Goal: Task Accomplishment & Management: Use online tool/utility

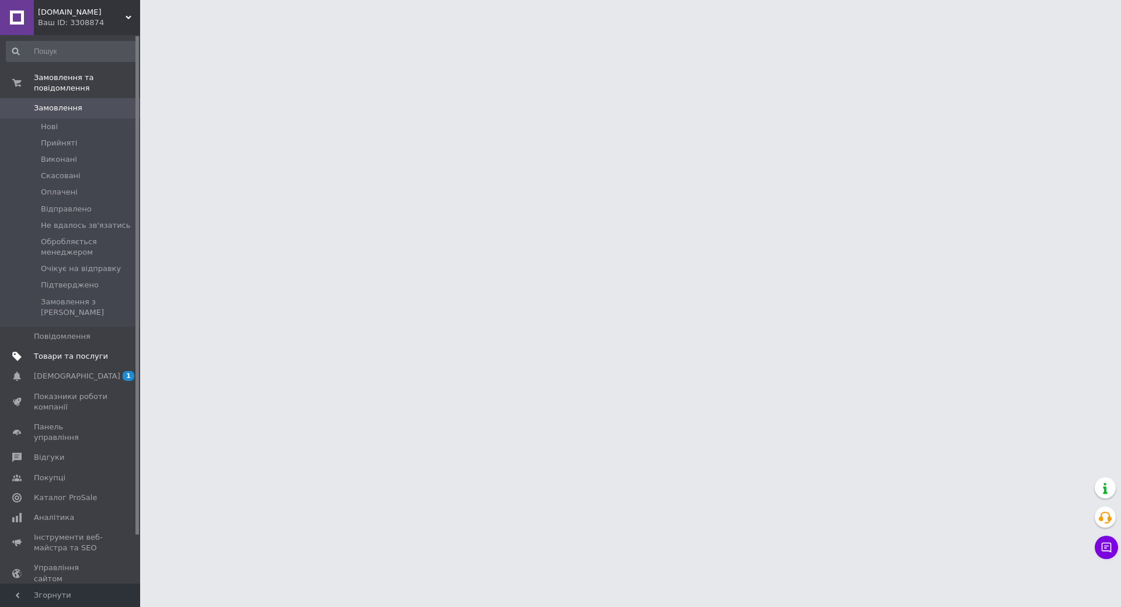
click at [95, 351] on span "Товари та послуги" at bounding box center [71, 356] width 74 height 11
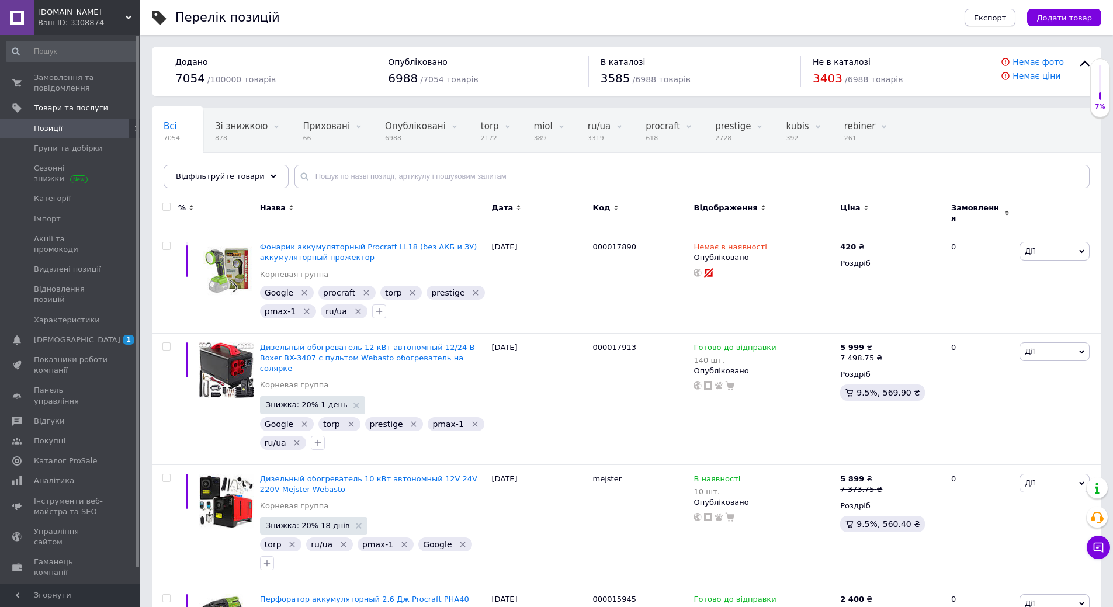
click at [1002, 19] on span "Експорт" at bounding box center [990, 17] width 33 height 9
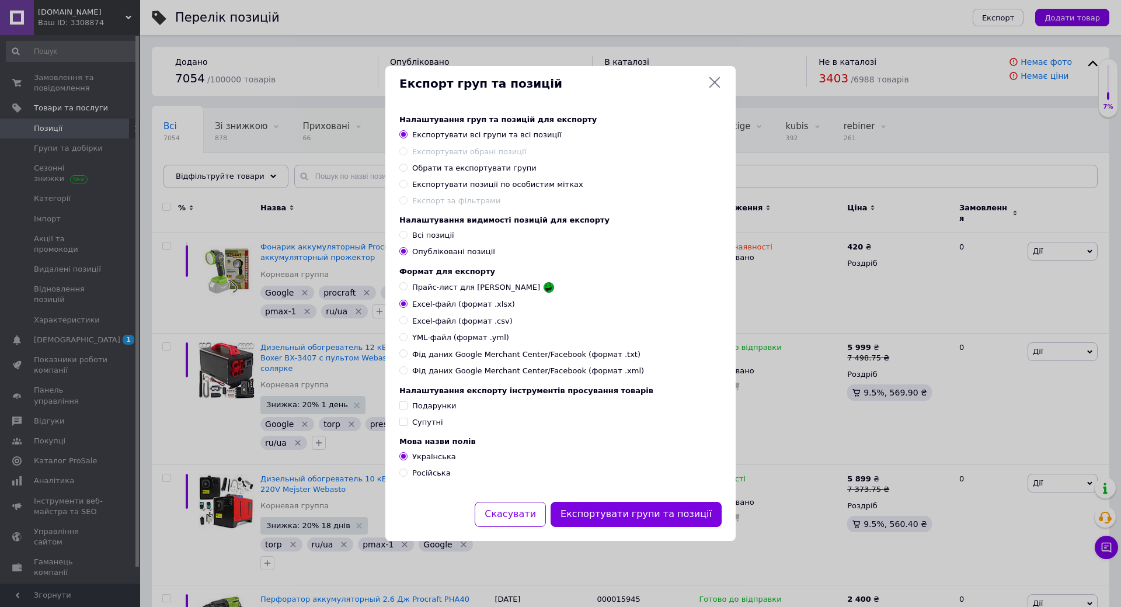
click at [498, 180] on span "Експортувати позиції по особистим мітках" at bounding box center [497, 184] width 171 height 9
click at [407, 180] on input "Експортувати позиції по особистим мітках" at bounding box center [404, 184] width 8 height 8
radio input "true"
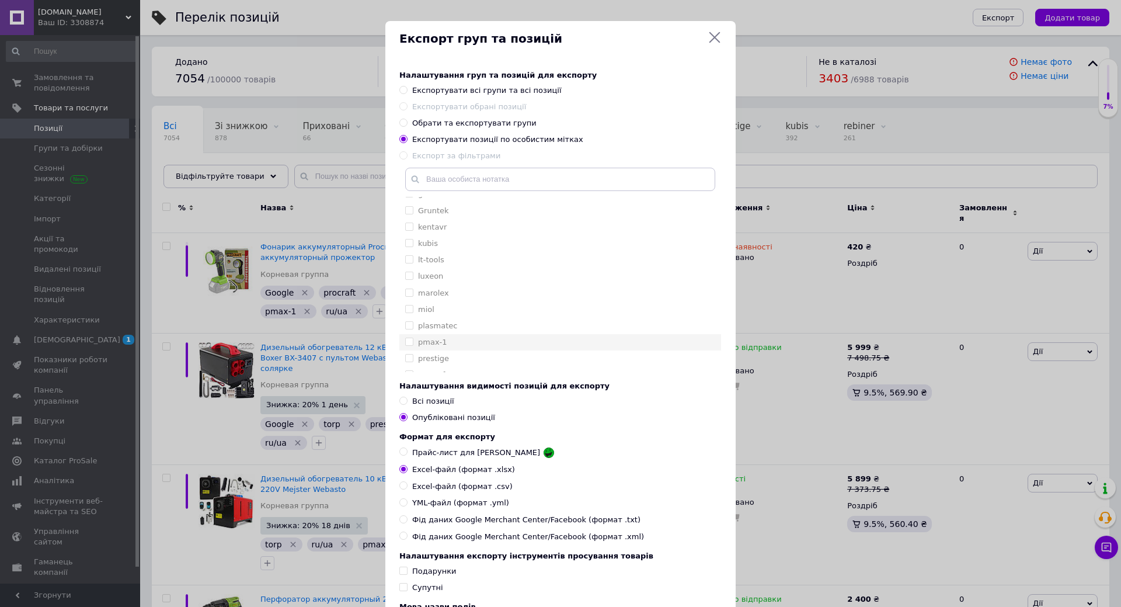
scroll to position [234, 0]
click at [459, 304] on div "prestige" at bounding box center [560, 300] width 310 height 11
checkbox input "true"
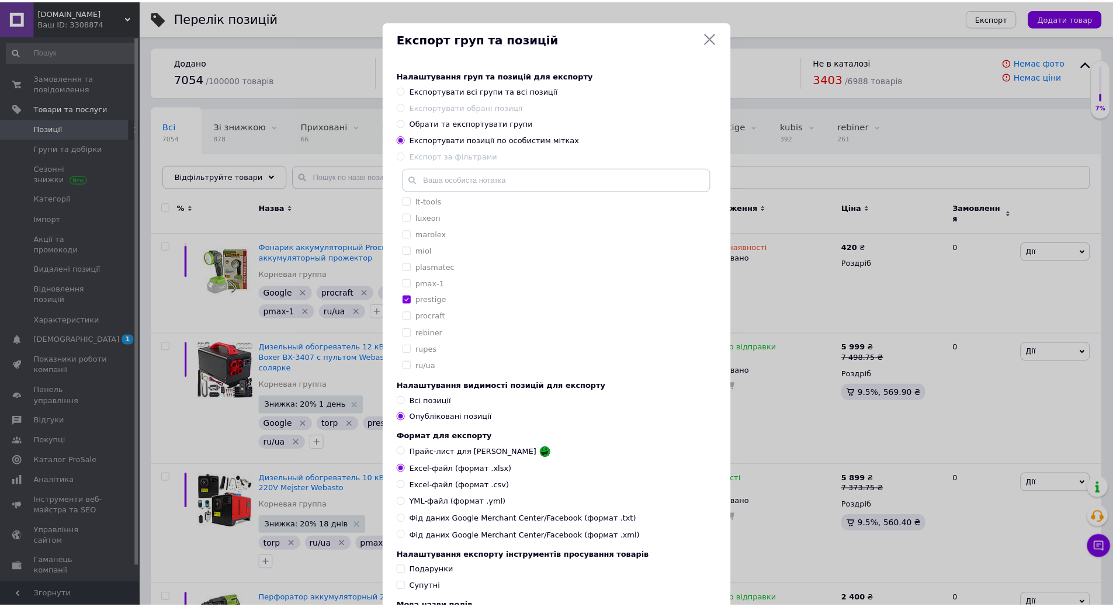
scroll to position [130, 0]
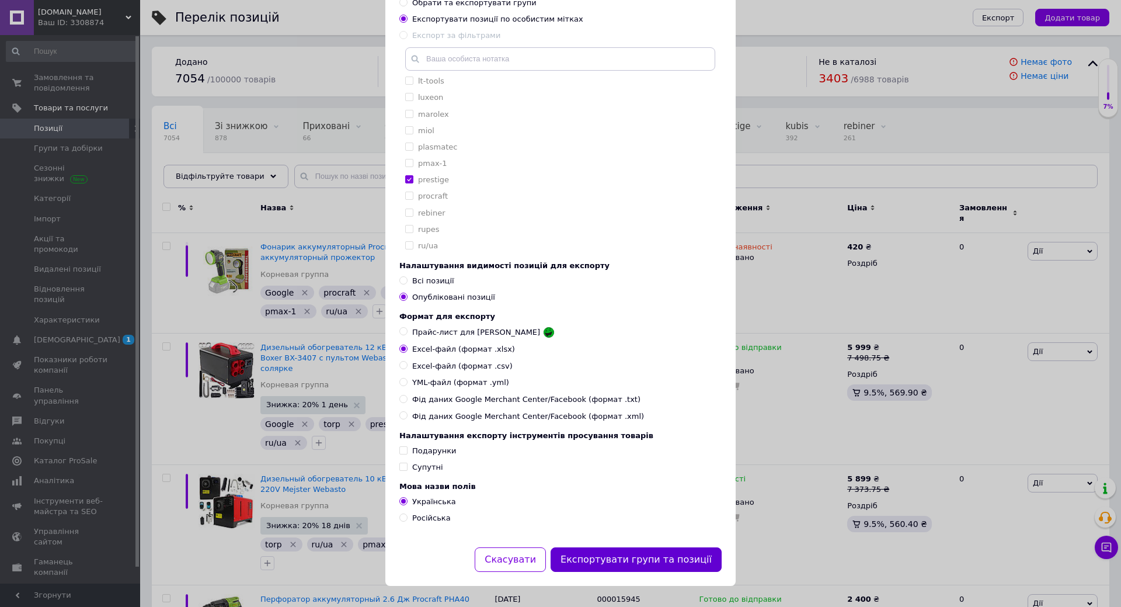
click at [640, 565] on button "Експортувати групи та позиції" at bounding box center [636, 559] width 171 height 25
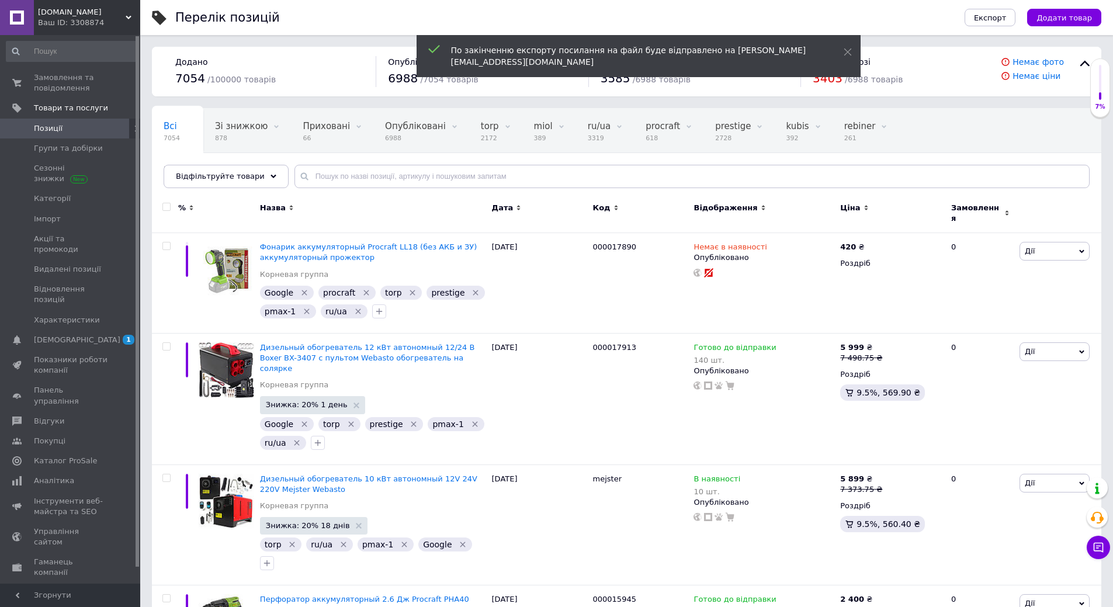
click at [95, 22] on div "Ваш ID: 3308874" at bounding box center [89, 23] width 102 height 11
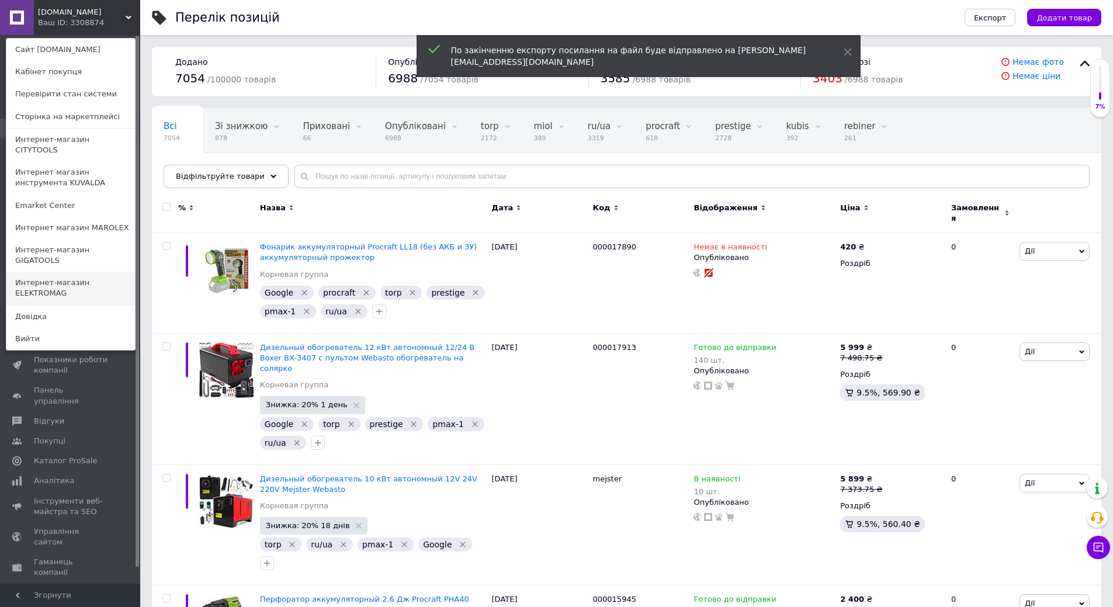
click at [112, 272] on link "Интернет-магазин ELEKTROMAG" at bounding box center [70, 288] width 129 height 33
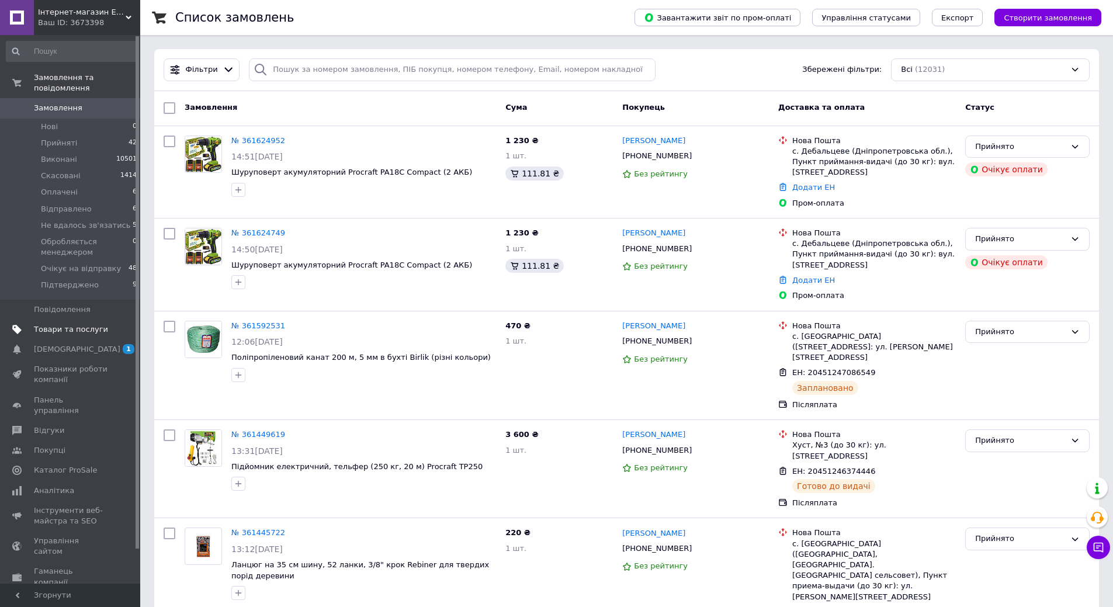
click at [81, 324] on span "Товари та послуги" at bounding box center [71, 329] width 74 height 11
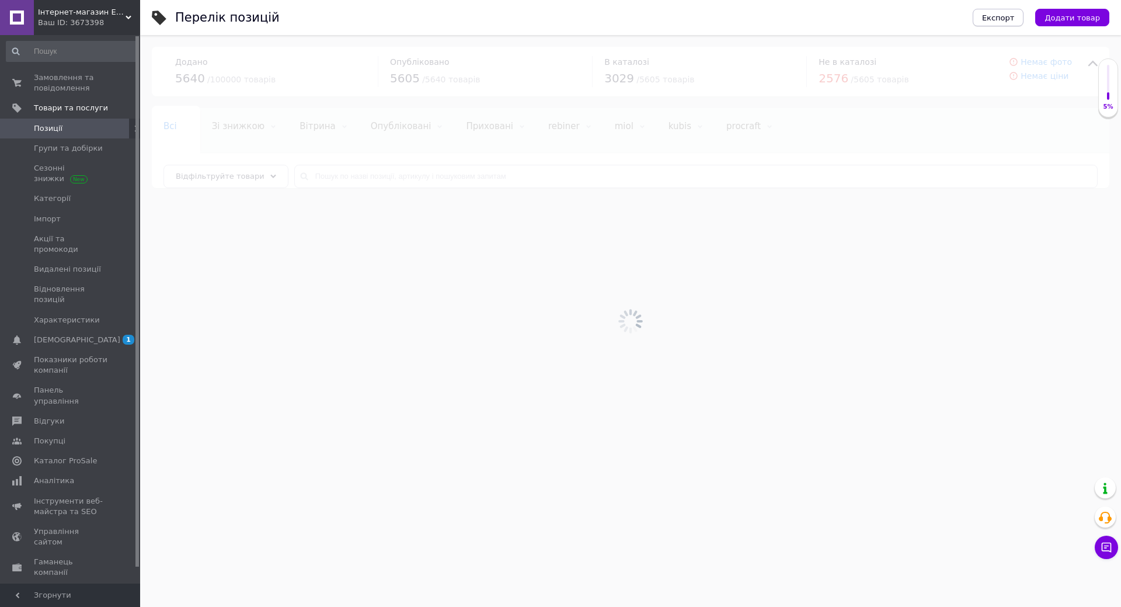
click at [1010, 13] on span "Експорт" at bounding box center [998, 17] width 33 height 9
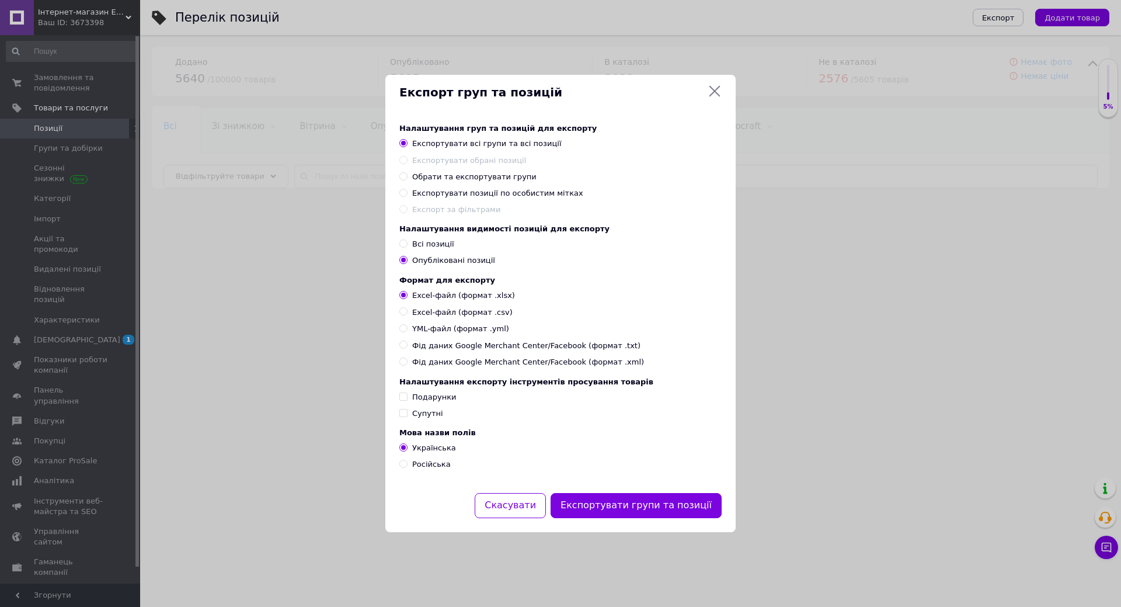
click at [503, 195] on div "Налаштування груп та позицій для експорту Експортувати всі групи та всі позиції…" at bounding box center [561, 169] width 322 height 91
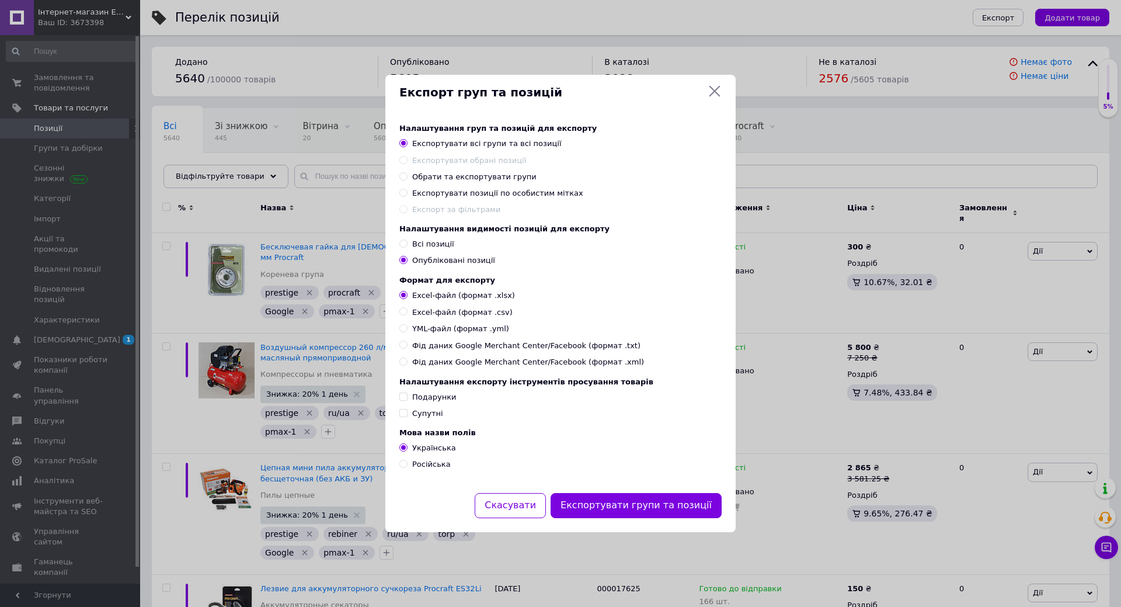
click at [487, 190] on span "Експортувати позиції по особистим мітках" at bounding box center [497, 193] width 171 height 9
click at [407, 190] on input "Експортувати позиції по особистим мітках" at bounding box center [404, 193] width 8 height 8
radio input "true"
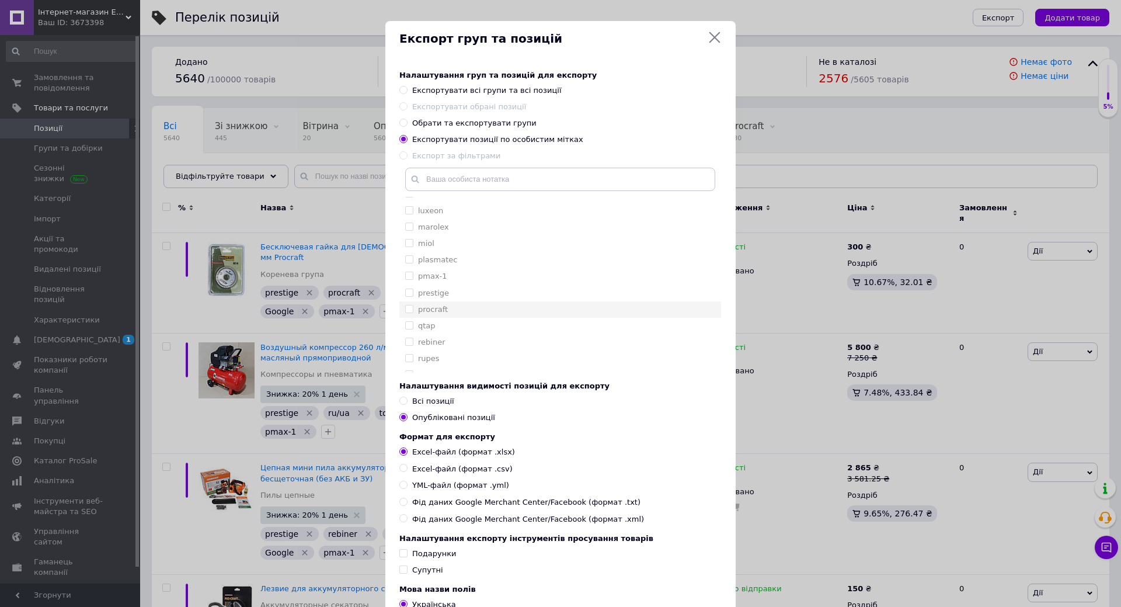
scroll to position [234, 0]
click at [454, 235] on div "prestige" at bounding box center [560, 235] width 310 height 11
checkbox input "true"
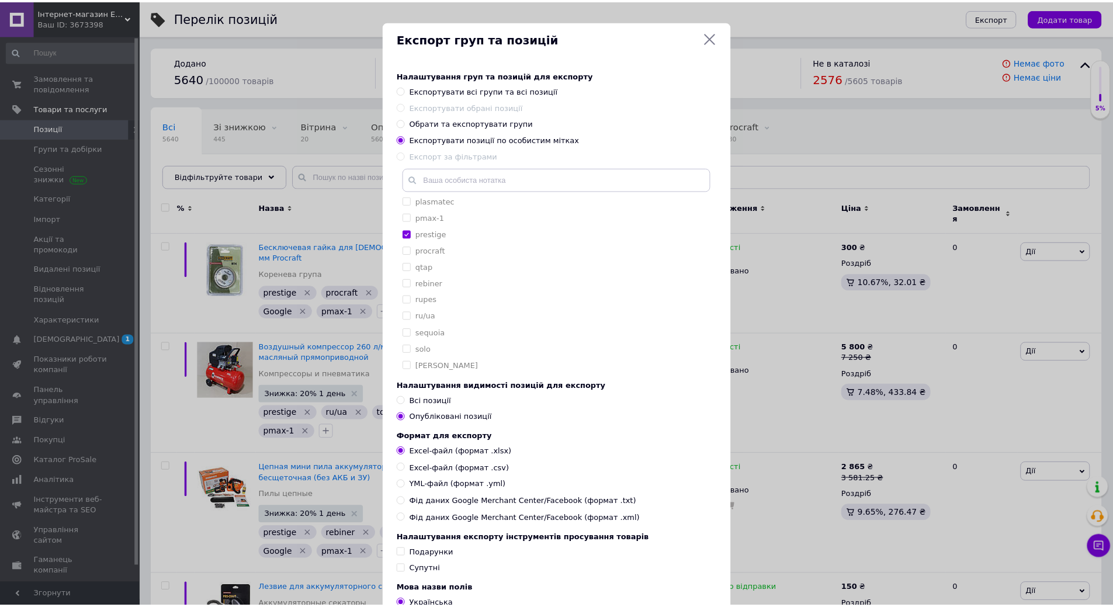
scroll to position [113, 0]
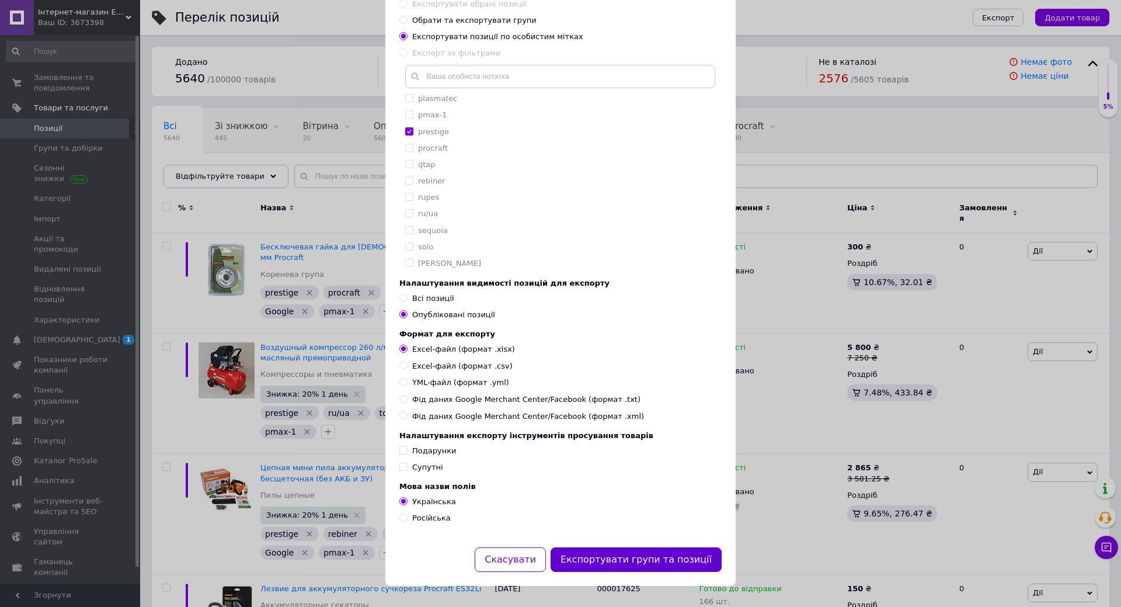
click at [649, 557] on button "Експортувати групи та позиції" at bounding box center [636, 559] width 171 height 25
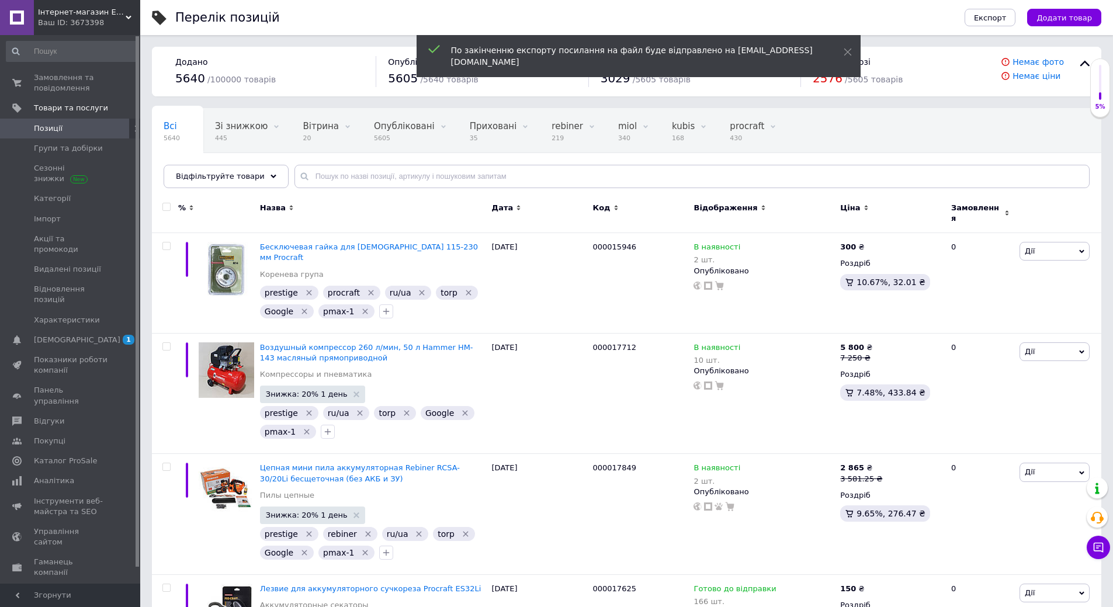
click at [116, 20] on div "Ваш ID: 3673398" at bounding box center [89, 23] width 102 height 11
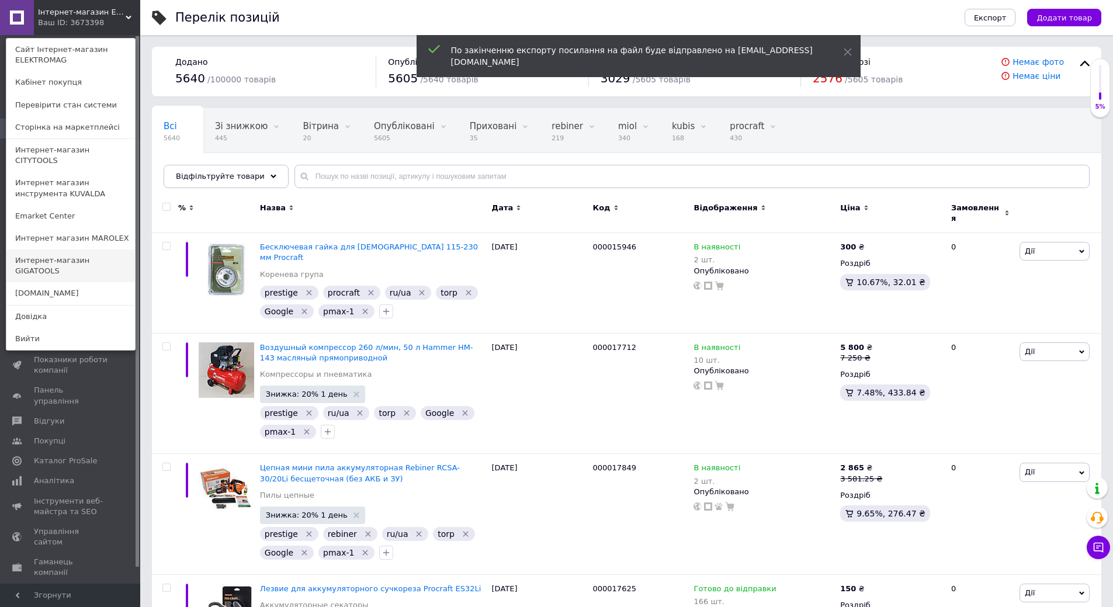
click at [103, 251] on link "Интернет-магазин GIGATOOLS" at bounding box center [70, 265] width 129 height 33
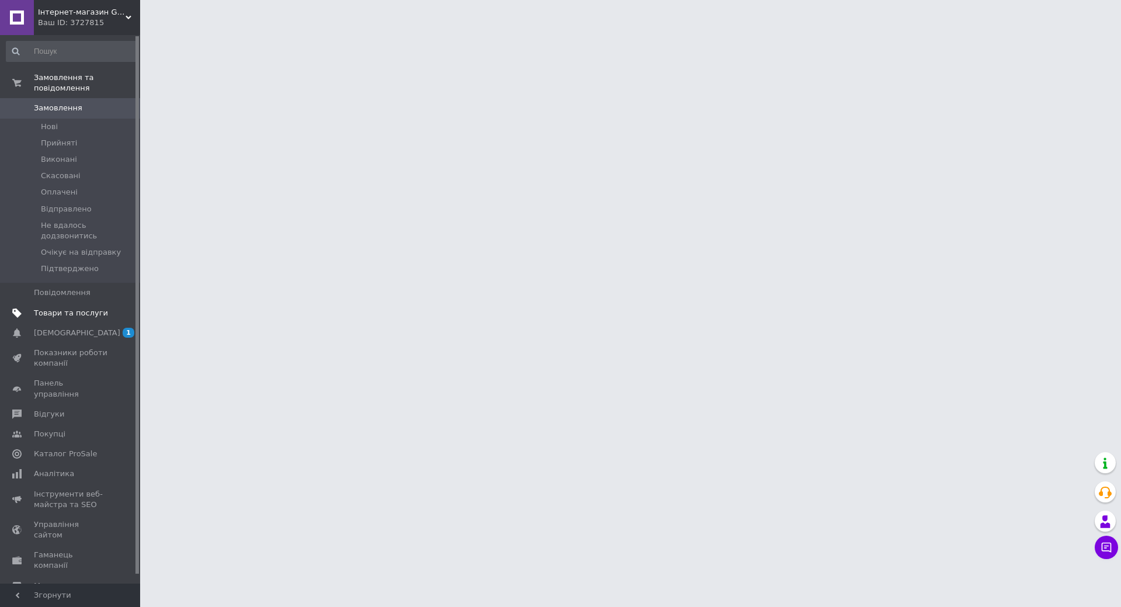
click at [91, 308] on span "Товари та послуги" at bounding box center [71, 313] width 74 height 11
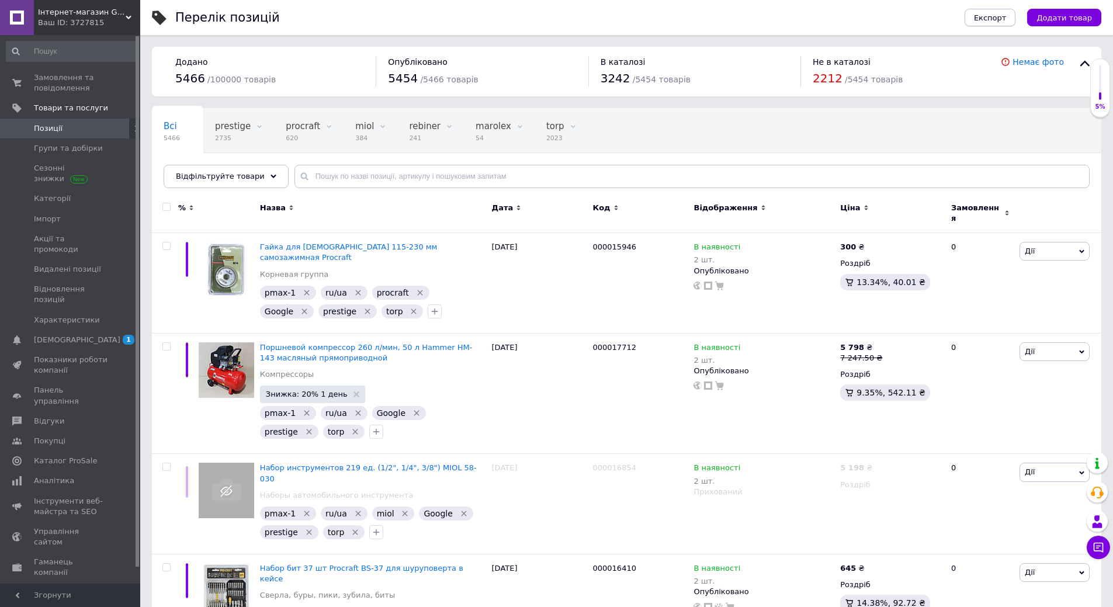
click at [1006, 20] on span "Експорт" at bounding box center [990, 17] width 33 height 9
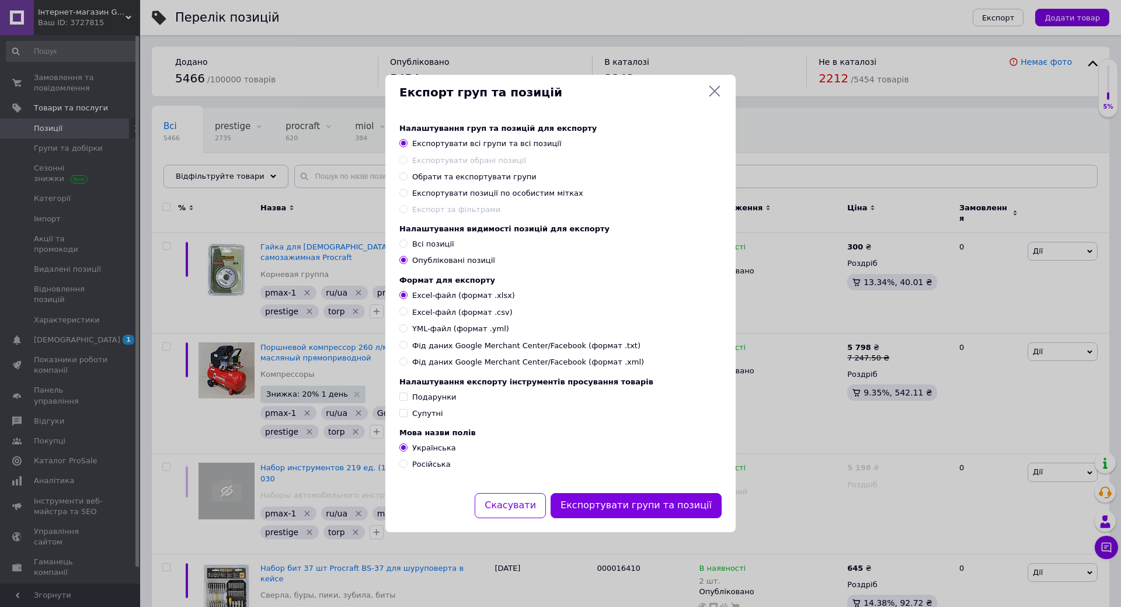
click at [470, 192] on span "Експортувати позиції по особистим мітках" at bounding box center [497, 193] width 171 height 9
click at [407, 192] on input "Експортувати позиції по особистим мітках" at bounding box center [404, 193] width 8 height 8
radio input "true"
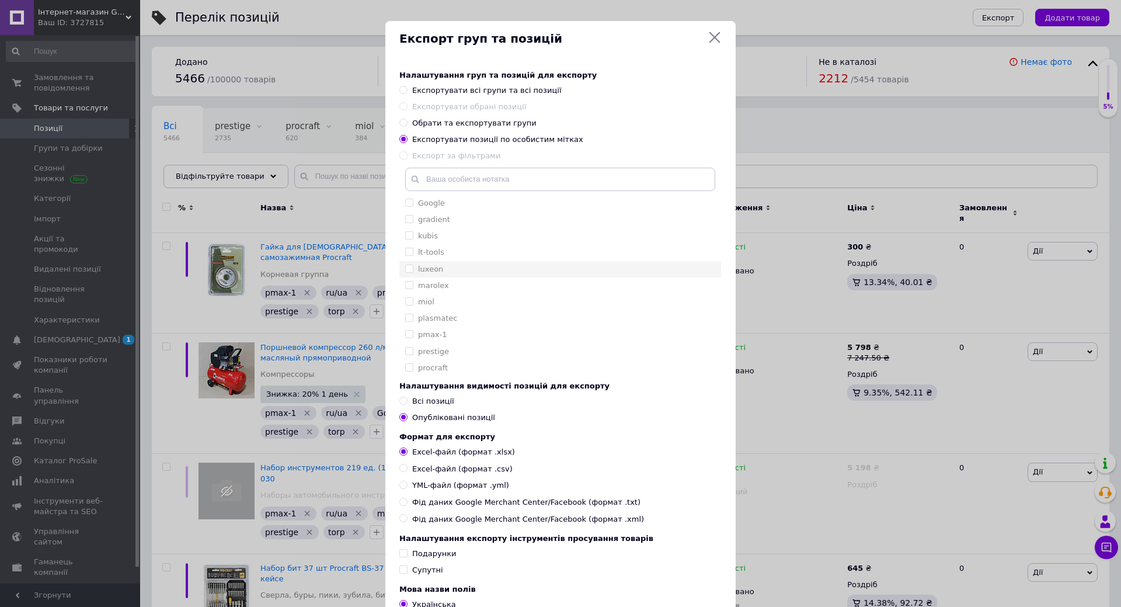
scroll to position [175, 0]
click at [465, 293] on div "prestige" at bounding box center [560, 293] width 310 height 11
checkbox input "true"
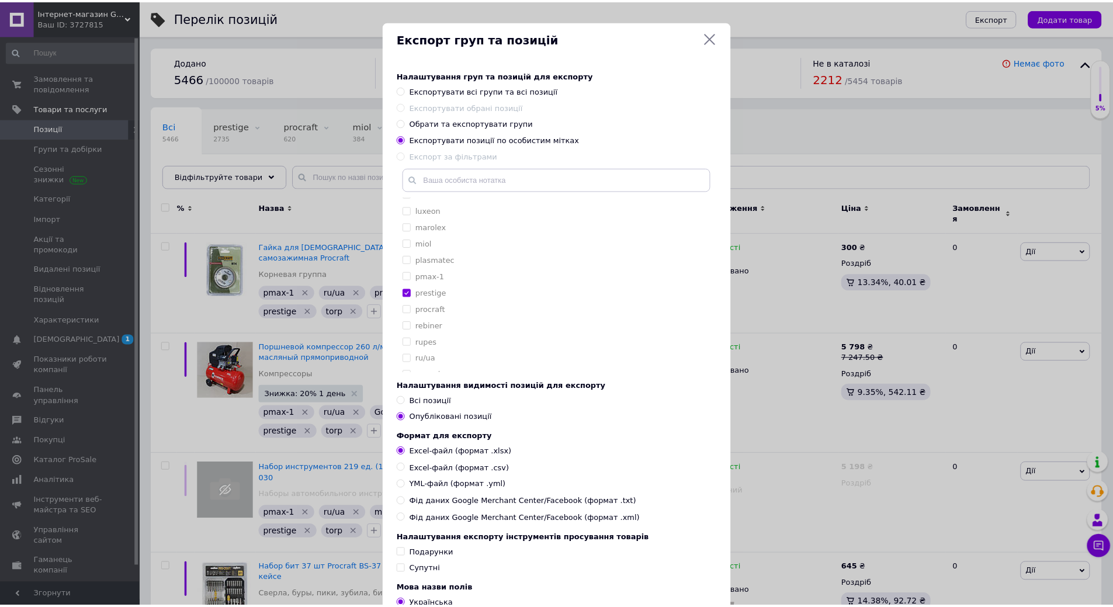
scroll to position [113, 0]
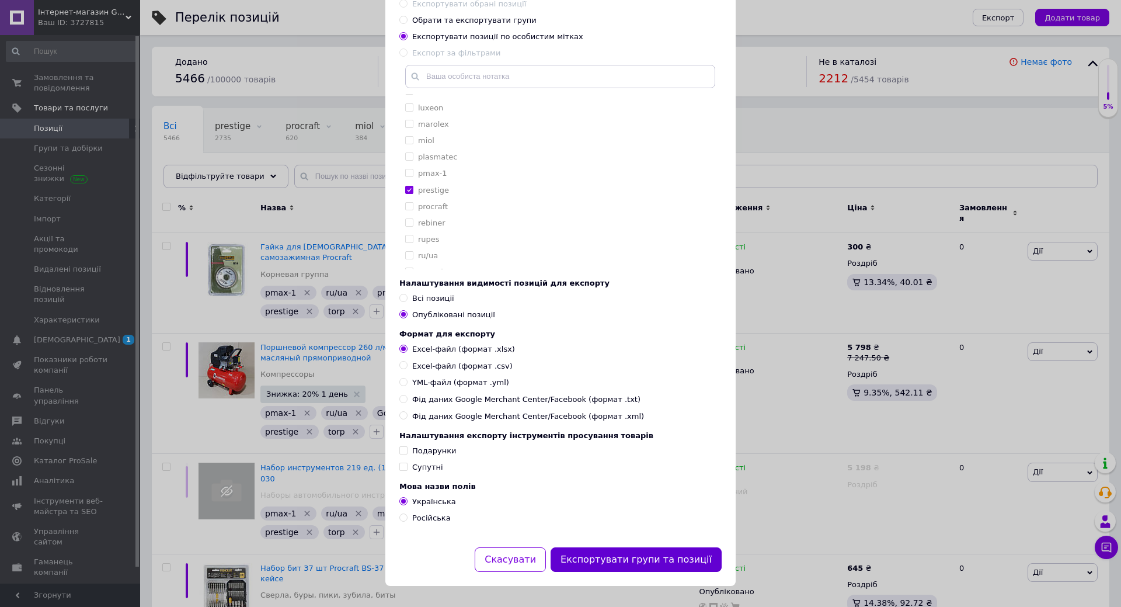
click at [648, 567] on button "Експортувати групи та позиції" at bounding box center [636, 559] width 171 height 25
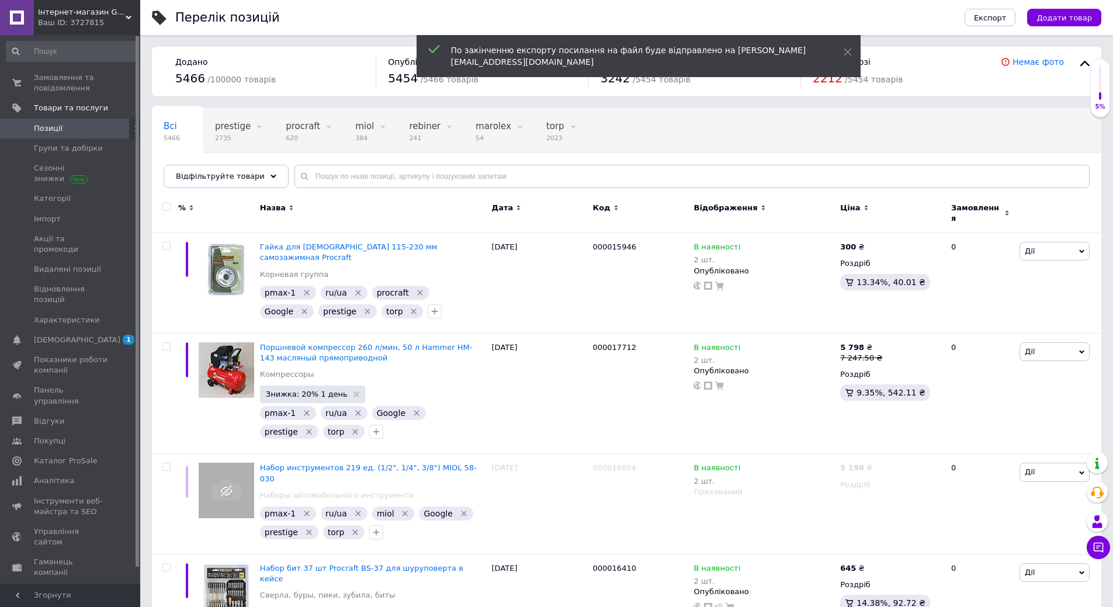
click at [100, 16] on span "Інтернет-магазин GIGATOOLS" at bounding box center [82, 12] width 88 height 11
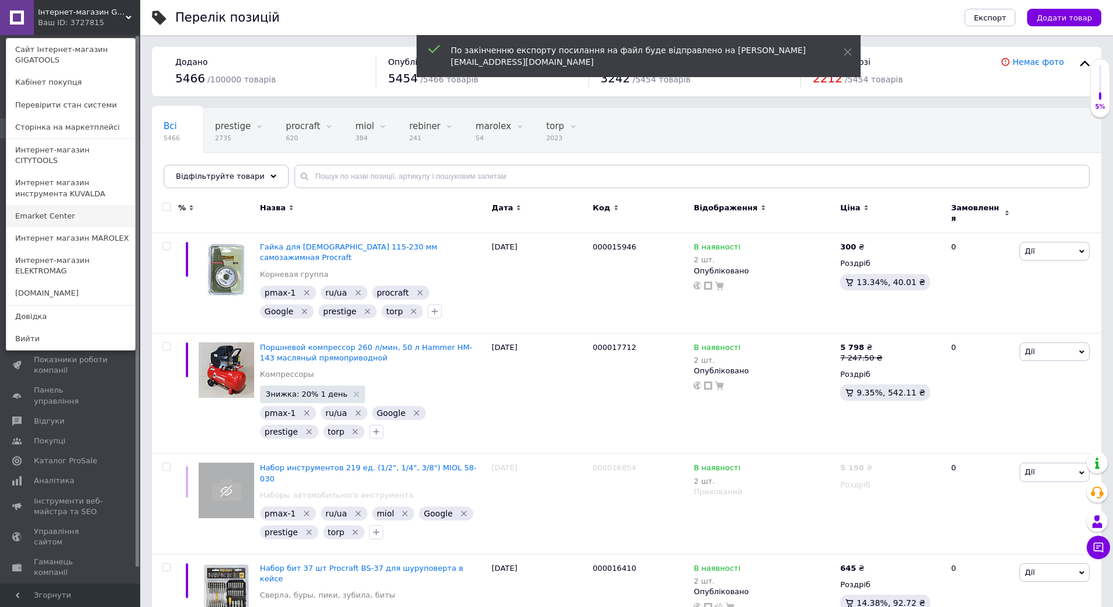
click at [84, 205] on link "Emarket Center" at bounding box center [70, 216] width 129 height 22
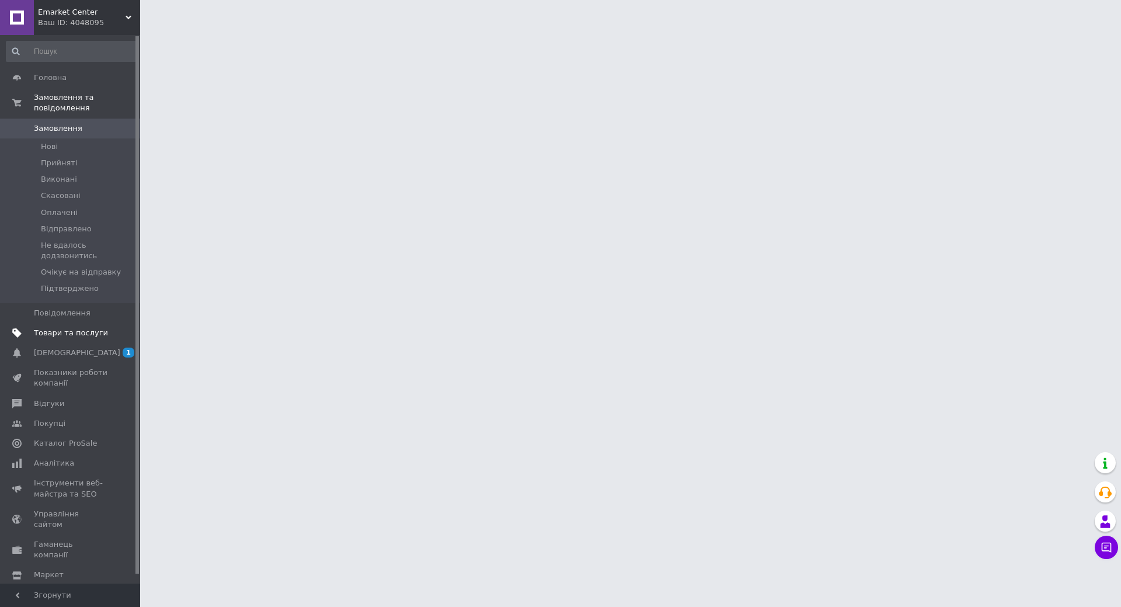
click at [90, 323] on link "Товари та послуги" at bounding box center [72, 333] width 144 height 20
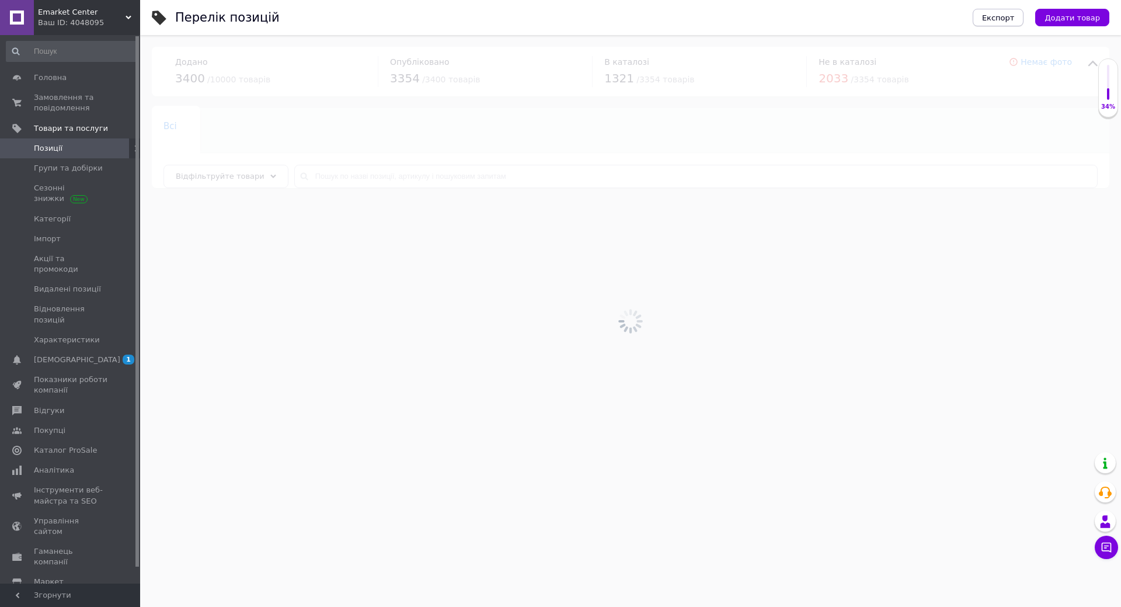
click at [1000, 18] on span "Експорт" at bounding box center [998, 17] width 33 height 9
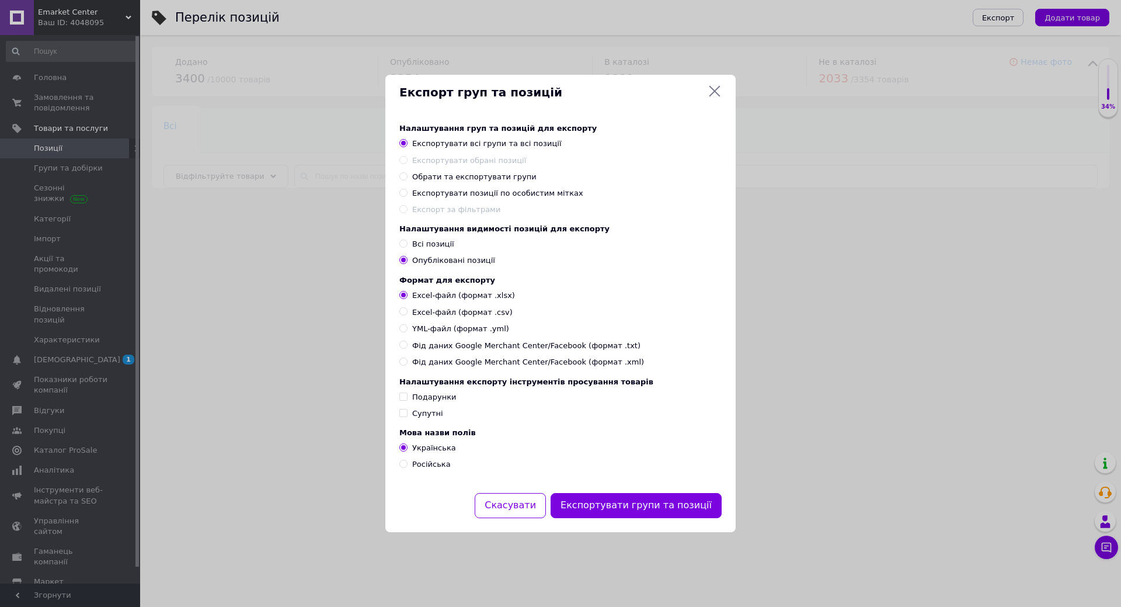
click at [482, 189] on span "Експортувати позиції по особистим мітках" at bounding box center [497, 193] width 171 height 9
click at [407, 189] on input "Експортувати позиції по особистим мітках" at bounding box center [404, 193] width 8 height 8
radio input "true"
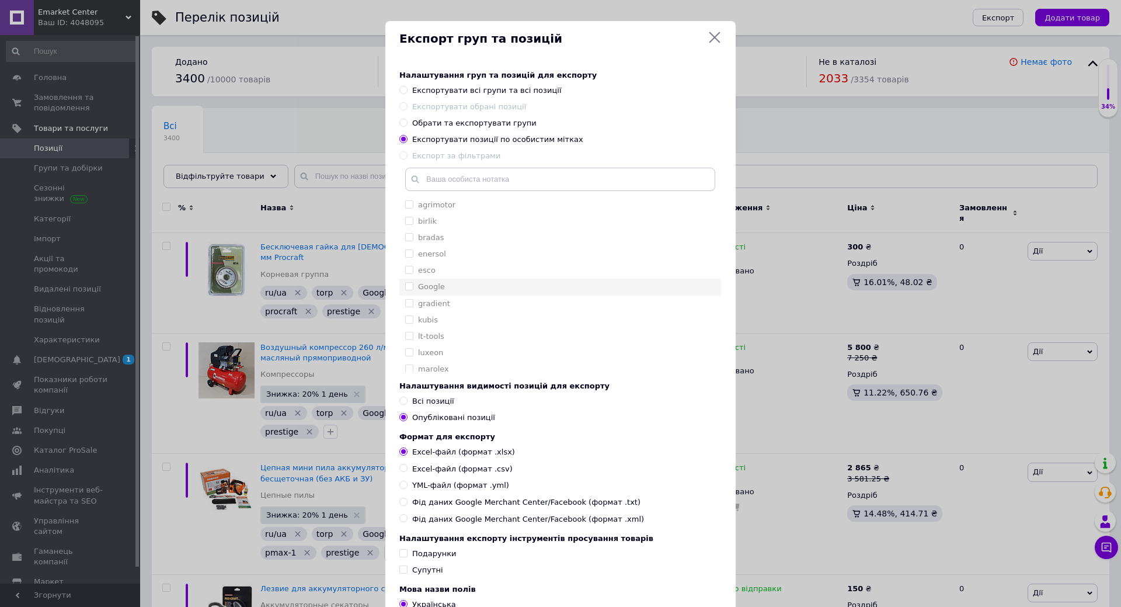
scroll to position [117, 0]
click at [466, 318] on div "prestige" at bounding box center [560, 318] width 310 height 11
checkbox input "true"
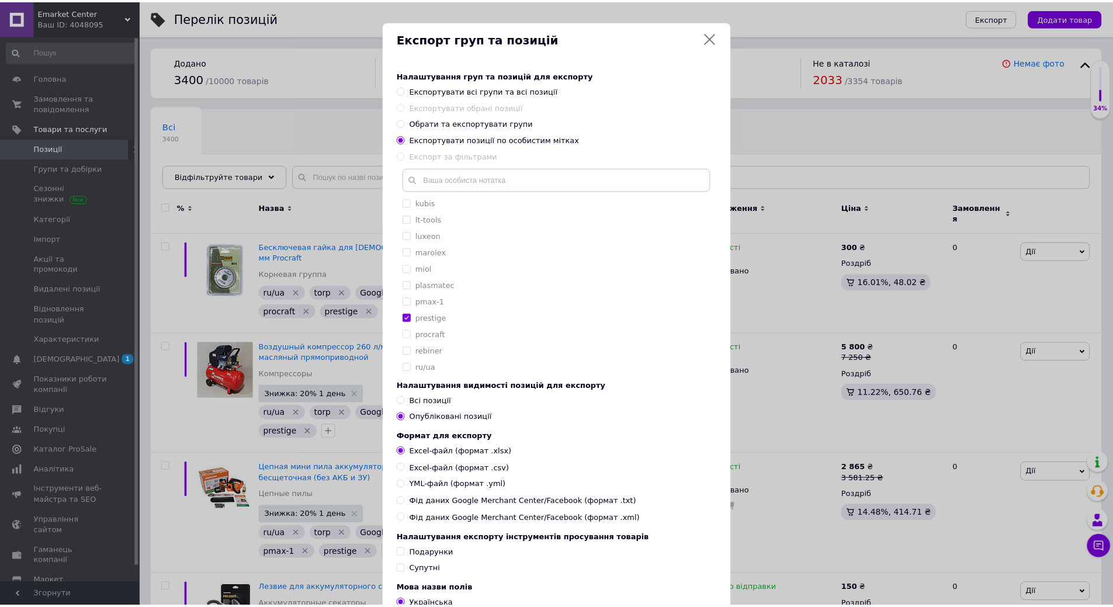
scroll to position [113, 0]
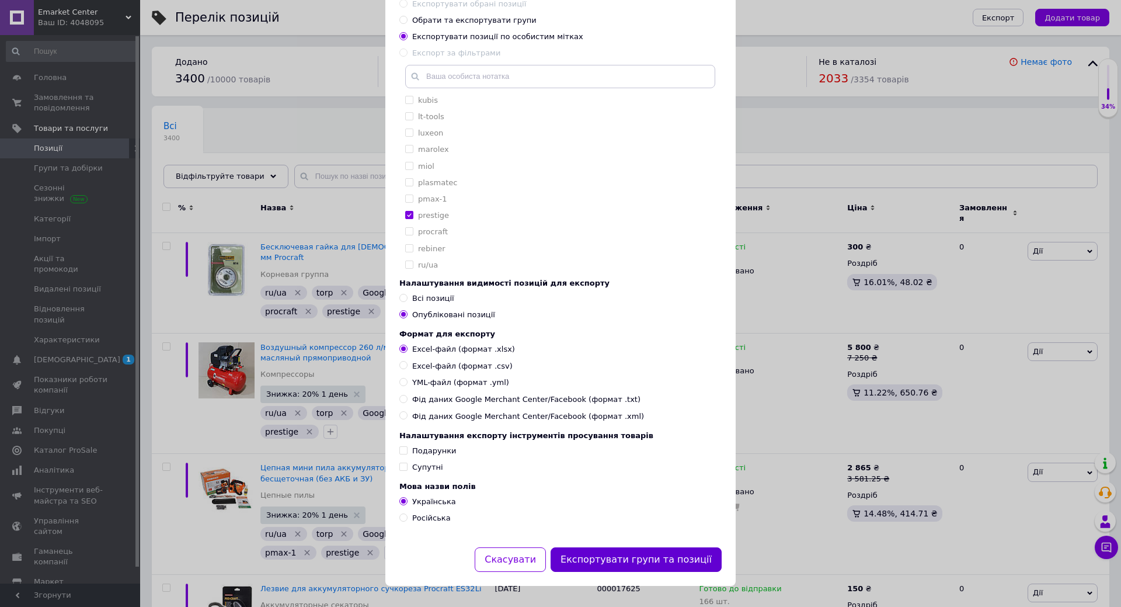
click at [671, 558] on button "Експортувати групи та позиції" at bounding box center [636, 559] width 171 height 25
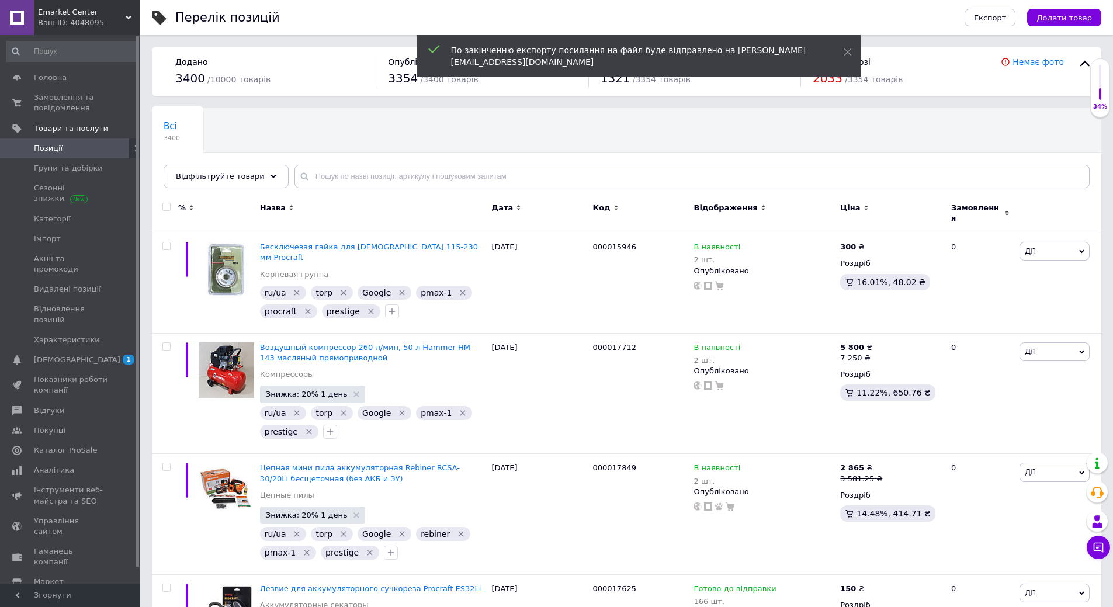
click at [99, 19] on div "Ваш ID: 4048095" at bounding box center [89, 23] width 102 height 11
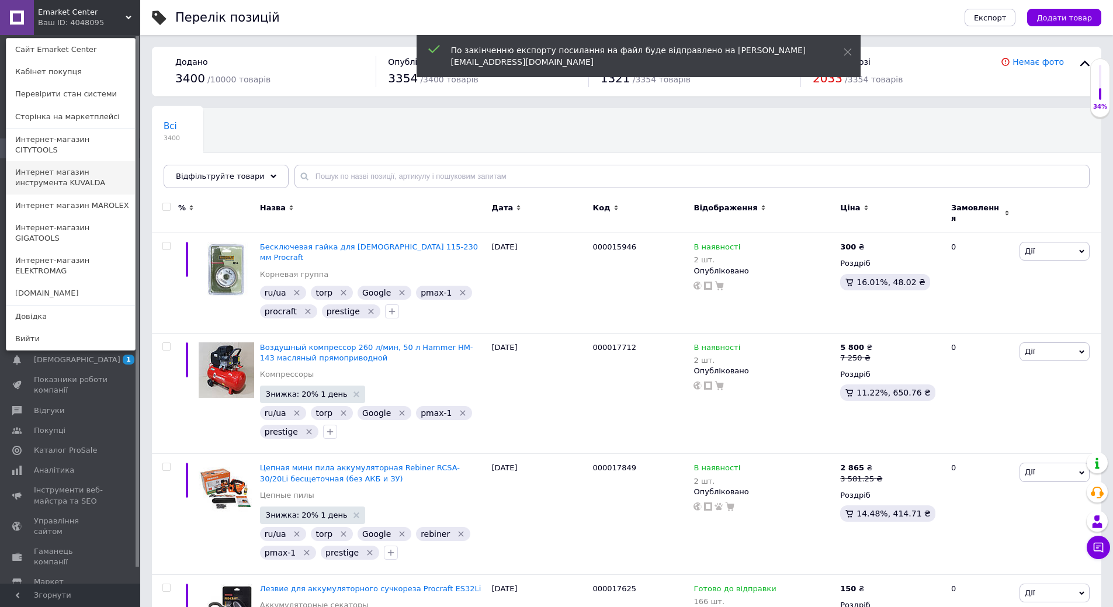
click at [84, 173] on link "Интернет магазин инструмента KUVALDA" at bounding box center [70, 177] width 129 height 33
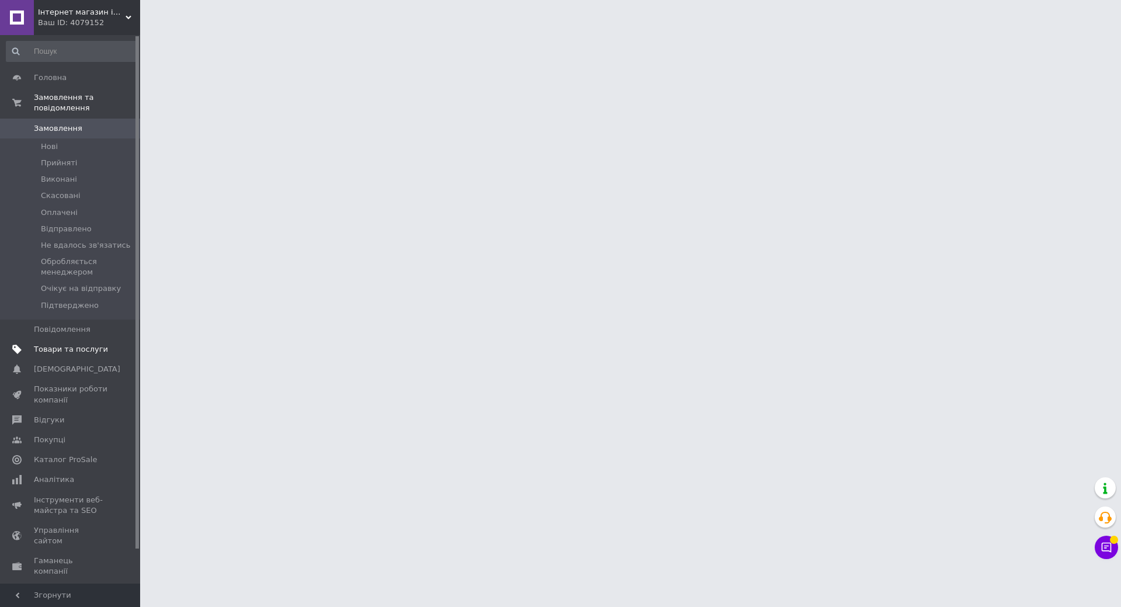
click at [101, 344] on span "Товари та послуги" at bounding box center [71, 349] width 74 height 11
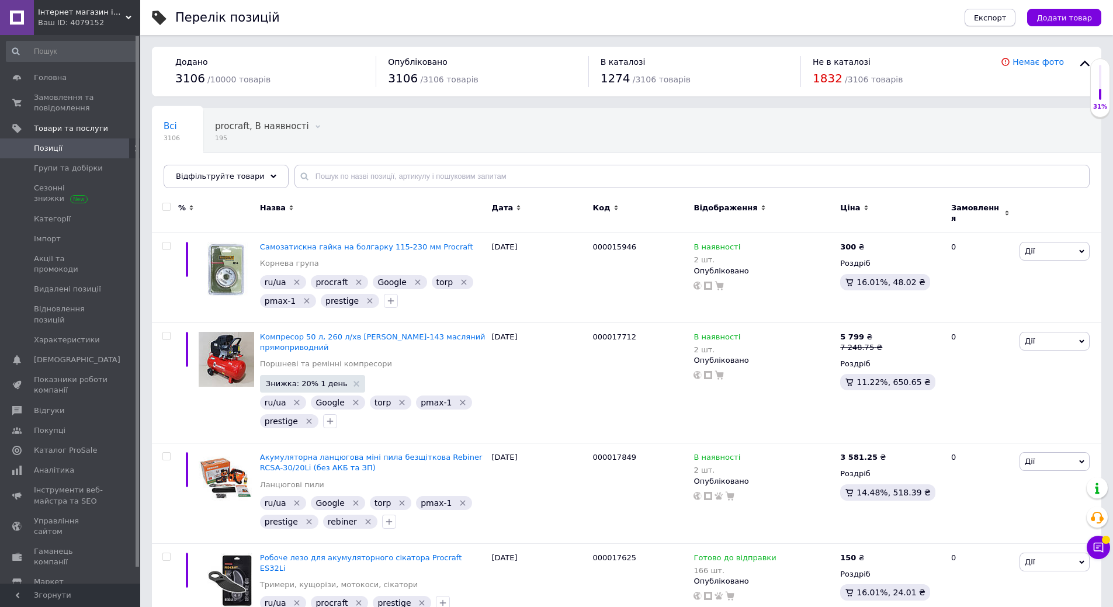
click at [1006, 18] on span "Експорт" at bounding box center [990, 17] width 33 height 9
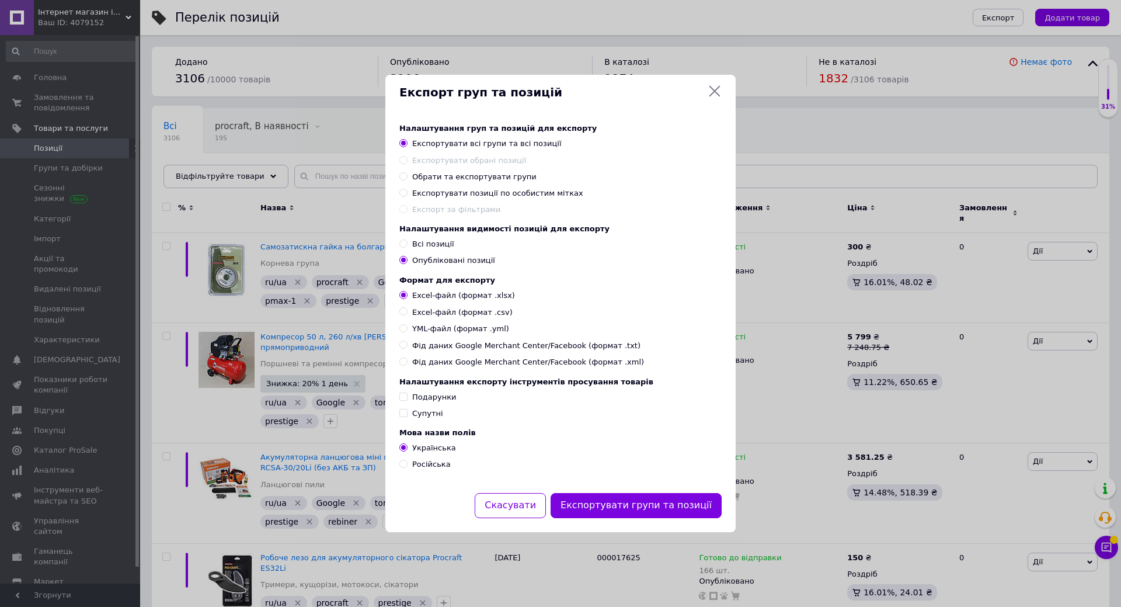
click at [515, 190] on span "Експортувати позиції по особистим мітках" at bounding box center [497, 193] width 171 height 9
click at [407, 190] on input "Експортувати позиції по особистим мітках" at bounding box center [404, 193] width 8 height 8
radio input "true"
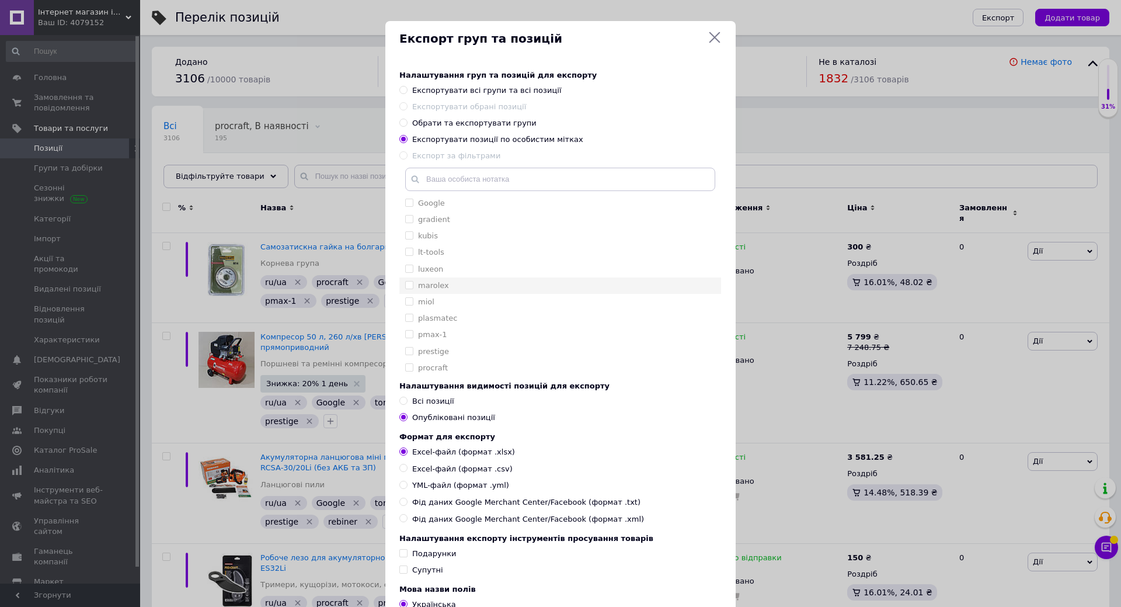
scroll to position [175, 0]
click at [468, 296] on div "prestige" at bounding box center [560, 293] width 310 height 11
checkbox input "true"
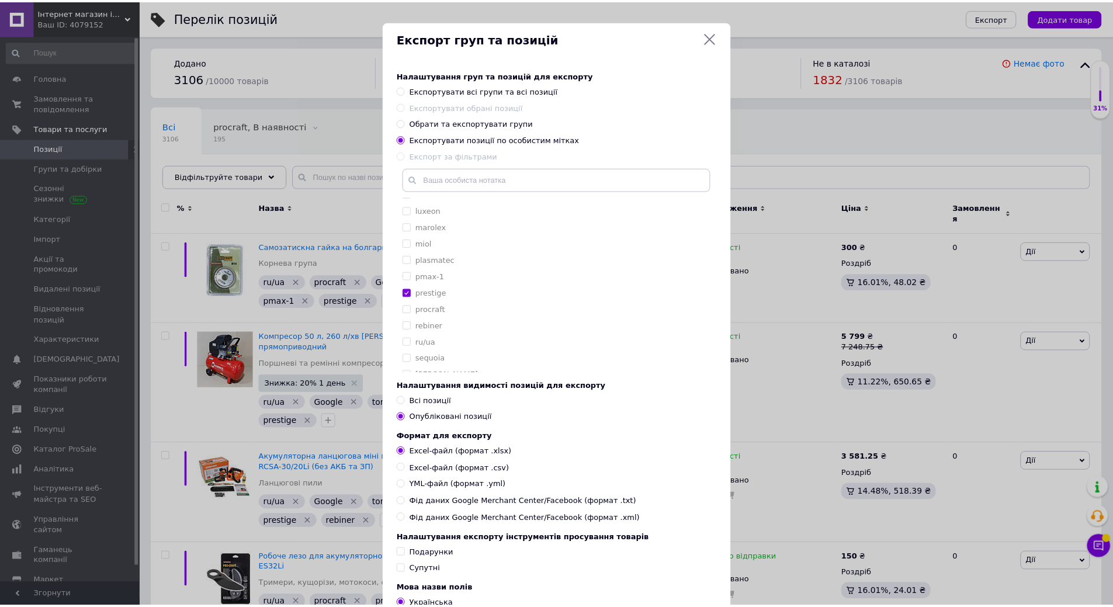
scroll to position [113, 0]
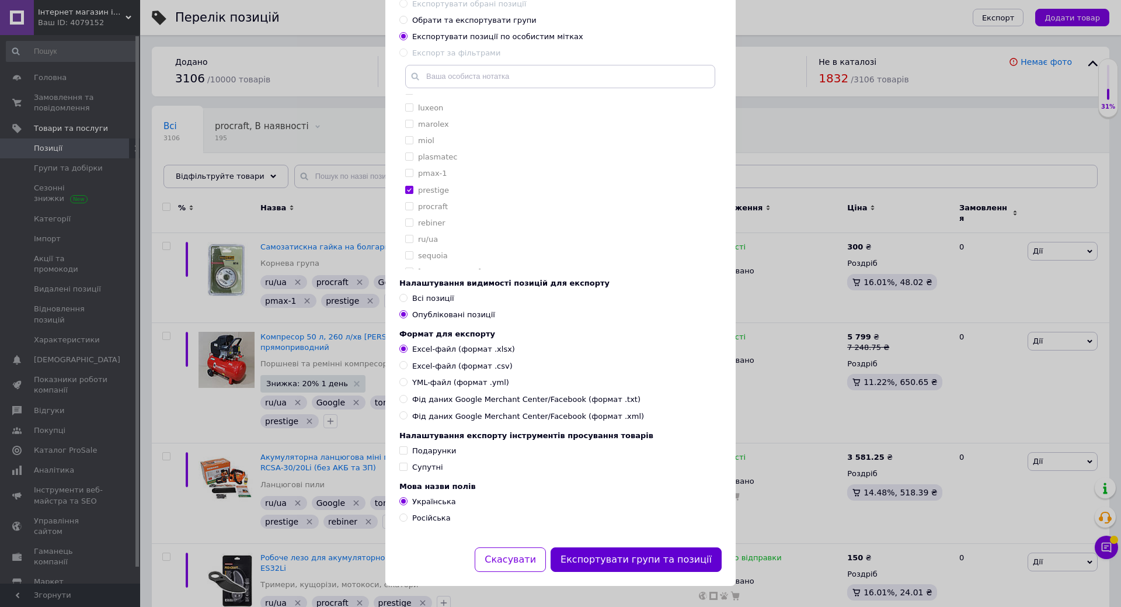
click at [642, 555] on button "Експортувати групи та позиції" at bounding box center [636, 559] width 171 height 25
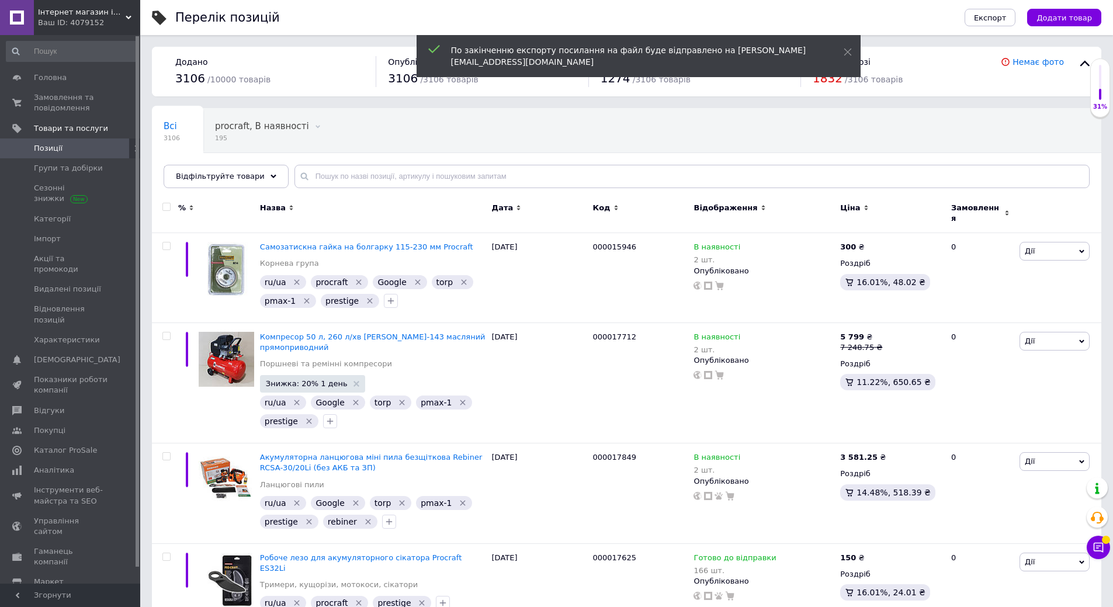
click at [92, 13] on span "Інтернет магазин інструменту KUVALDA" at bounding box center [82, 12] width 88 height 11
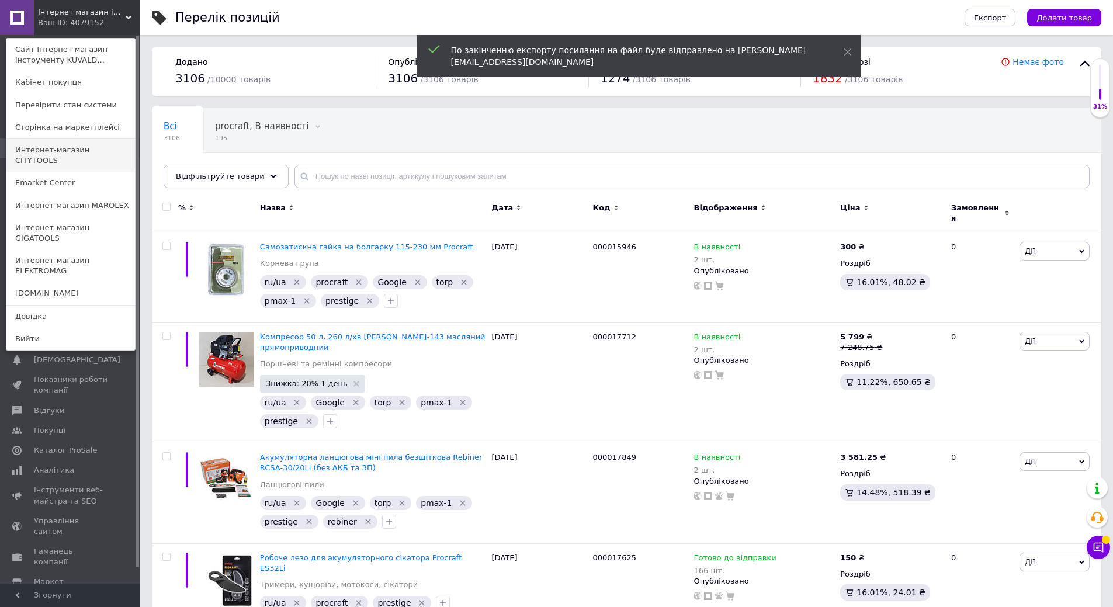
click at [111, 150] on link "Интернет-магазин CITYTOOLS" at bounding box center [70, 155] width 129 height 33
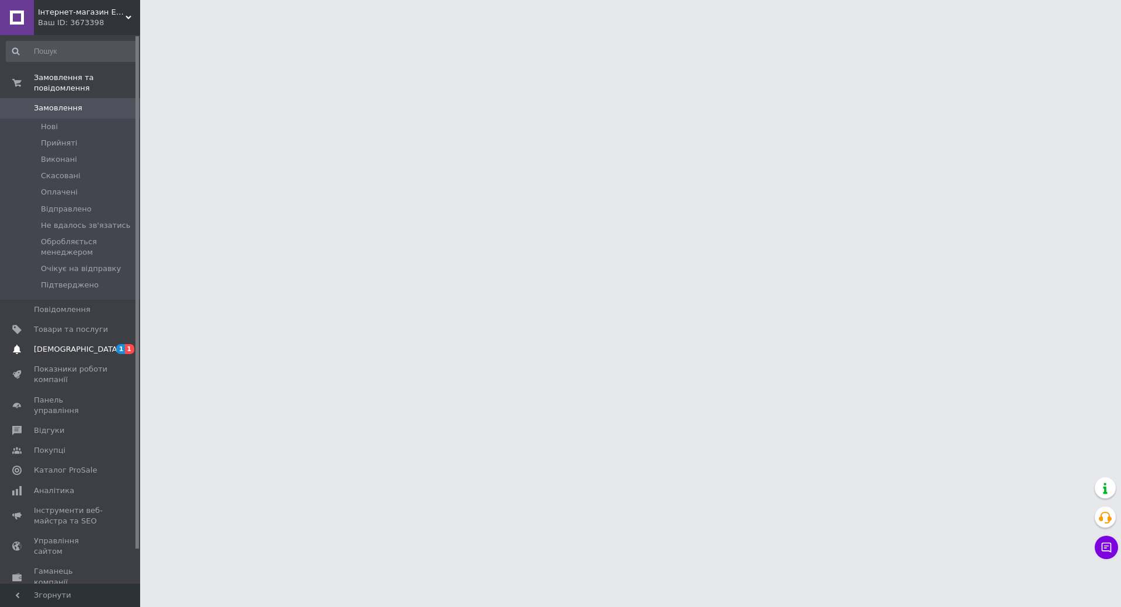
click at [79, 344] on span "[DEMOGRAPHIC_DATA]" at bounding box center [71, 349] width 74 height 11
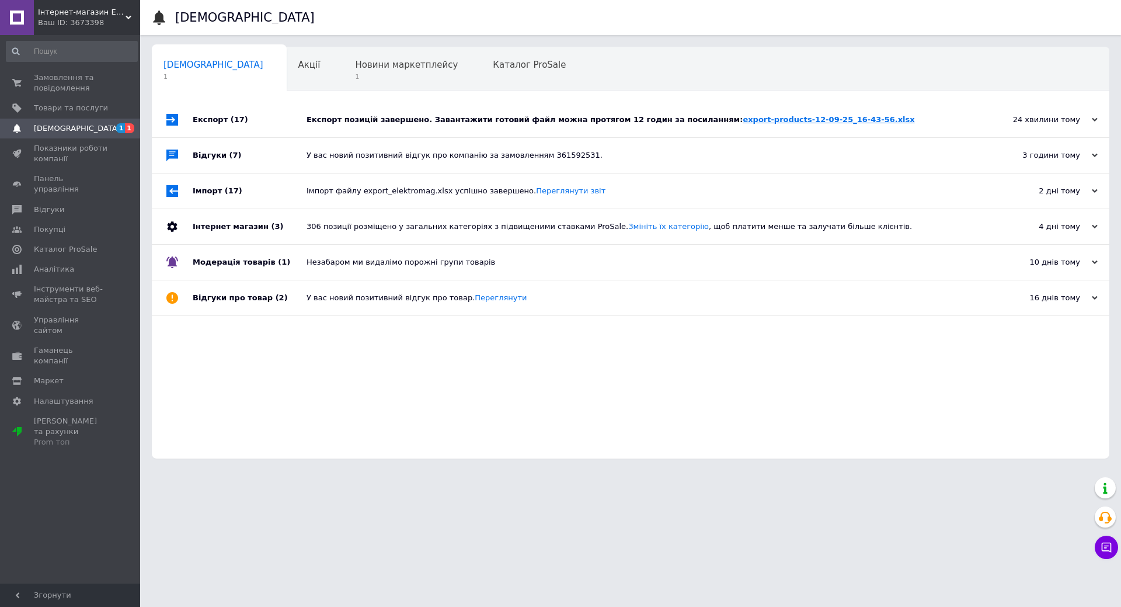
click at [743, 120] on link "export-products-12-09-25_16-43-56.xlsx" at bounding box center [829, 119] width 172 height 9
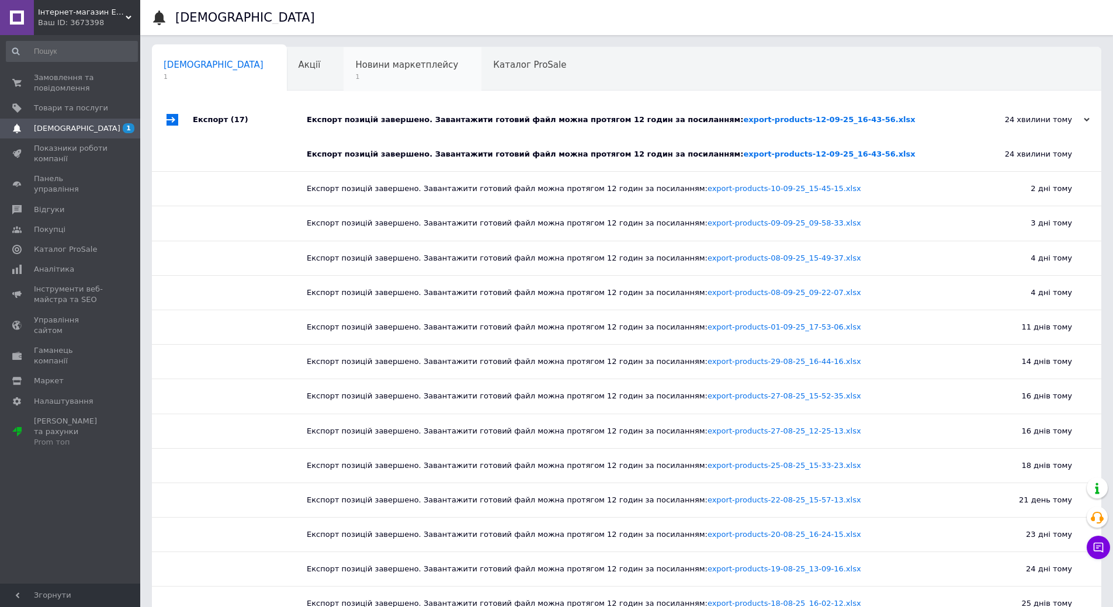
click at [343, 74] on div "Новини маркетплейсу 1" at bounding box center [412, 69] width 138 height 44
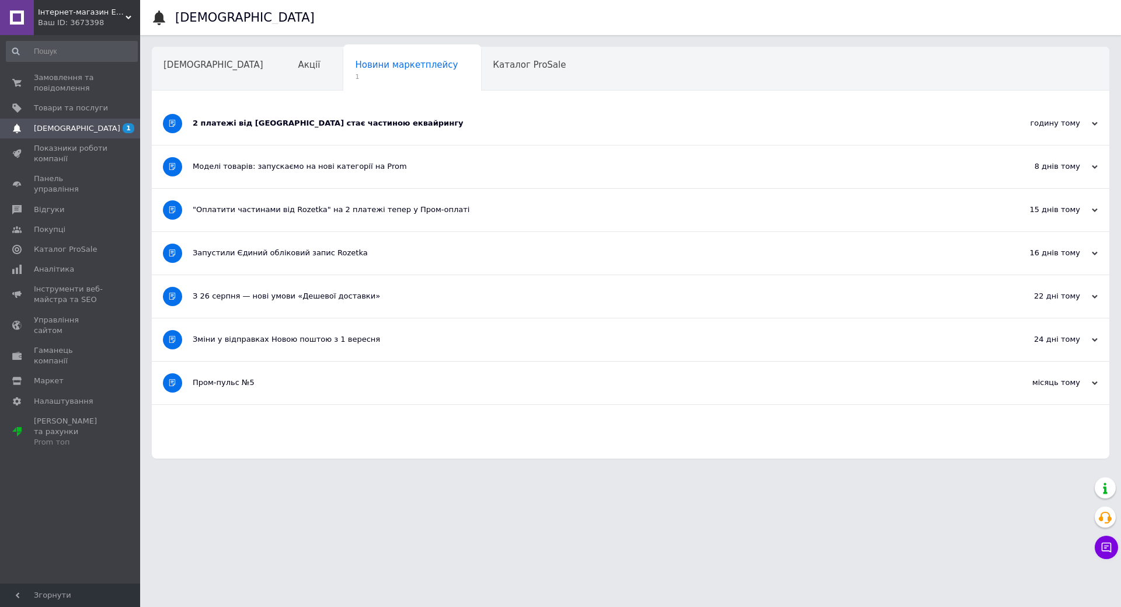
click at [113, 9] on span "Інтернет-магазин ELEKTROMAG" at bounding box center [82, 12] width 88 height 11
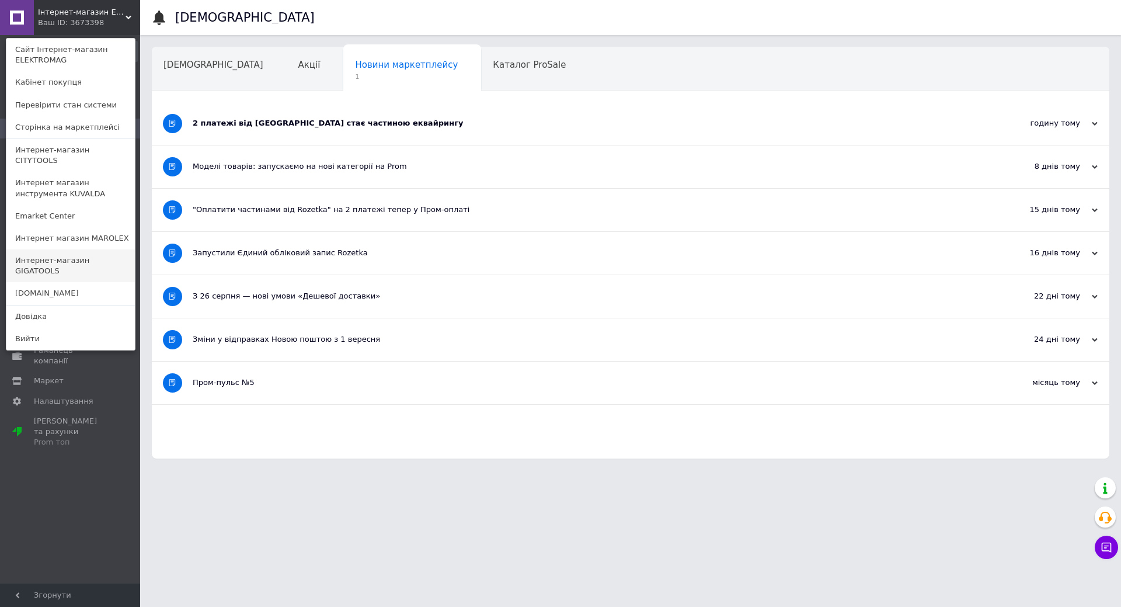
click at [96, 249] on link "Интернет-магазин GIGATOOLS" at bounding box center [70, 265] width 129 height 33
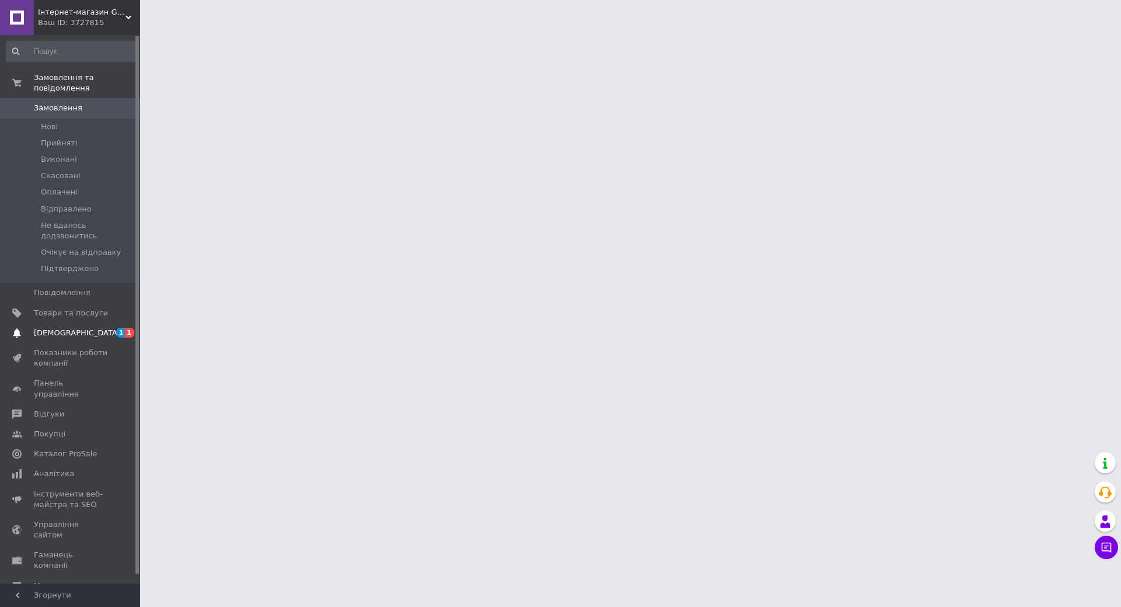
click at [70, 328] on span "[DEMOGRAPHIC_DATA]" at bounding box center [77, 333] width 86 height 11
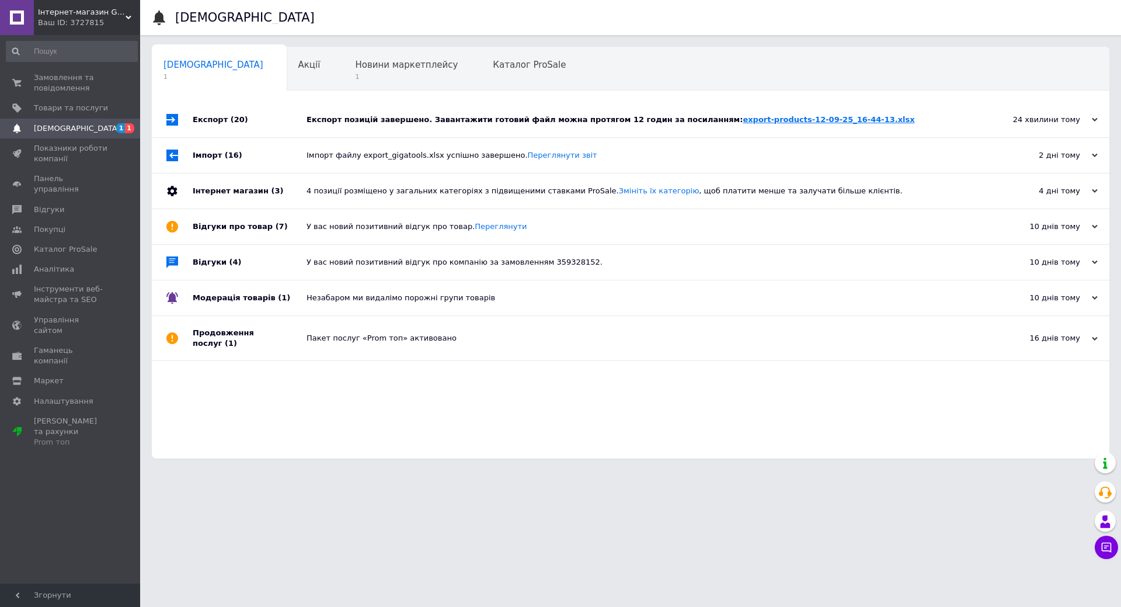
click at [743, 121] on link "export-products-12-09-25_16-44-13.xlsx" at bounding box center [829, 119] width 172 height 9
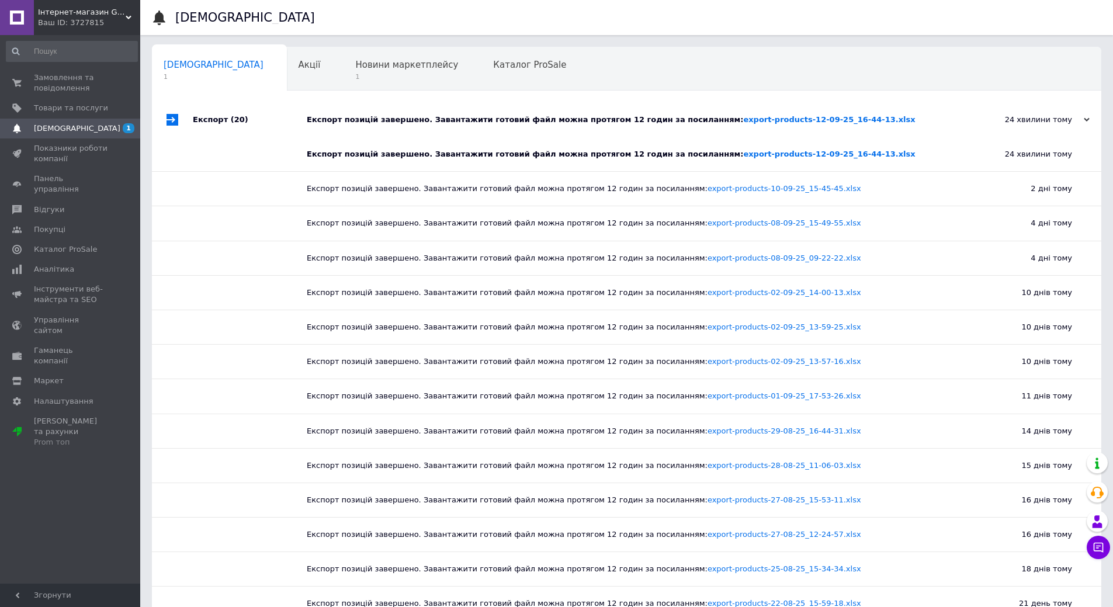
click at [89, 18] on div "Ваш ID: 3727815" at bounding box center [89, 23] width 102 height 11
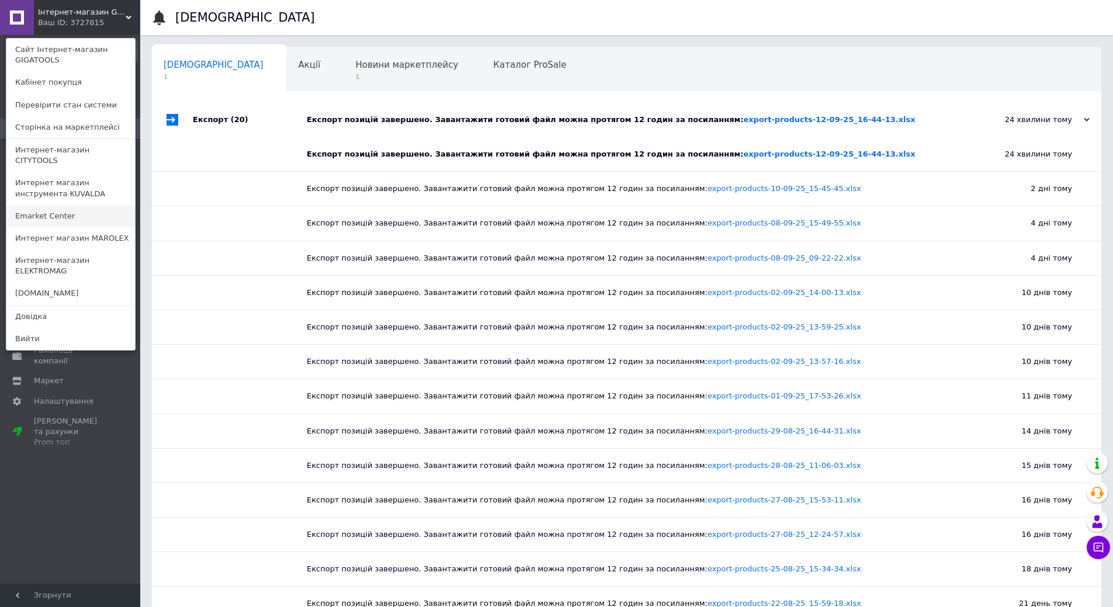
click at [85, 205] on link "Emarket Center" at bounding box center [70, 216] width 129 height 22
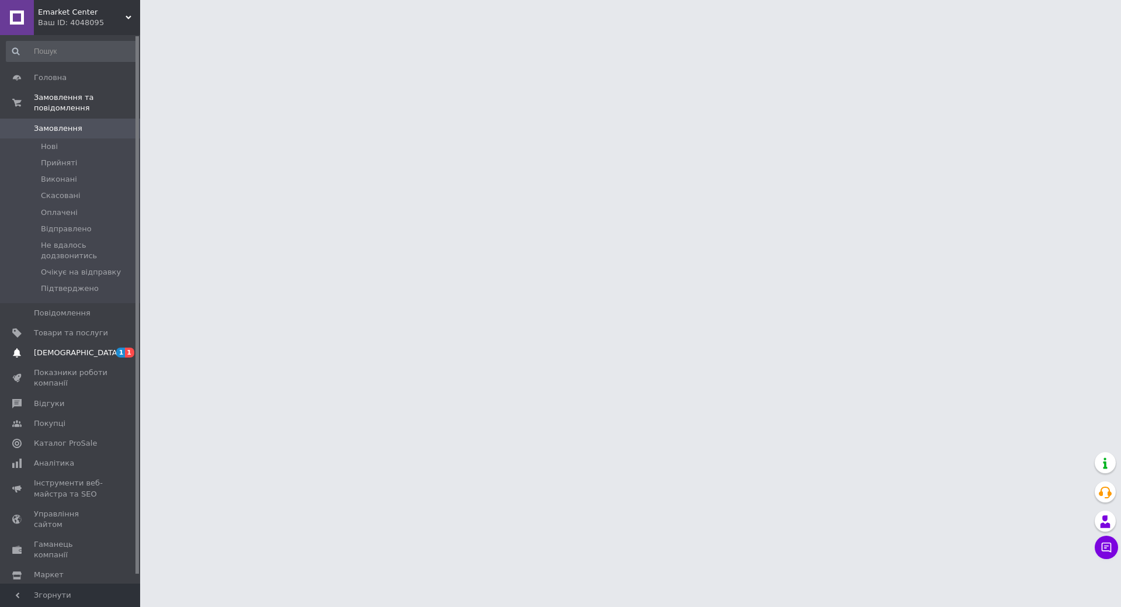
click at [72, 348] on span "[DEMOGRAPHIC_DATA]" at bounding box center [77, 353] width 86 height 11
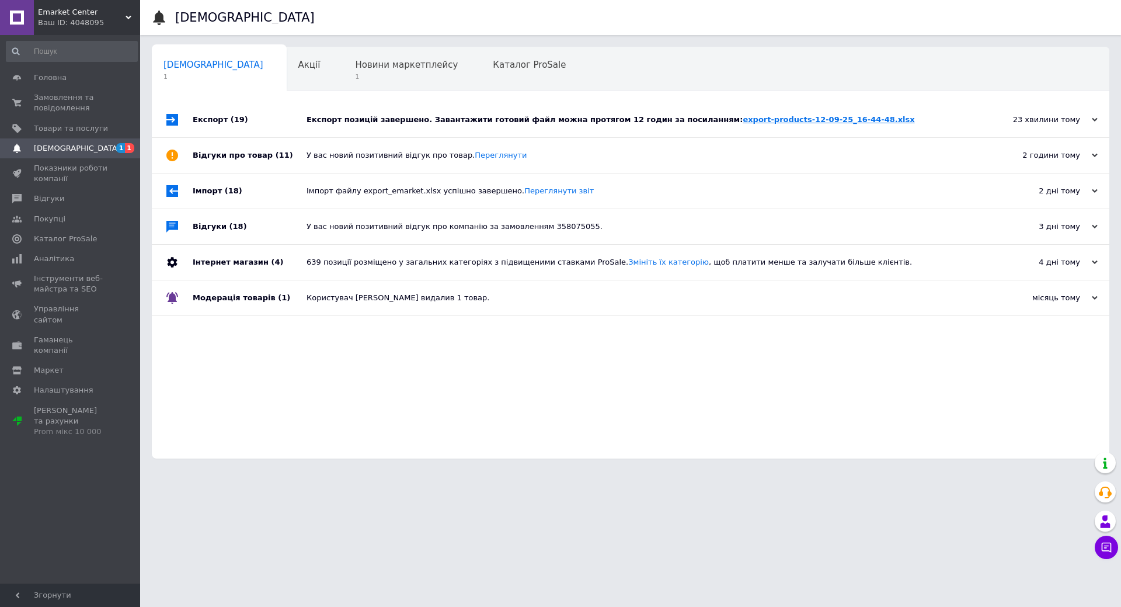
click at [758, 120] on link "export-products-12-09-25_16-44-48.xlsx" at bounding box center [829, 119] width 172 height 9
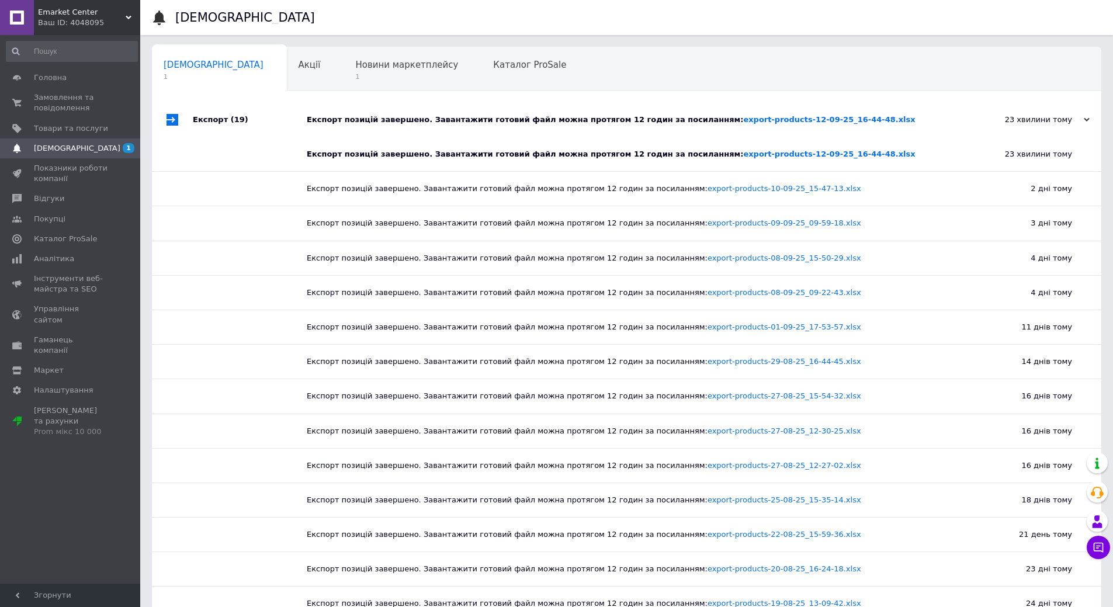
click at [99, 13] on span "Emarket Center" at bounding box center [82, 12] width 88 height 11
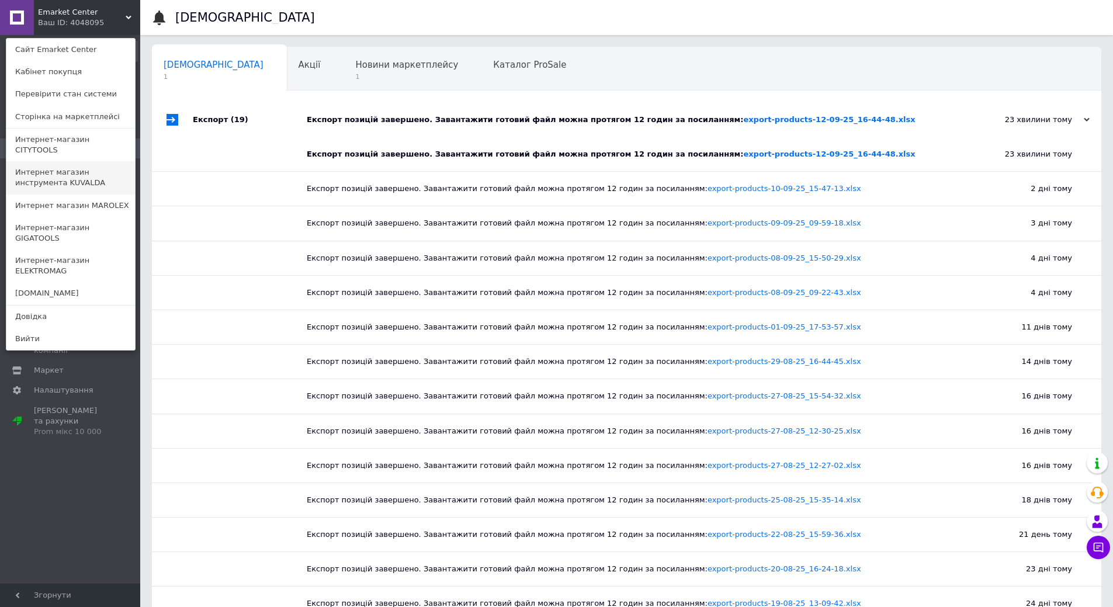
click at [91, 168] on link "Интернет магазин инструмента KUVALDA" at bounding box center [70, 177] width 129 height 33
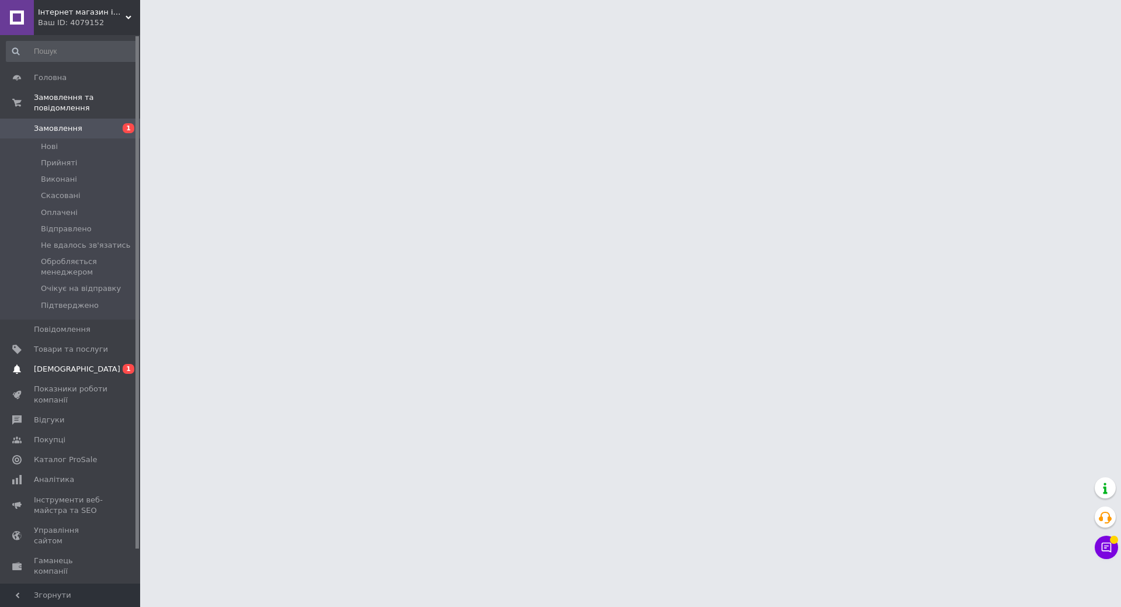
click at [96, 364] on span "[DEMOGRAPHIC_DATA]" at bounding box center [71, 369] width 74 height 11
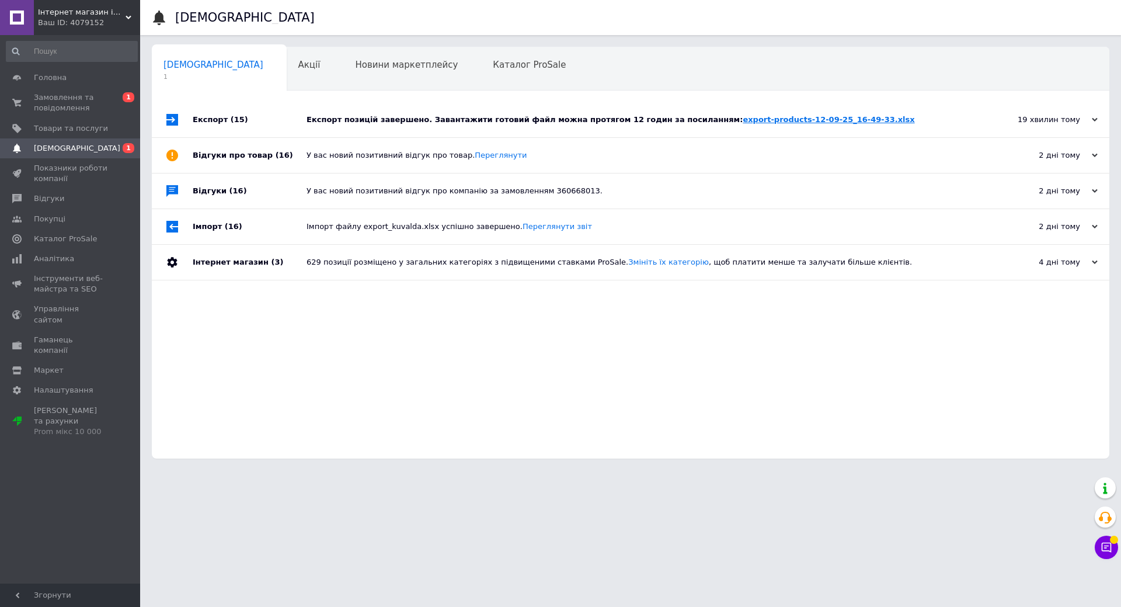
click at [751, 123] on link "export-products-12-09-25_16-49-33.xlsx" at bounding box center [829, 119] width 172 height 9
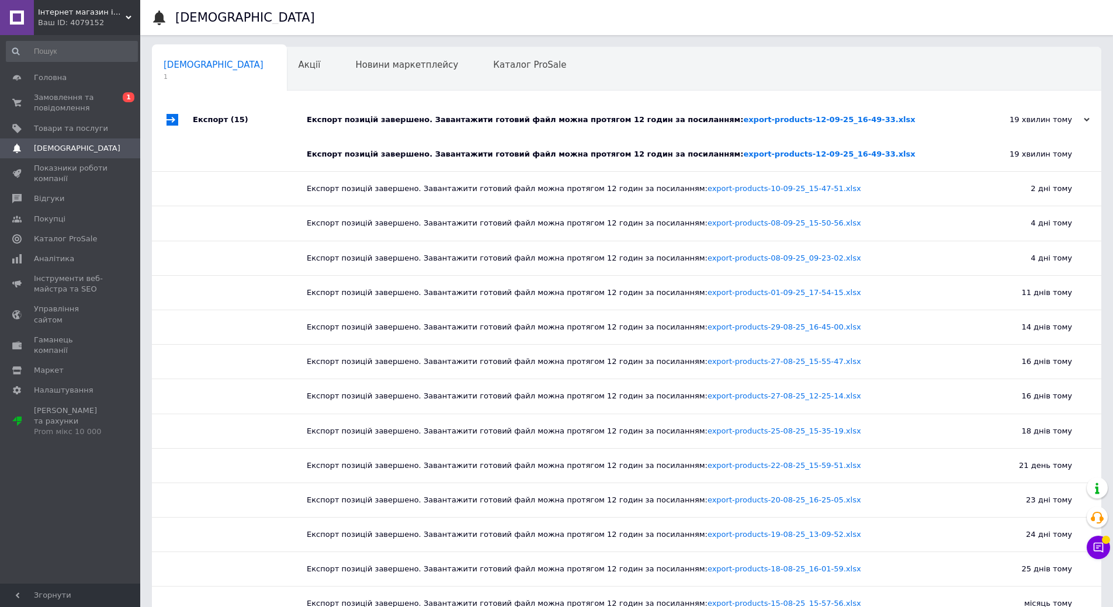
click at [79, 7] on span "Інтернет магазин інструменту KUVALDA" at bounding box center [82, 12] width 88 height 11
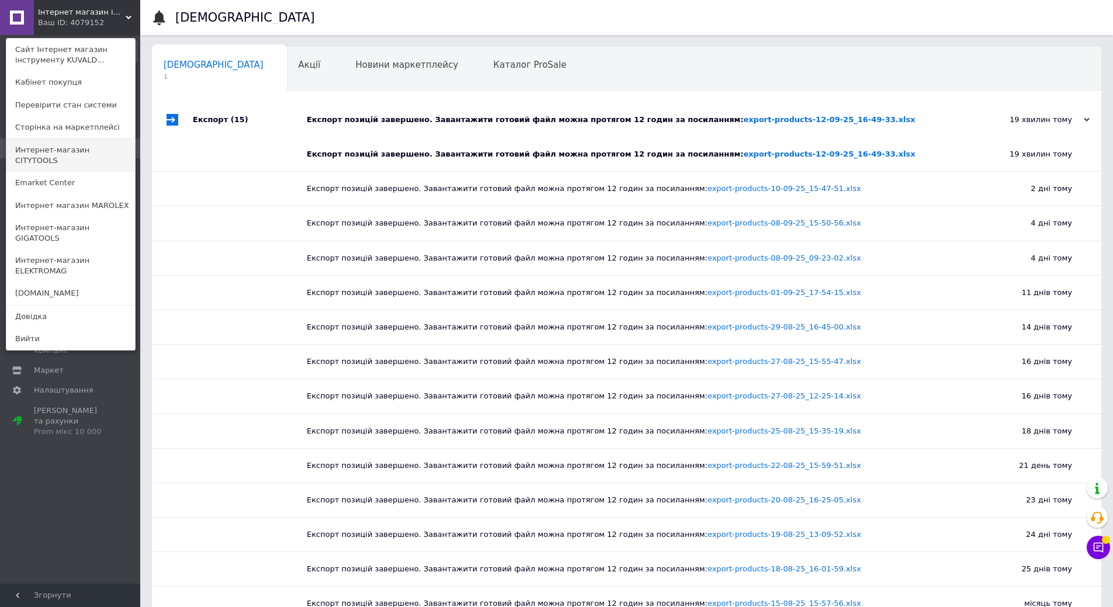
click at [95, 154] on link "Интернет-магазин CITYTOOLS" at bounding box center [70, 155] width 129 height 33
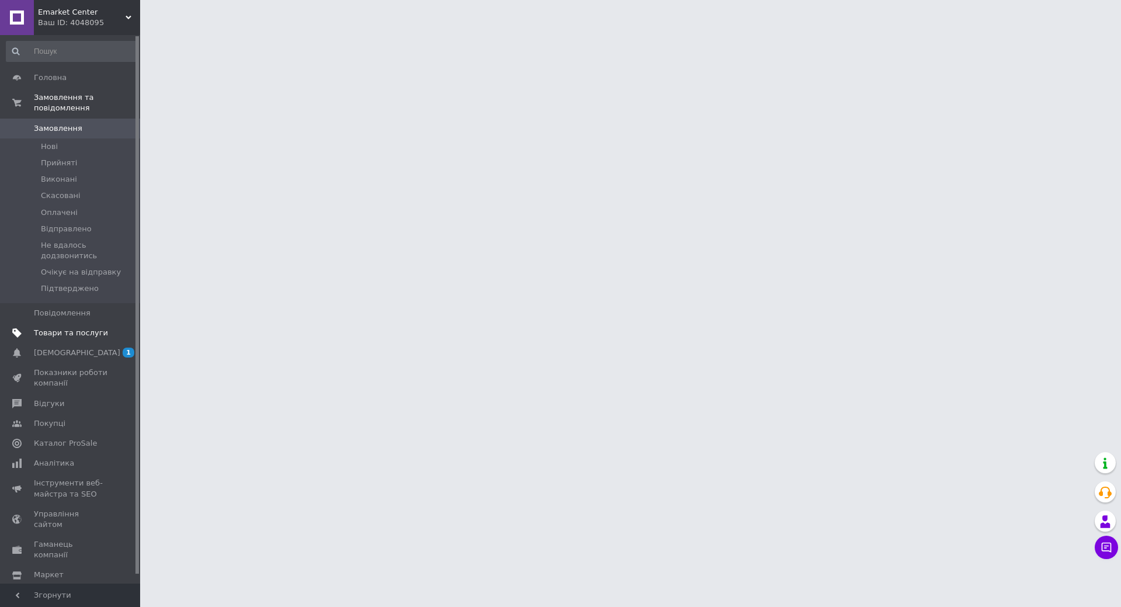
click at [79, 328] on span "Товари та послуги" at bounding box center [71, 333] width 74 height 11
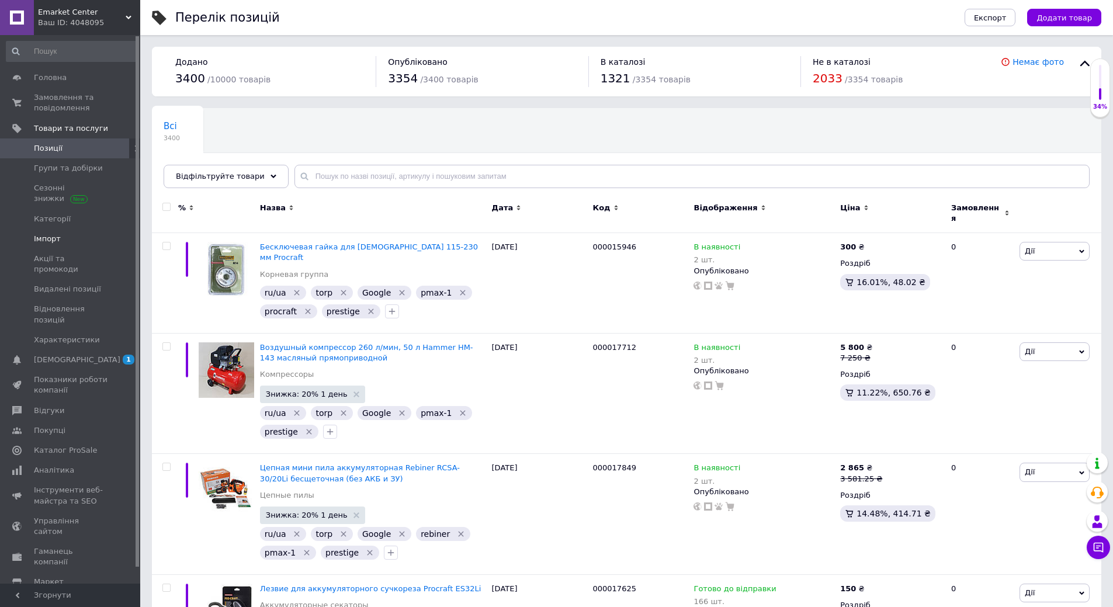
click at [57, 238] on span "Імпорт" at bounding box center [47, 239] width 27 height 11
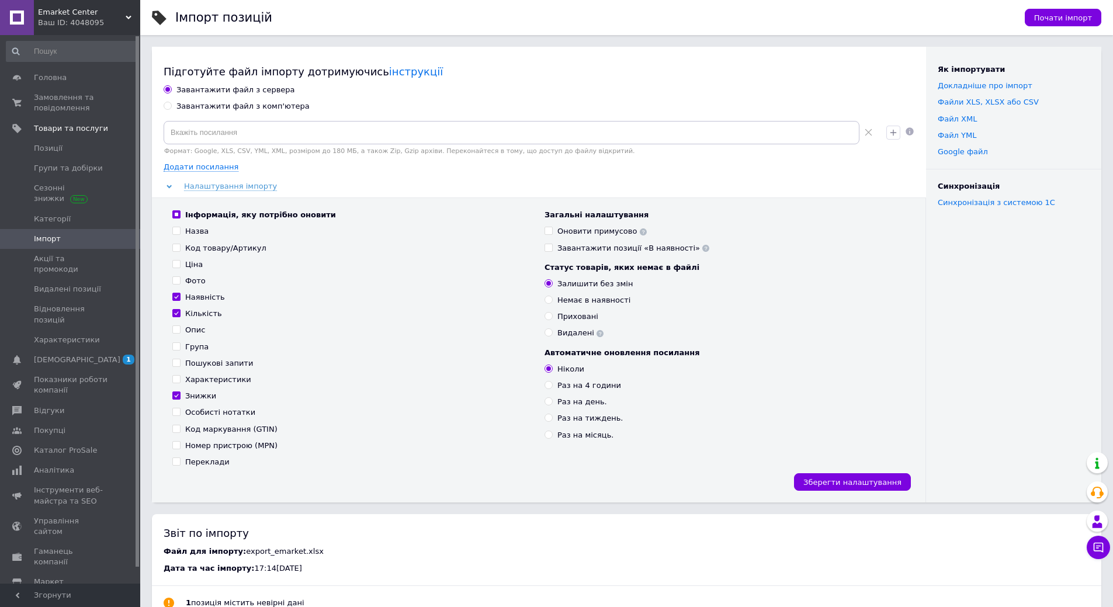
click at [259, 105] on div "Завантажити файл з комп'ютера" at bounding box center [242, 106] width 133 height 11
click at [171, 105] on input "Завантажити файл з комп'ютера" at bounding box center [168, 106] width 8 height 8
radio input "true"
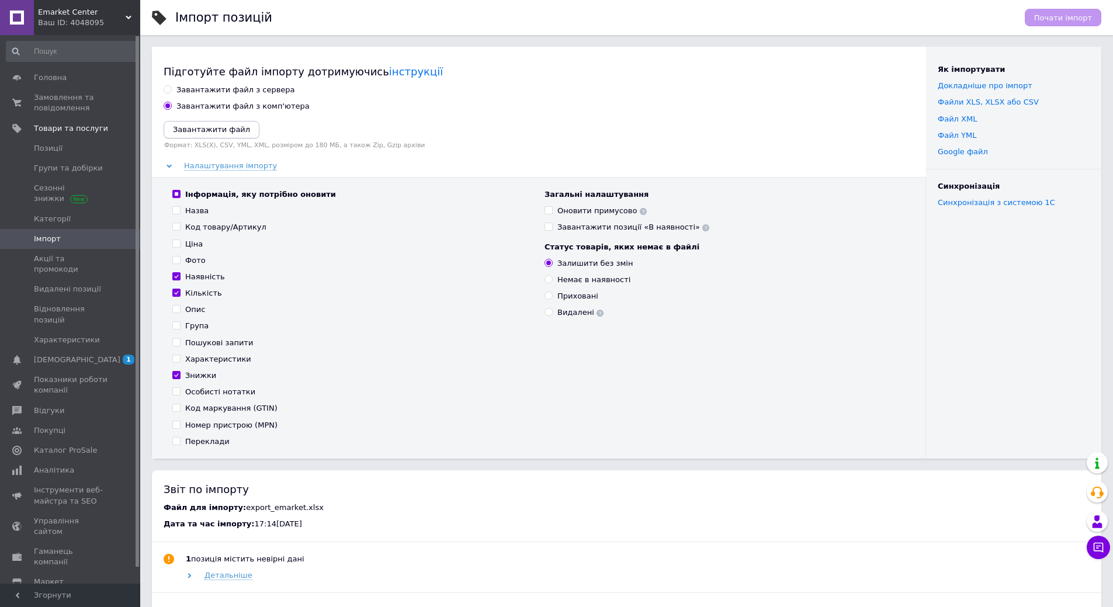
click at [224, 128] on icon "Завантажити файл" at bounding box center [211, 129] width 77 height 9
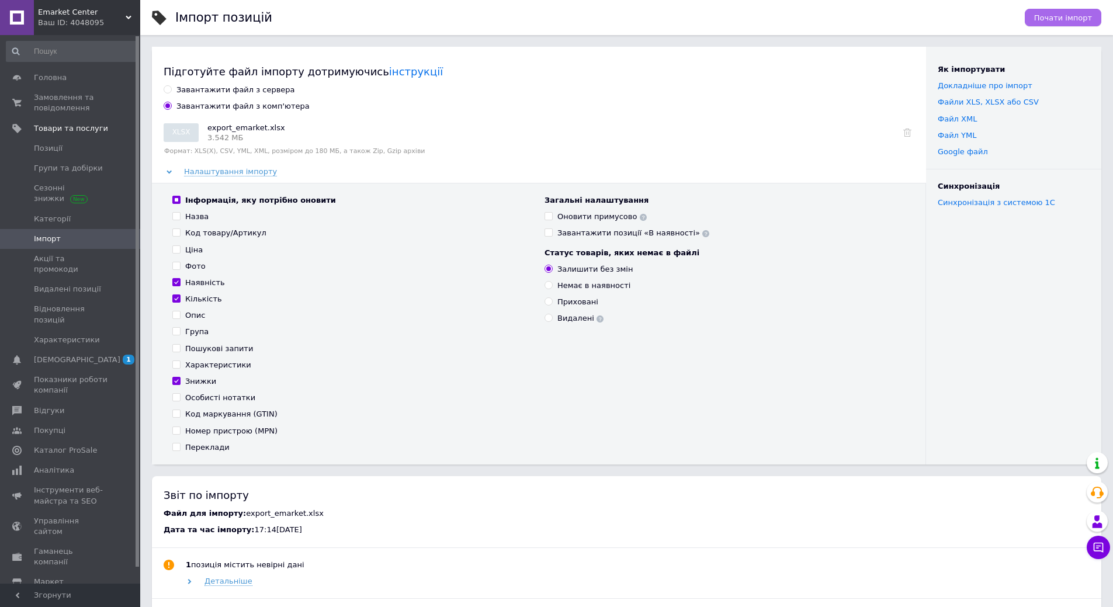
click at [1068, 19] on span "Почати імпорт" at bounding box center [1063, 17] width 58 height 9
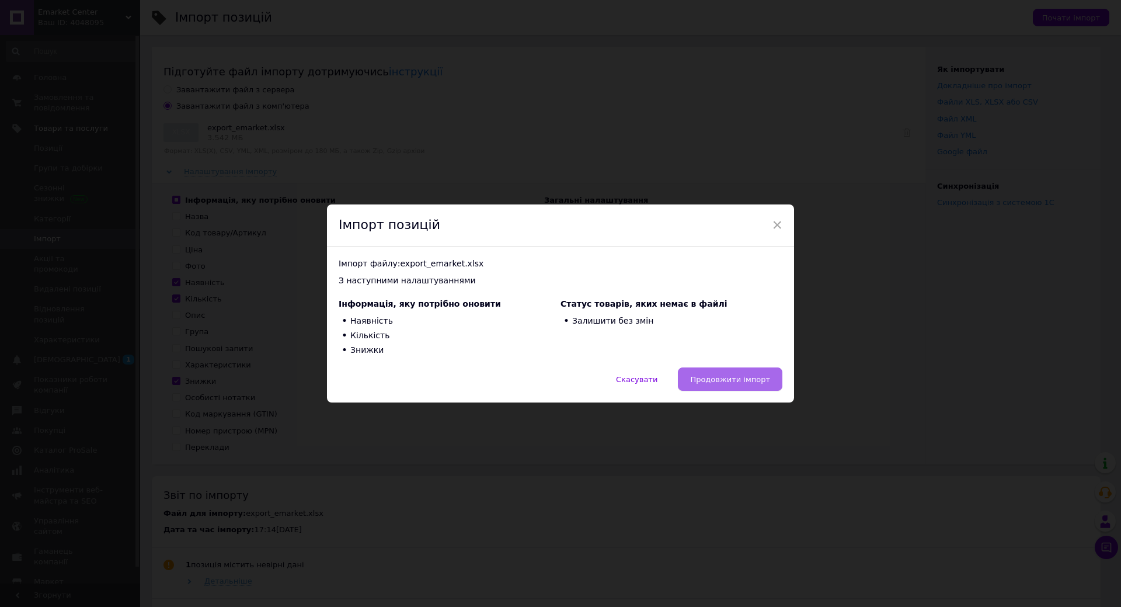
click at [745, 379] on span "Продовжити імпорт" at bounding box center [730, 379] width 80 height 9
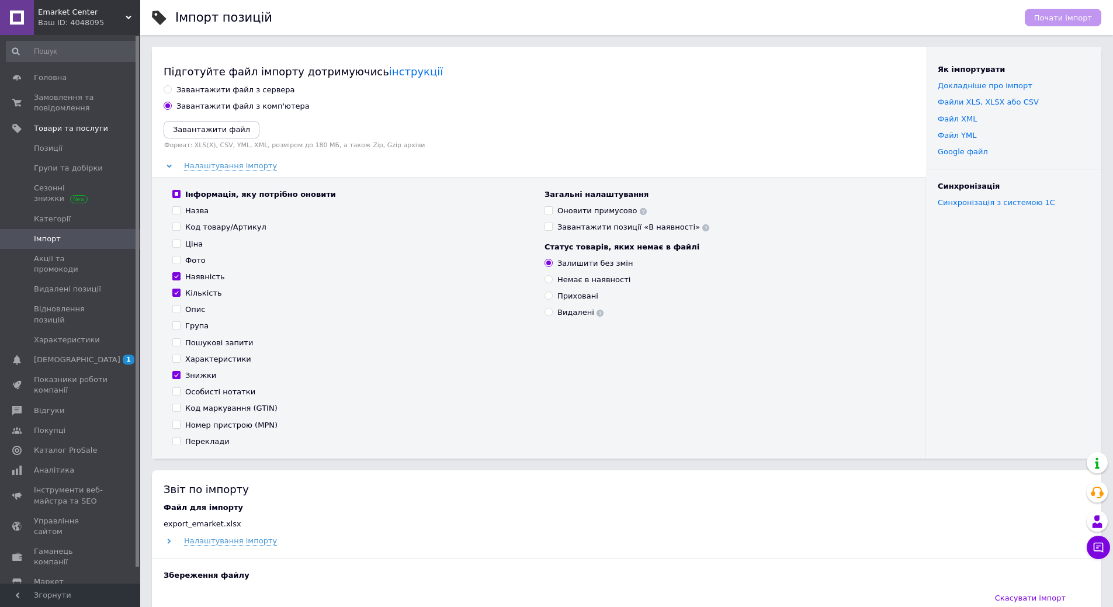
click at [83, 12] on span "Emarket Center" at bounding box center [82, 12] width 88 height 11
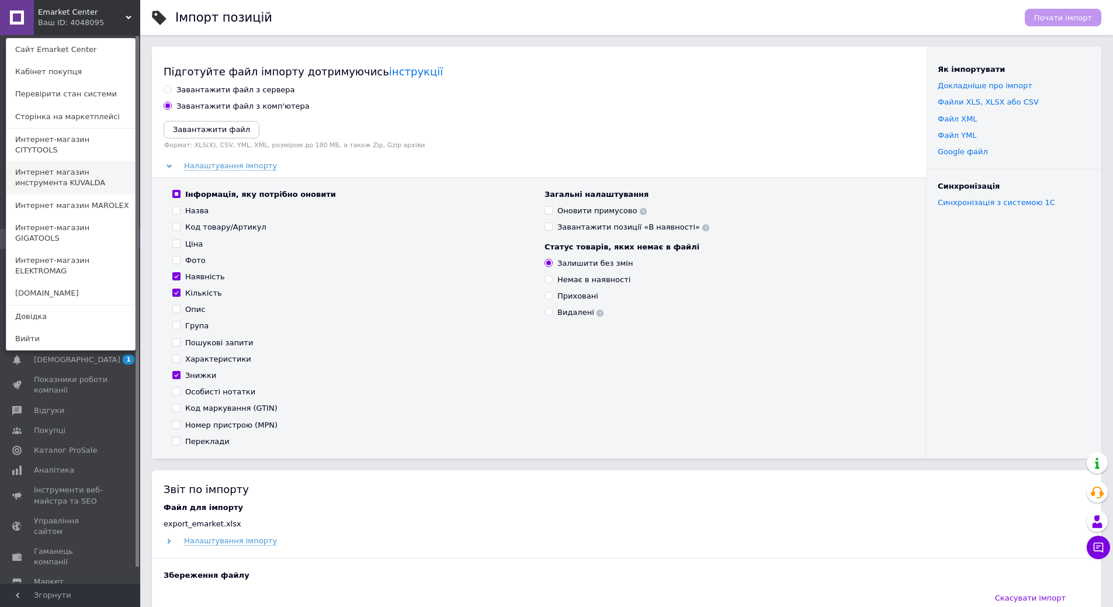
click at [76, 168] on link "Интернет магазин инструмента KUVALDA" at bounding box center [70, 177] width 129 height 33
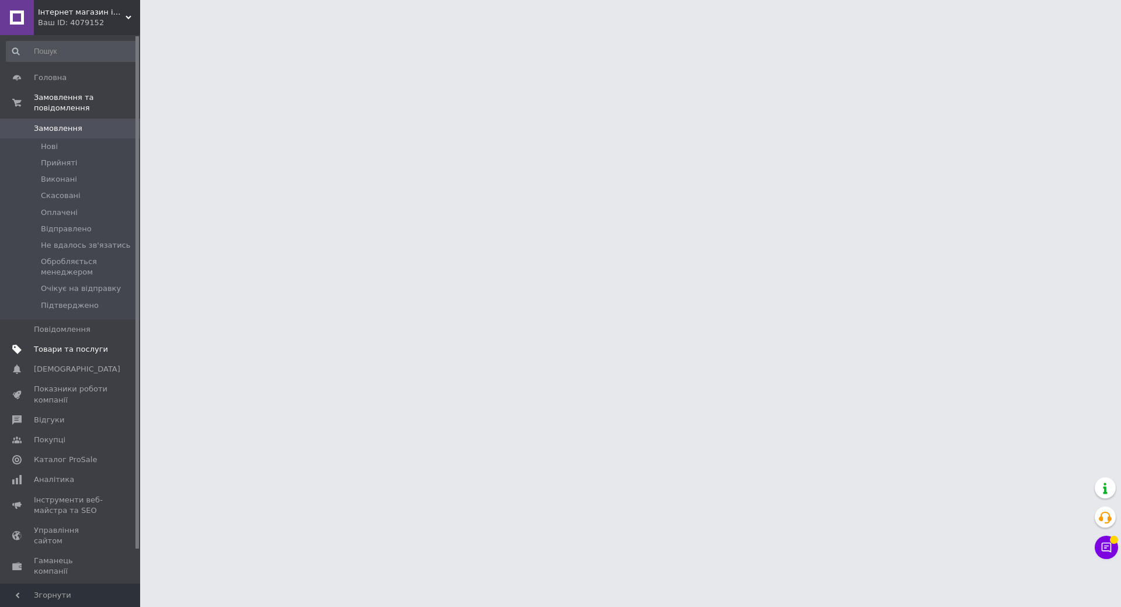
click at [84, 344] on span "Товари та послуги" at bounding box center [71, 349] width 74 height 11
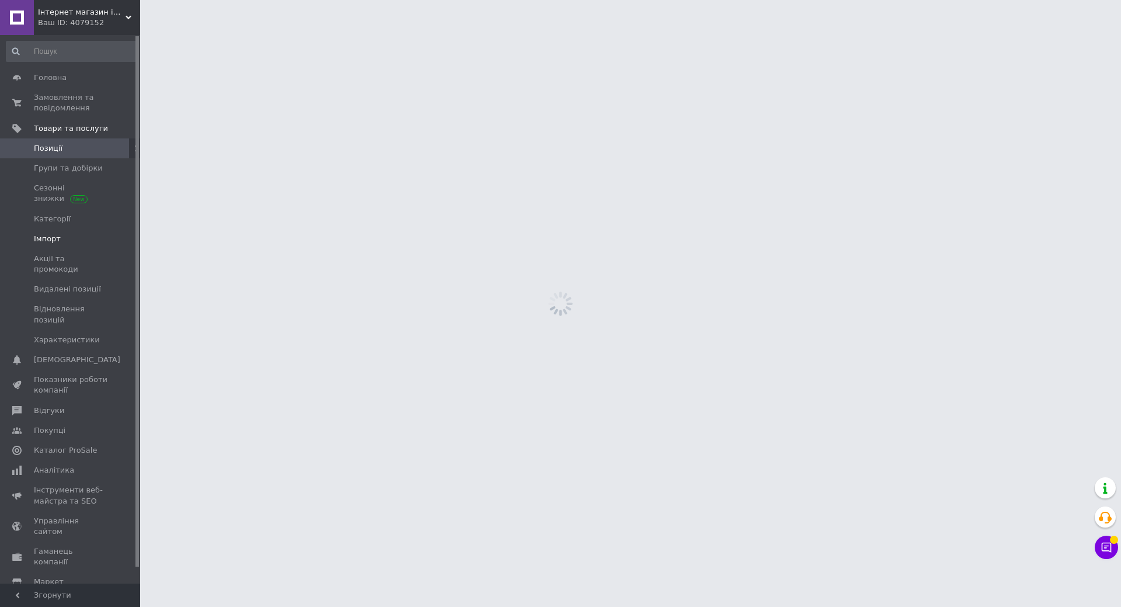
click at [61, 238] on span "Імпорт" at bounding box center [71, 239] width 74 height 11
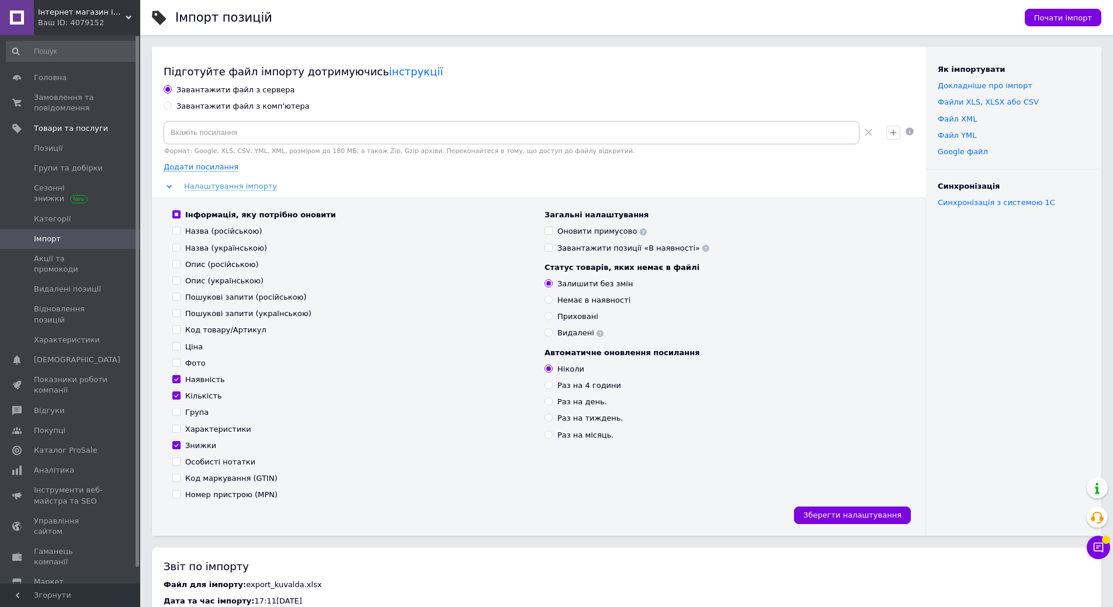
click at [245, 113] on div "Завантажити файл з сервера Завантажити файл з комп'ютера Формат: Google, XLS, C…" at bounding box center [539, 310] width 751 height 450
click at [246, 107] on div "Завантажити файл з комп'ютера" at bounding box center [242, 106] width 133 height 11
click at [171, 107] on input "Завантажити файл з комп'ютера" at bounding box center [168, 106] width 8 height 8
radio input "true"
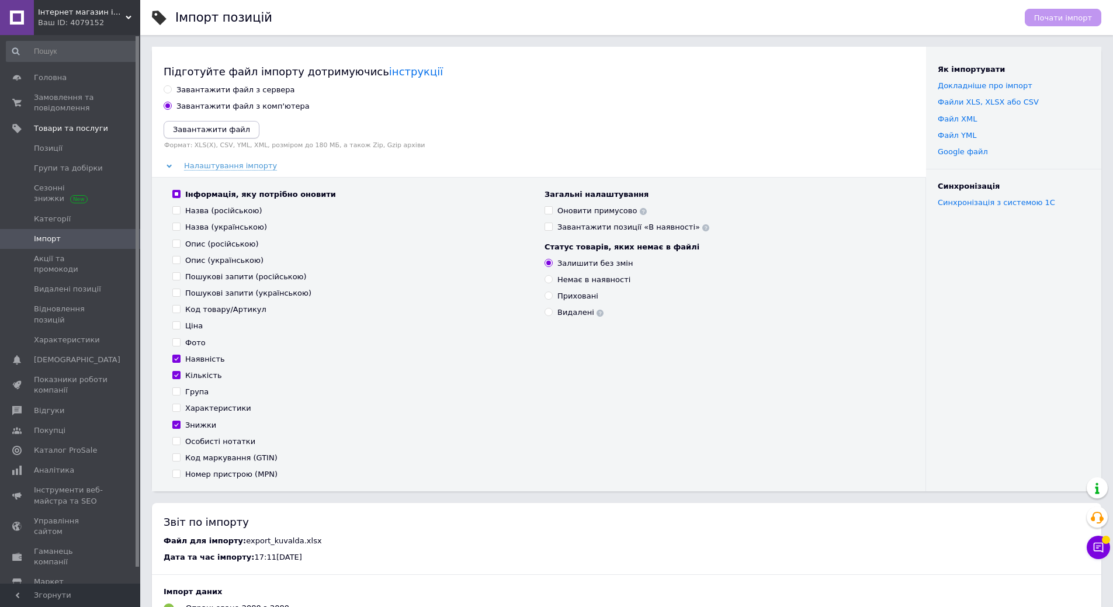
click at [223, 132] on icon "Завантажити файл" at bounding box center [211, 129] width 77 height 9
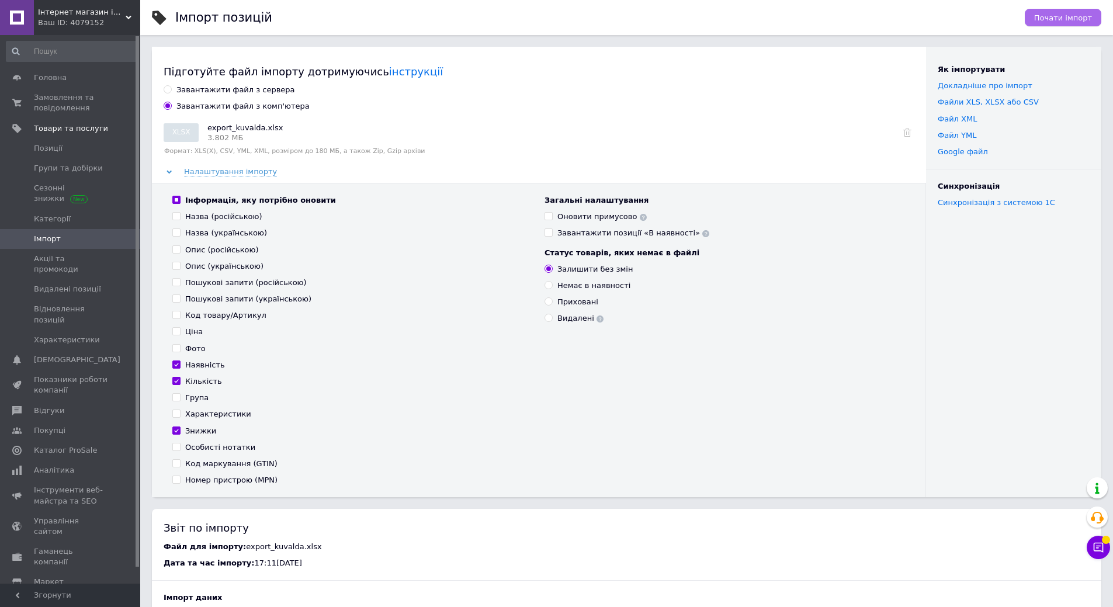
click at [1071, 17] on span "Почати імпорт" at bounding box center [1063, 17] width 58 height 9
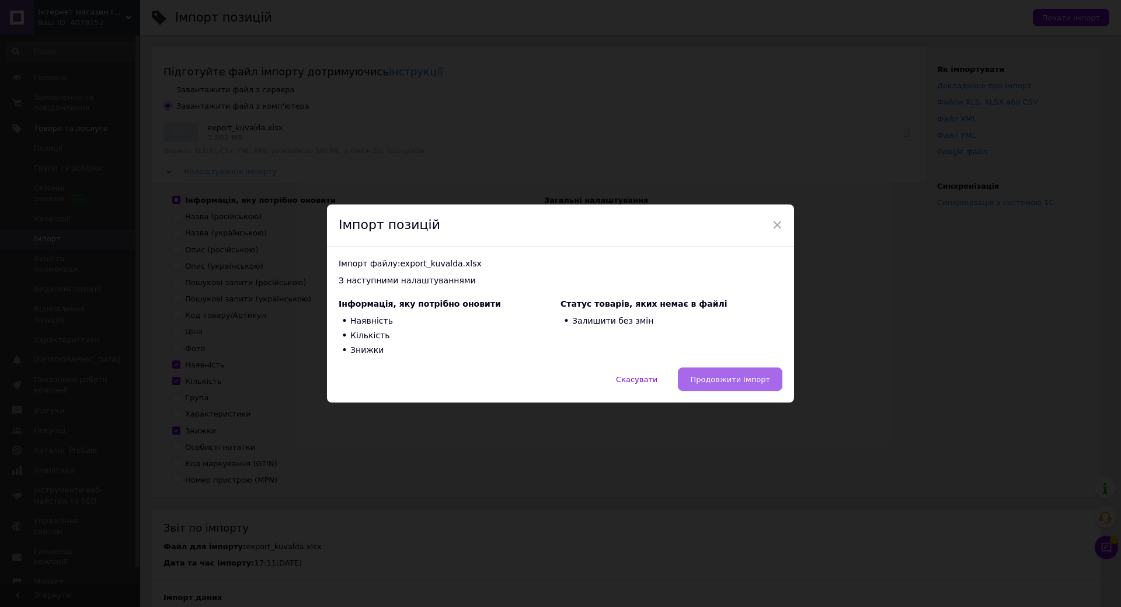
click at [725, 379] on span "Продовжити імпорт" at bounding box center [730, 379] width 80 height 9
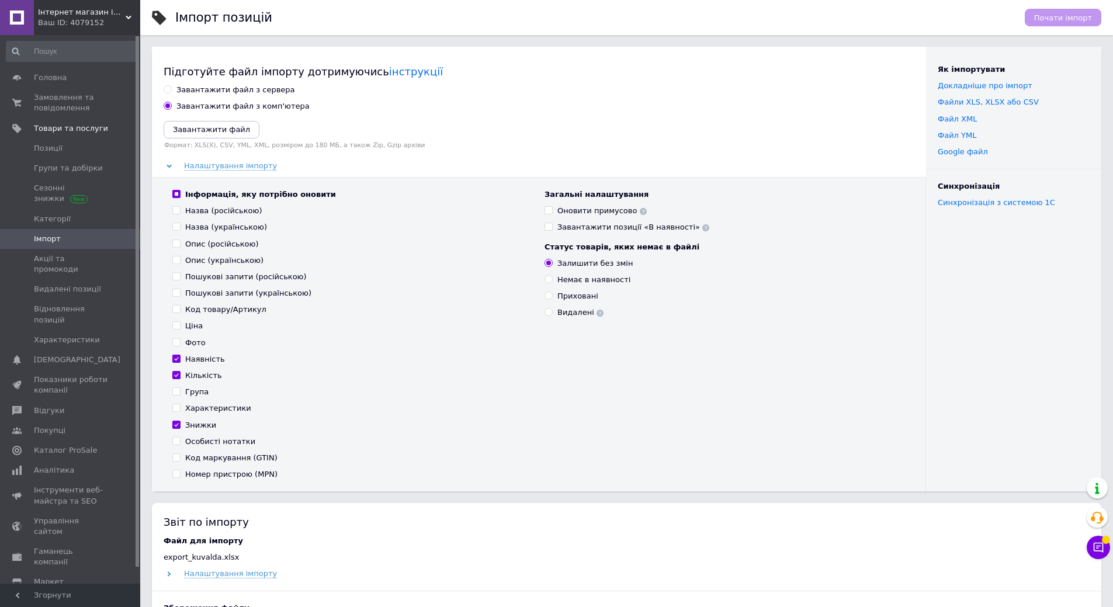
click at [99, 6] on div "Інтернет магазин інструменту [PERSON_NAME] Ваш ID: 4079152" at bounding box center [87, 17] width 106 height 35
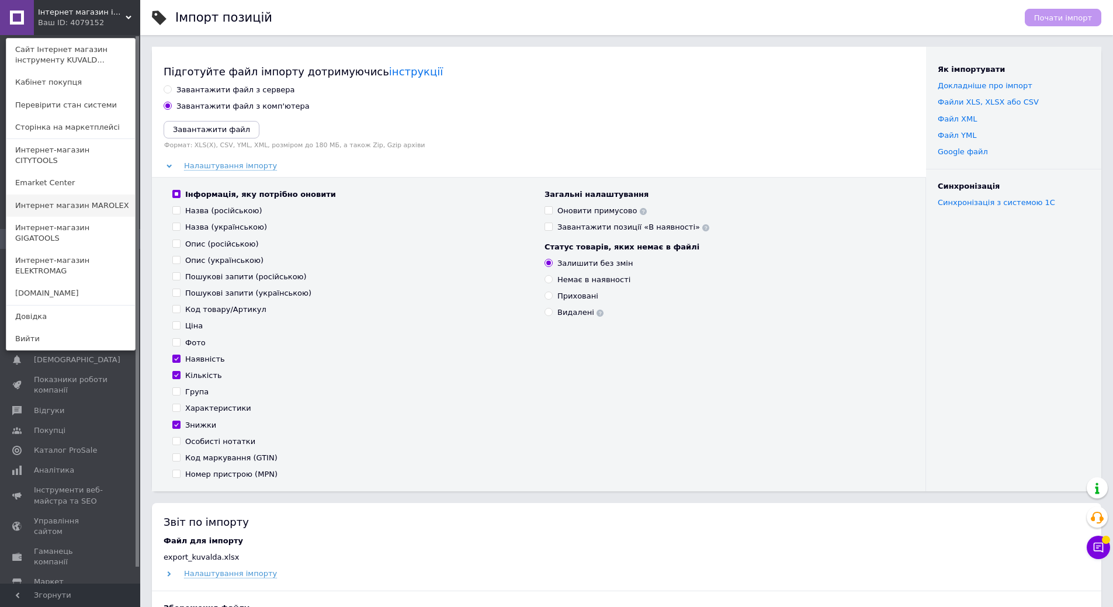
click at [91, 195] on link "Интернет магазин MAROLEX" at bounding box center [70, 206] width 129 height 22
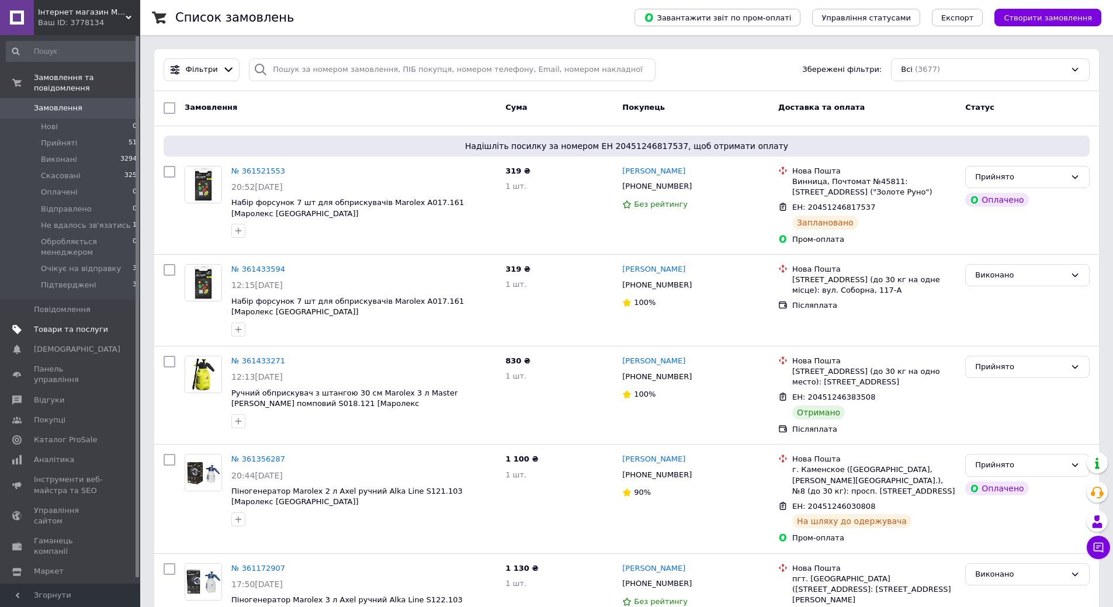
click at [94, 324] on span "Товари та послуги" at bounding box center [71, 329] width 74 height 11
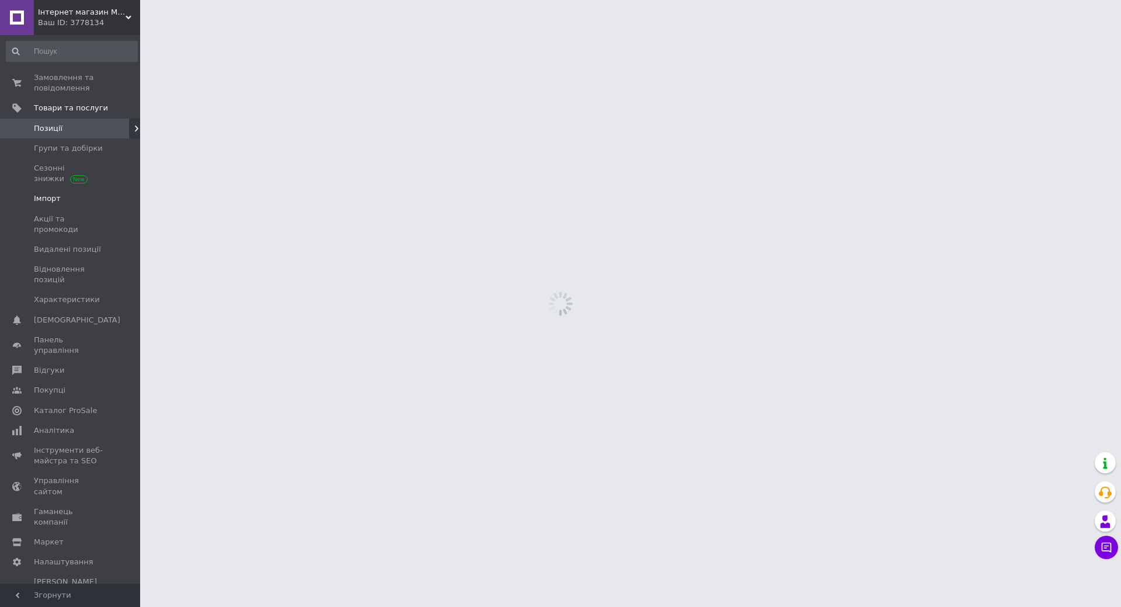
click at [64, 192] on link "Імпорт" at bounding box center [72, 199] width 144 height 20
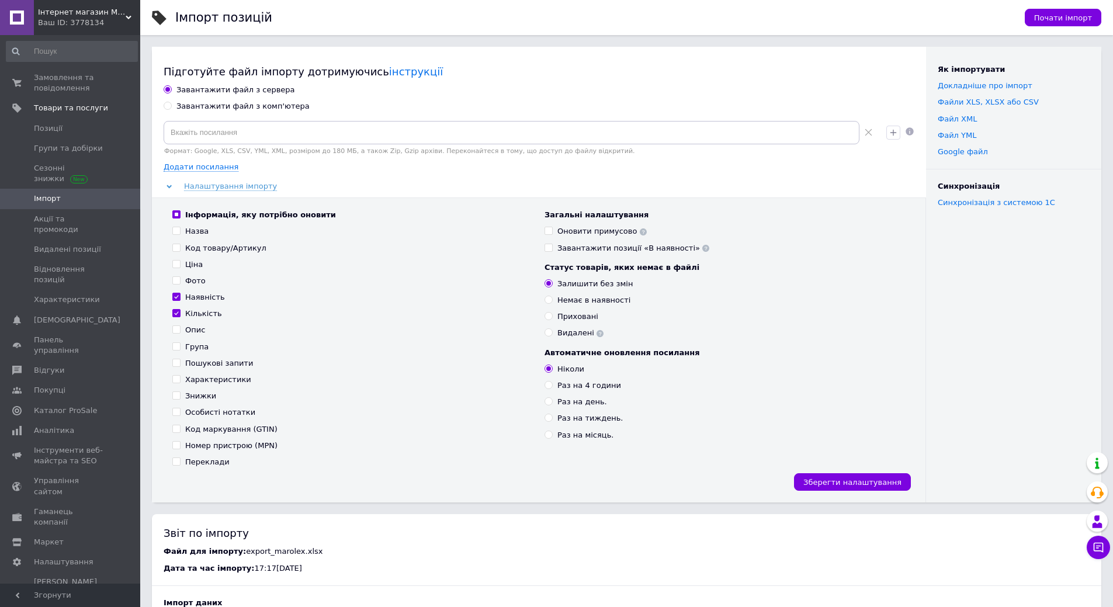
click at [249, 106] on div "Завантажити файл з комп'ютера" at bounding box center [242, 106] width 133 height 11
click at [171, 106] on input "Завантажити файл з комп'ютера" at bounding box center [168, 106] width 8 height 8
radio input "true"
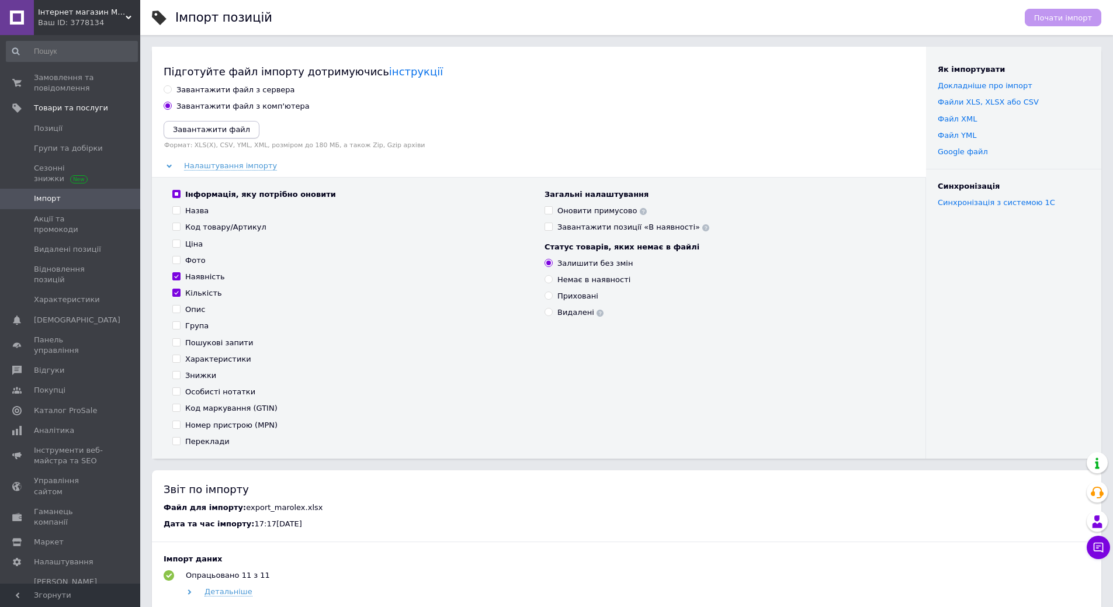
click at [214, 130] on icon "Завантажити файл" at bounding box center [211, 129] width 77 height 9
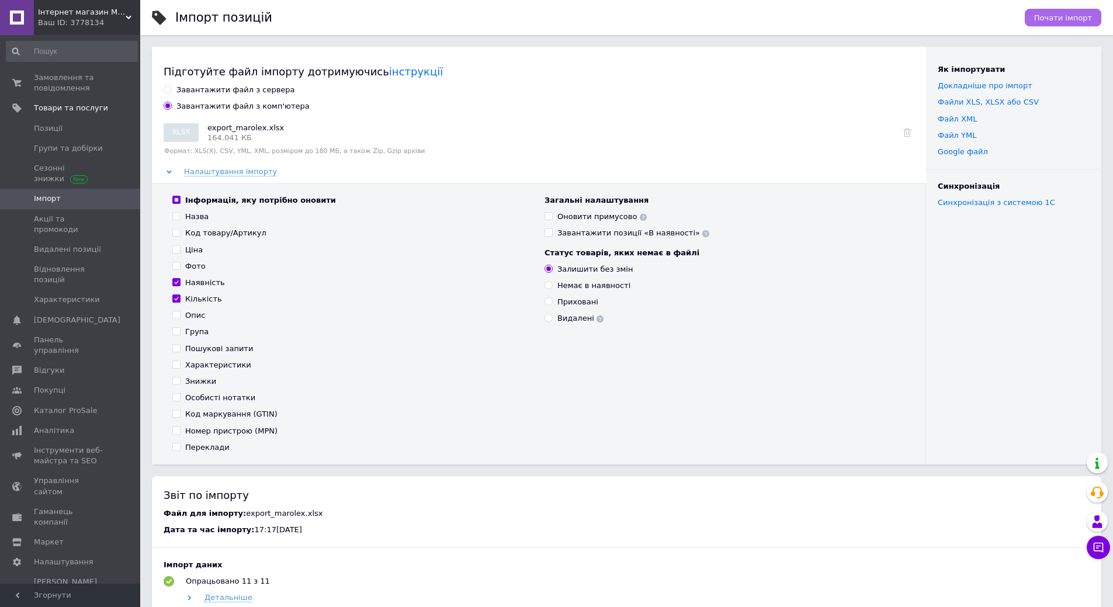
click at [1066, 18] on span "Почати імпорт" at bounding box center [1063, 17] width 58 height 9
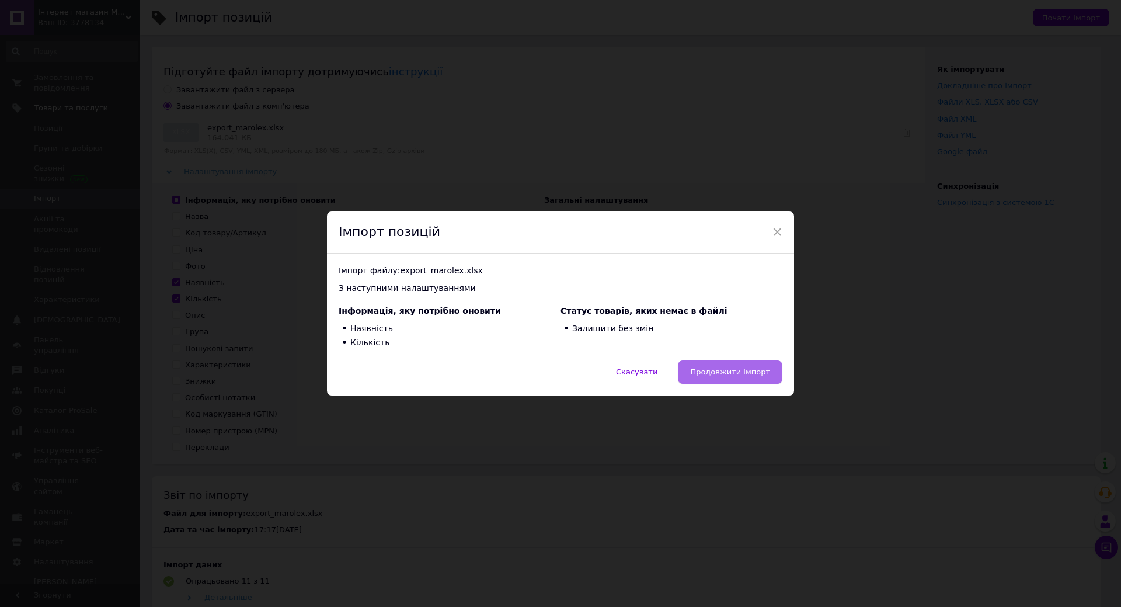
click at [721, 378] on button "Продовжити імпорт" at bounding box center [730, 371] width 105 height 23
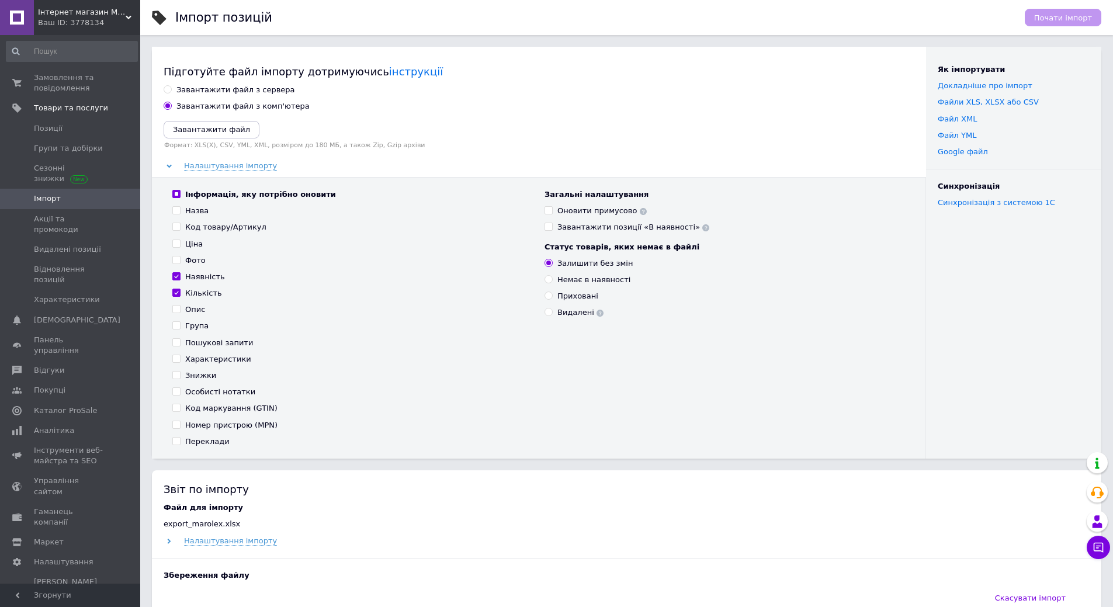
click at [88, 15] on span "Інтернет магазин MAROLEX" at bounding box center [82, 12] width 88 height 11
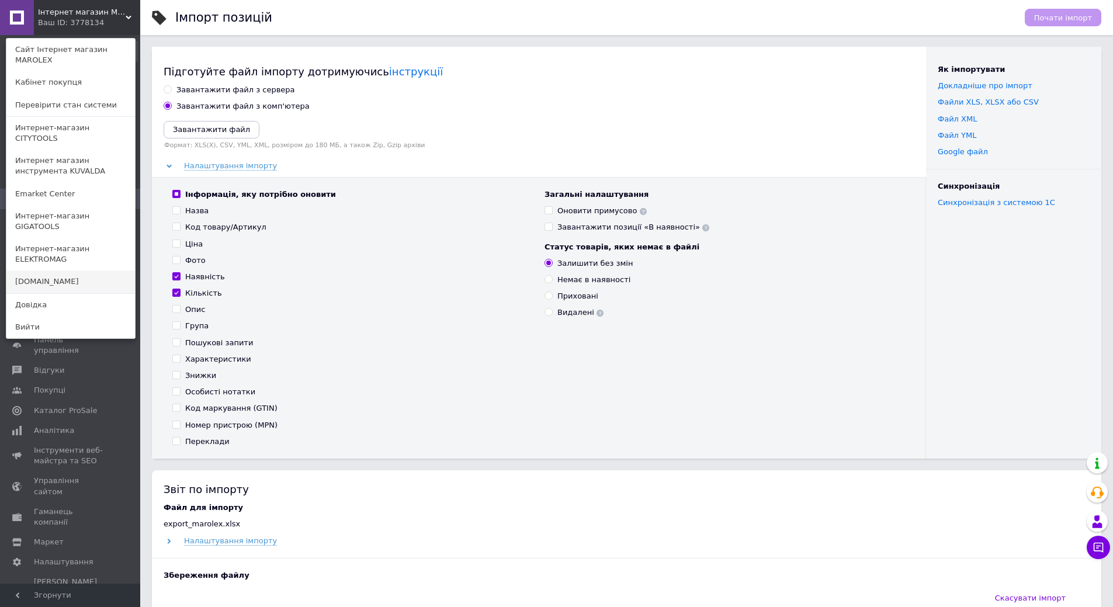
click at [55, 270] on link "[DOMAIN_NAME]" at bounding box center [70, 281] width 129 height 22
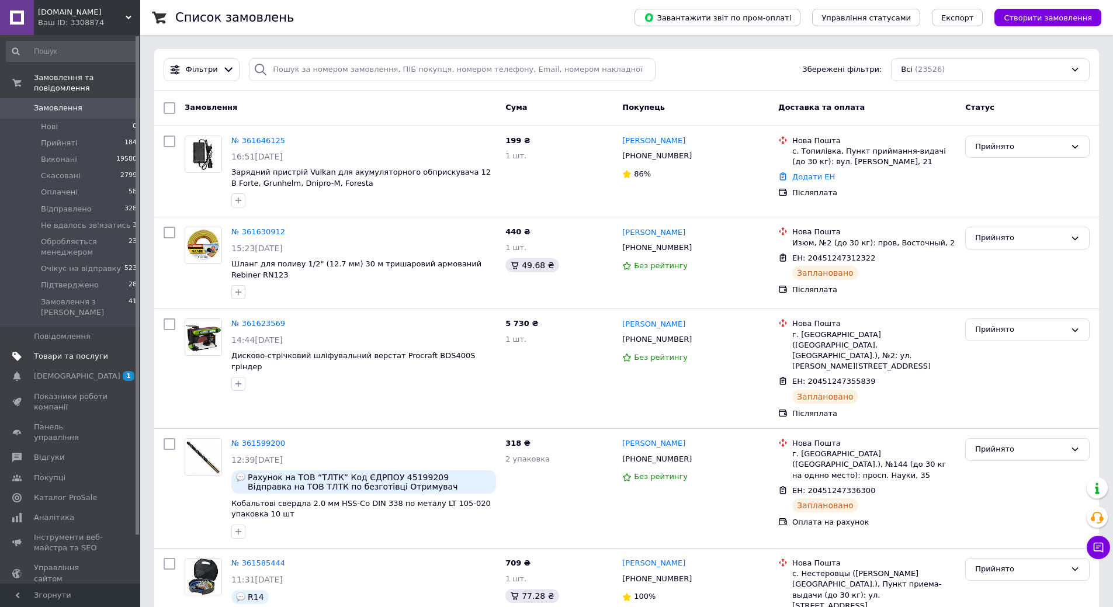
click at [78, 351] on span "Товари та послуги" at bounding box center [71, 356] width 74 height 11
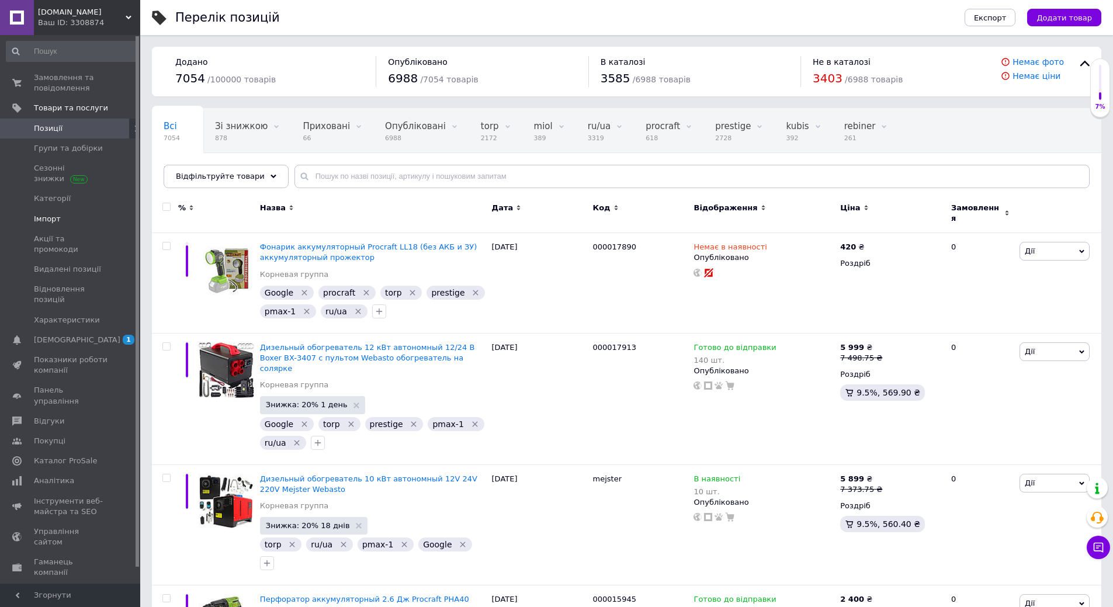
click at [57, 218] on span "Імпорт" at bounding box center [47, 219] width 27 height 11
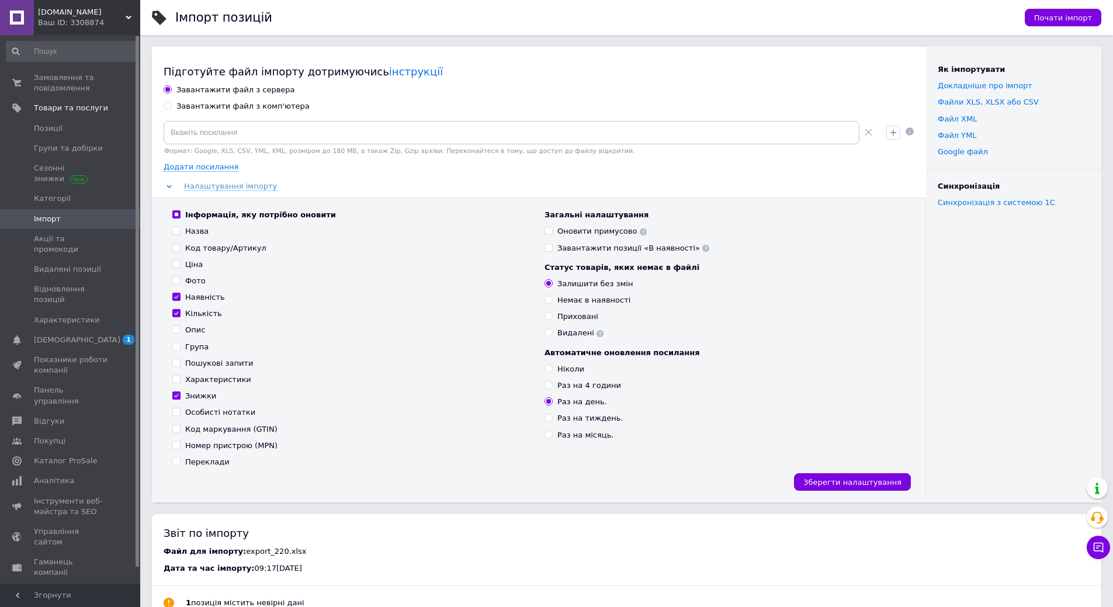
click at [239, 103] on div "Завантажити файл з комп'ютера" at bounding box center [242, 106] width 133 height 11
click at [171, 103] on input "Завантажити файл з комп'ютера" at bounding box center [168, 106] width 8 height 8
radio input "true"
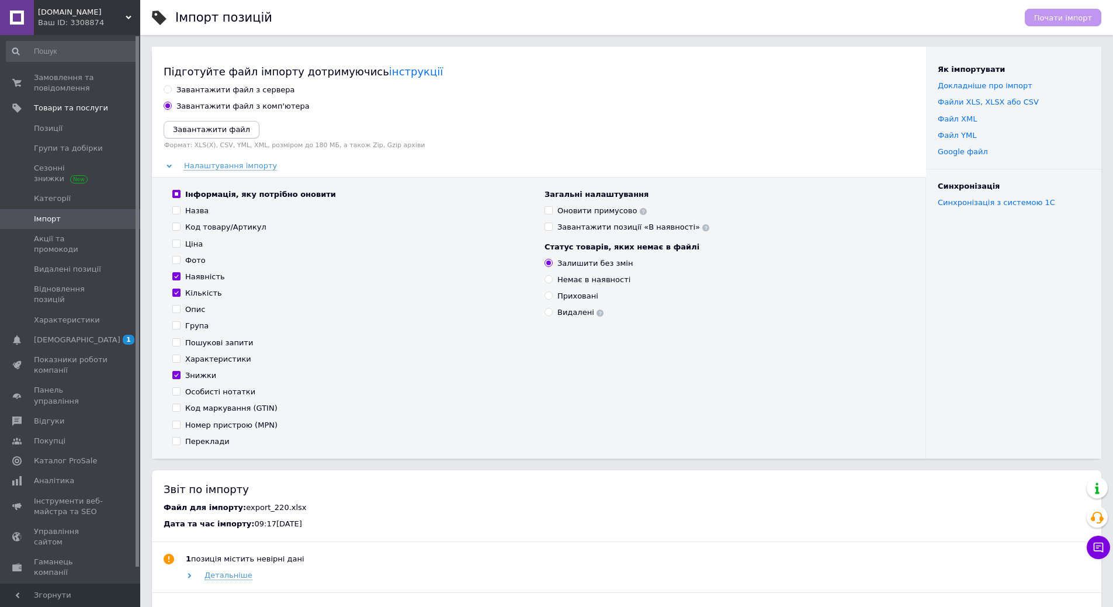
click at [207, 133] on icon "Завантажити файл" at bounding box center [211, 129] width 77 height 9
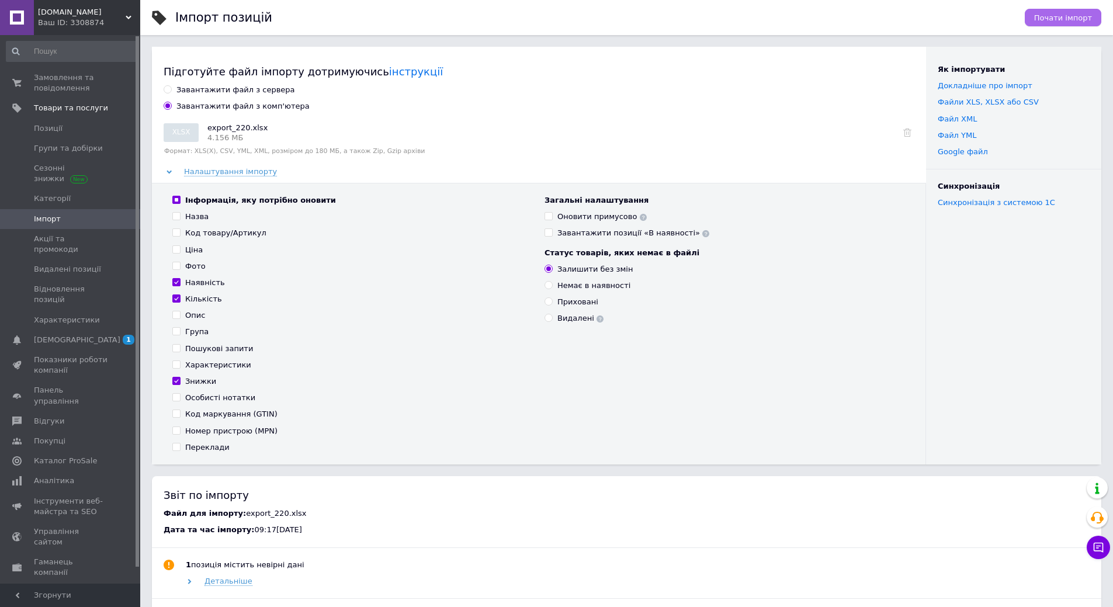
click at [1061, 22] on span "Почати імпорт" at bounding box center [1063, 17] width 58 height 9
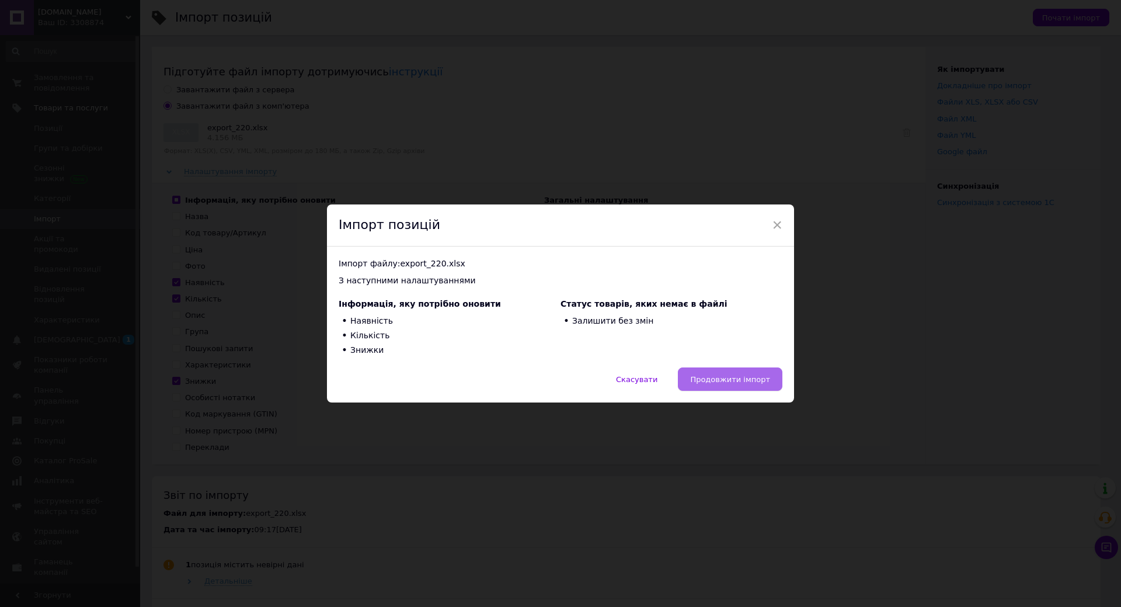
click at [735, 377] on span "Продовжити імпорт" at bounding box center [730, 379] width 80 height 9
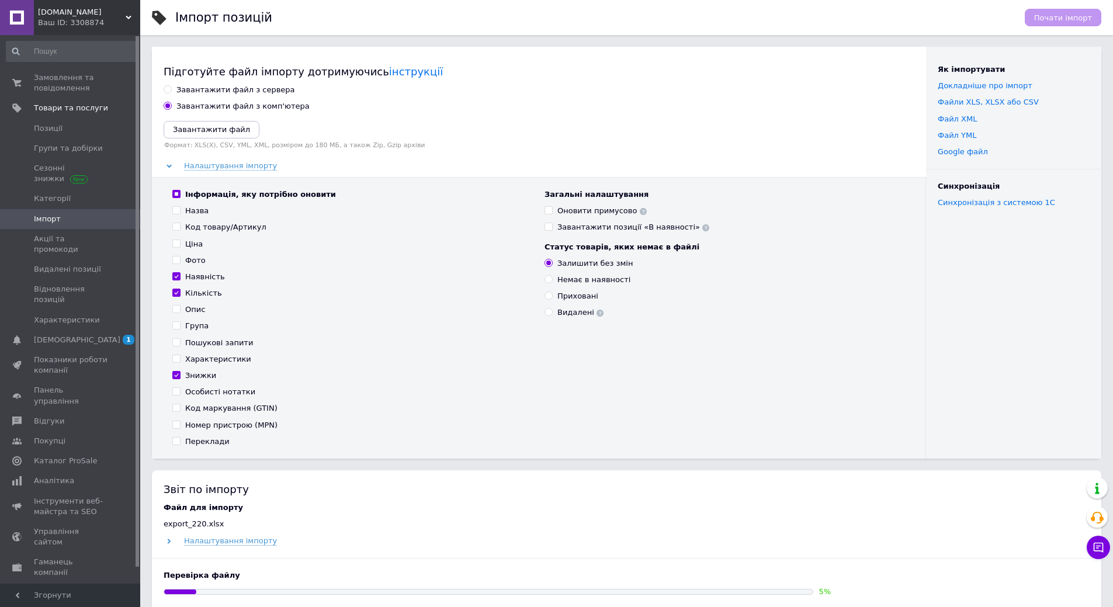
click at [92, 11] on span "[DOMAIN_NAME]" at bounding box center [82, 12] width 88 height 11
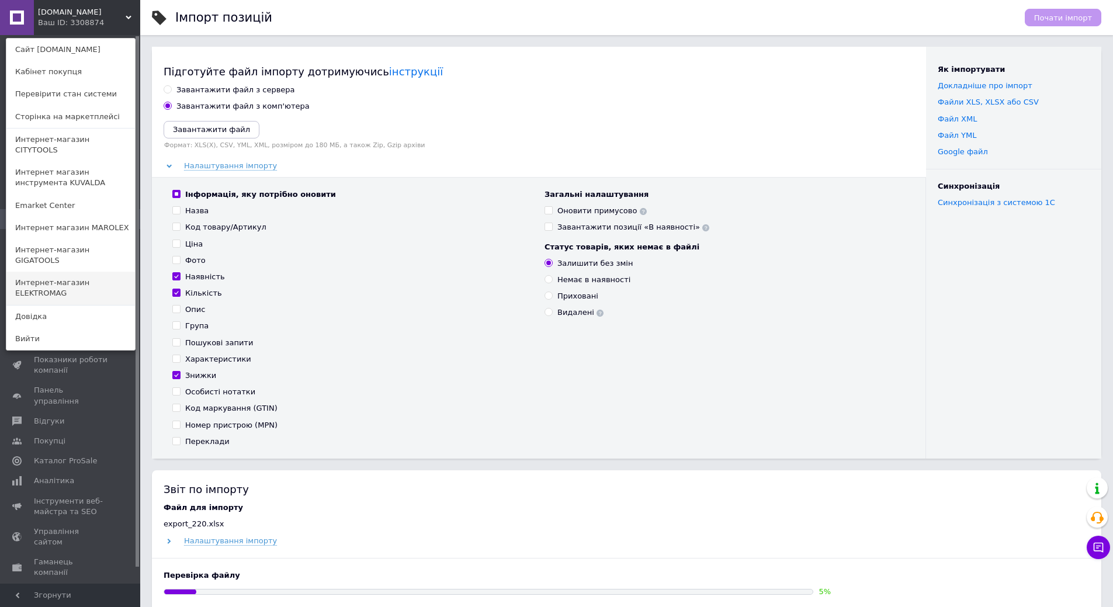
click at [91, 272] on link "Интернет-магазин ELEKTROMAG" at bounding box center [70, 288] width 129 height 33
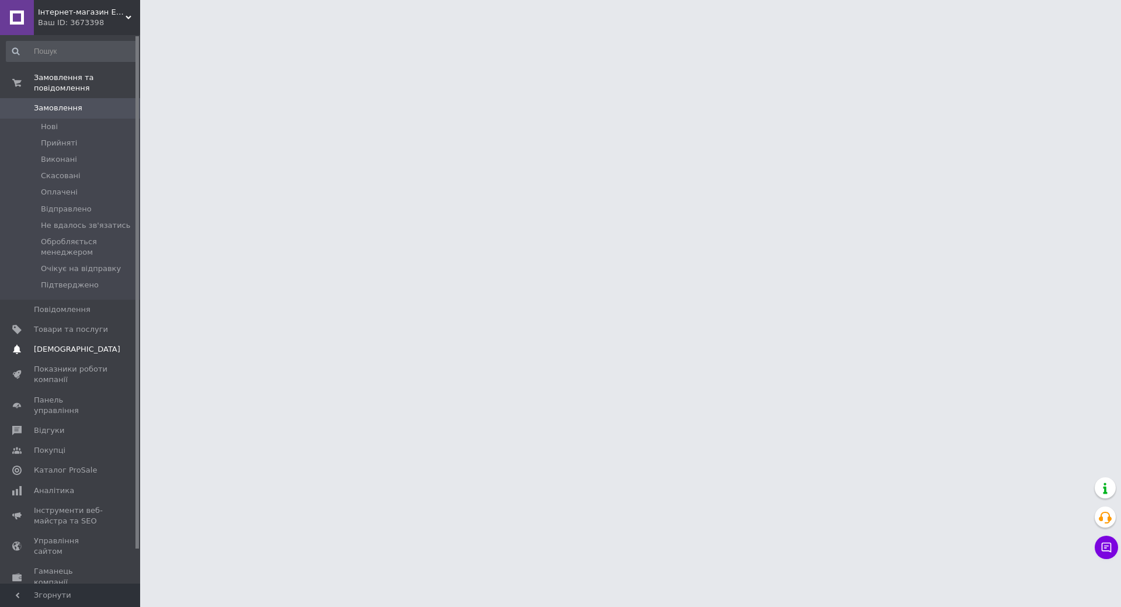
click at [86, 320] on link "Товари та послуги" at bounding box center [72, 330] width 144 height 20
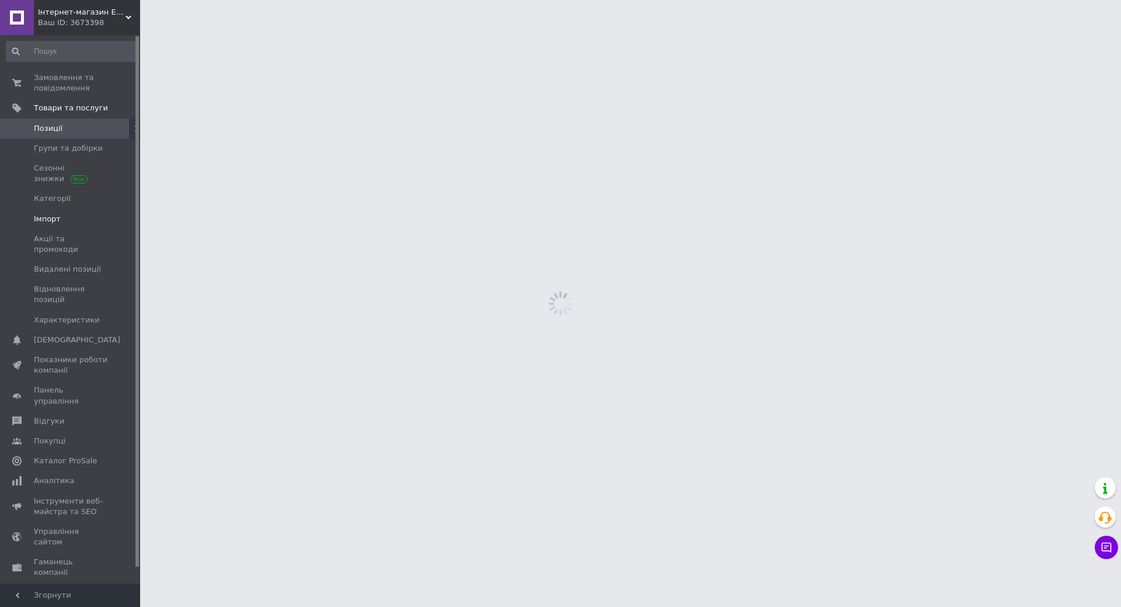
click at [82, 221] on span "Імпорт" at bounding box center [71, 219] width 74 height 11
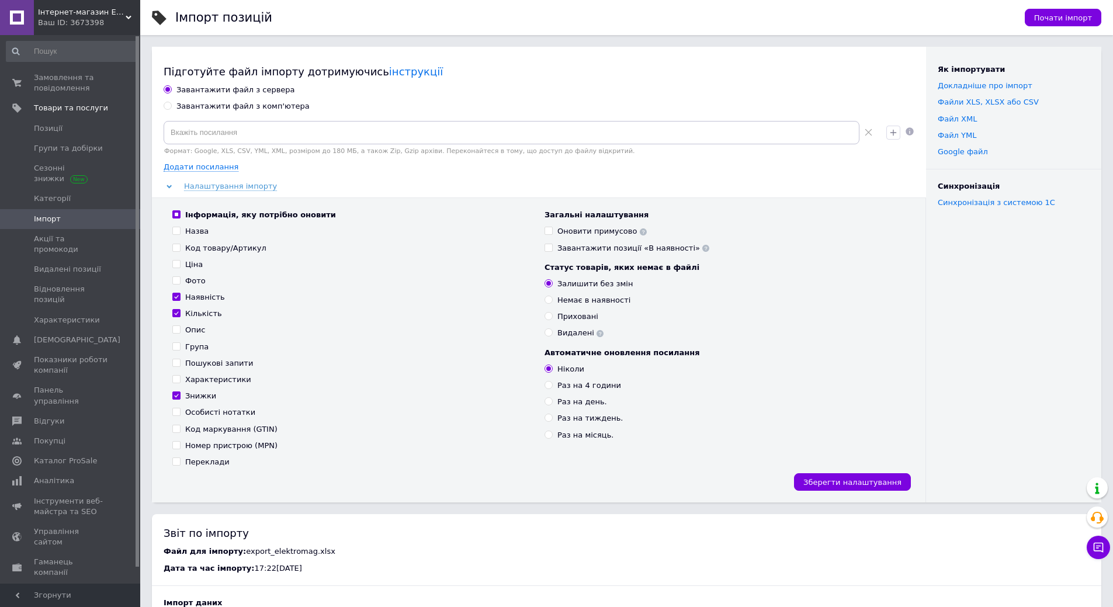
click at [258, 105] on div "Завантажити файл з комп'ютера" at bounding box center [242, 106] width 133 height 11
click at [171, 105] on input "Завантажити файл з комп'ютера" at bounding box center [168, 106] width 8 height 8
radio input "true"
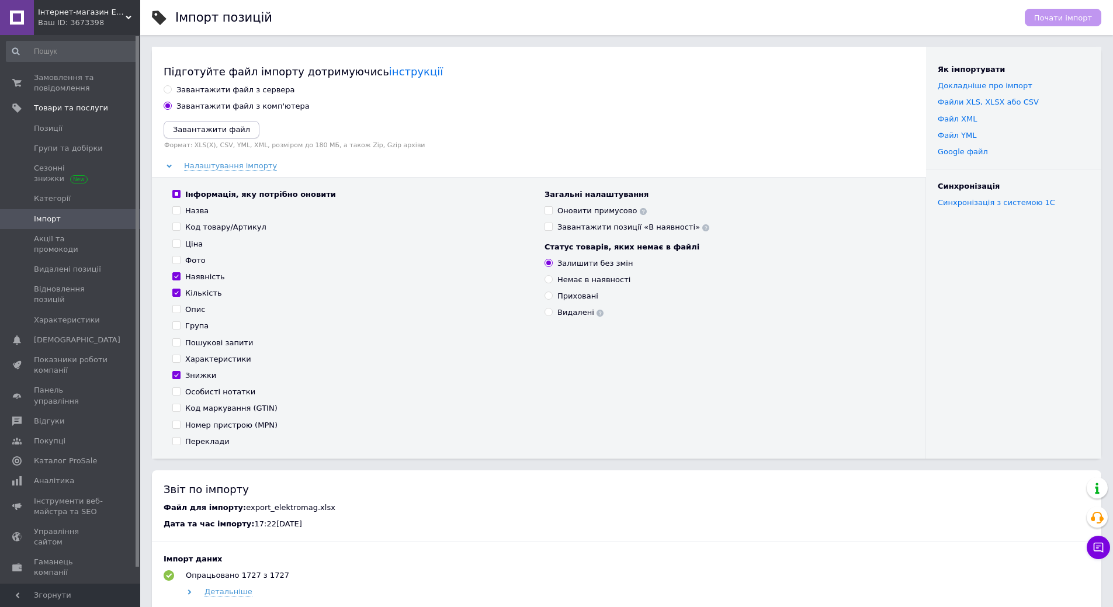
click at [199, 128] on icon "Завантажити файл" at bounding box center [211, 129] width 77 height 9
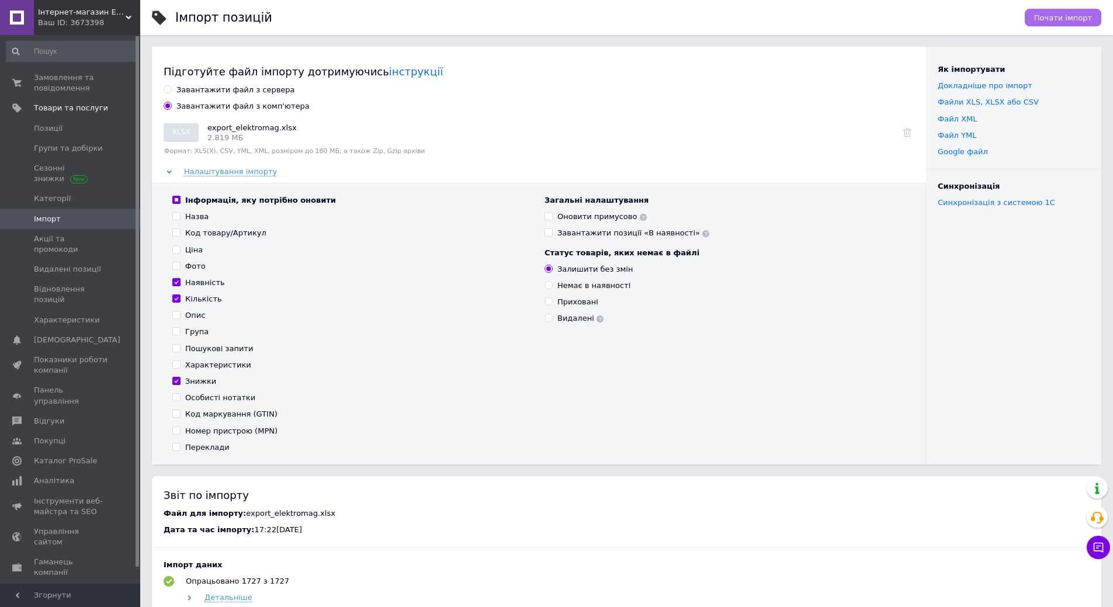
click at [1065, 20] on span "Почати імпорт" at bounding box center [1063, 17] width 58 height 9
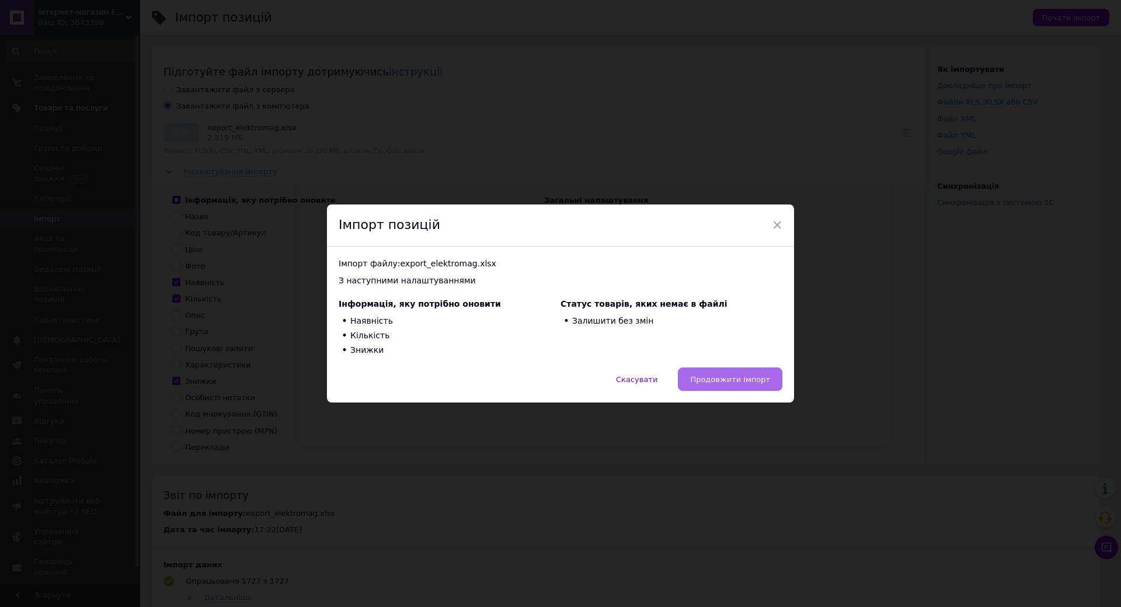
click at [727, 375] on span "Продовжити імпорт" at bounding box center [730, 379] width 80 height 9
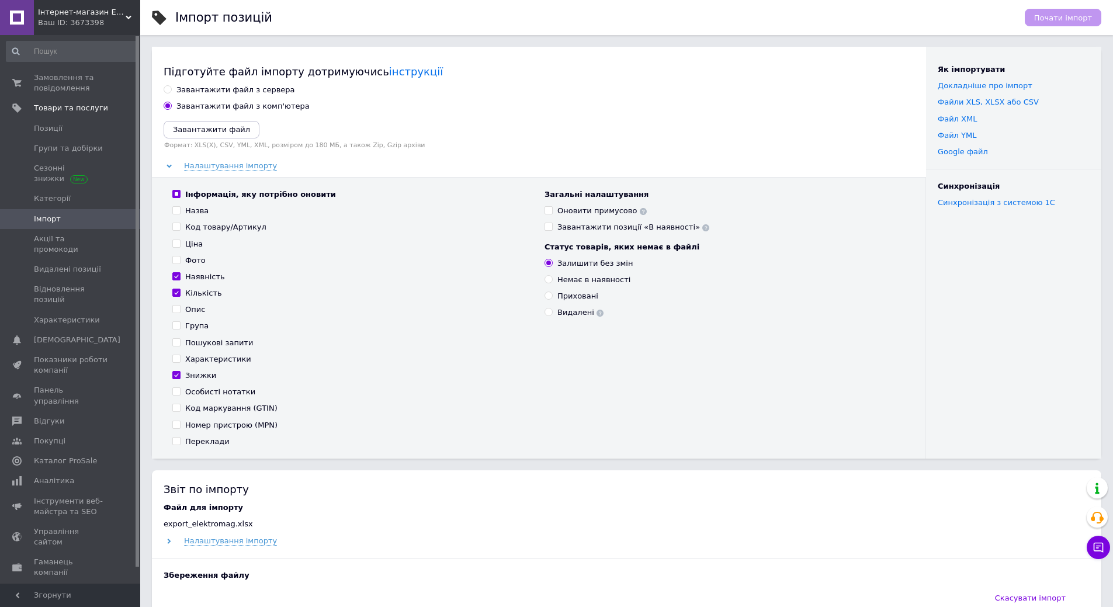
click at [80, 18] on div "Ваш ID: 3673398" at bounding box center [89, 23] width 102 height 11
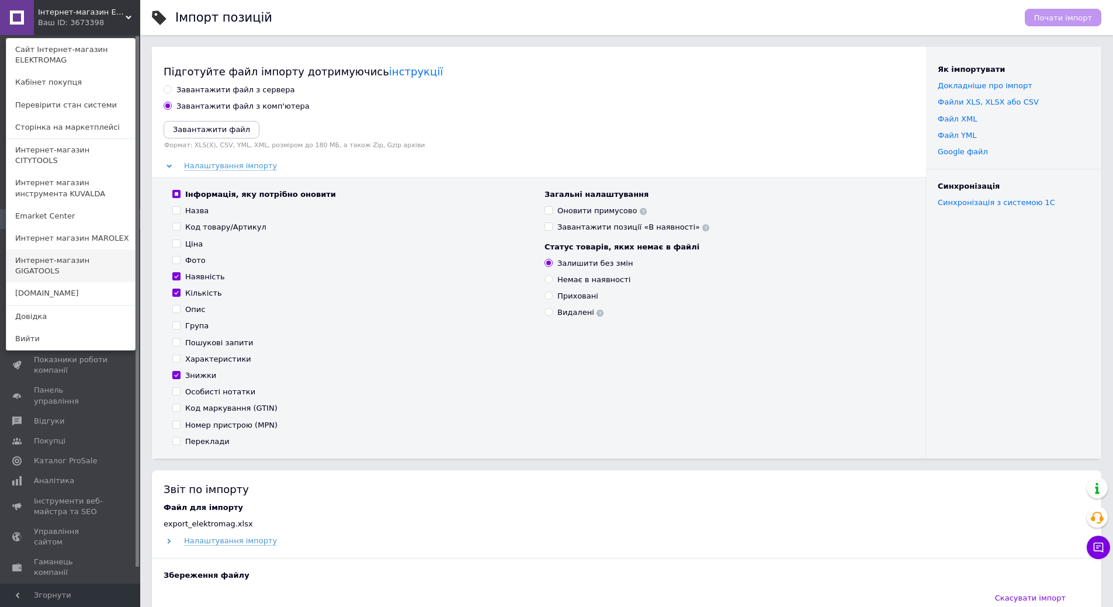
click at [99, 252] on link "Интернет-магазин GIGATOOLS" at bounding box center [70, 265] width 129 height 33
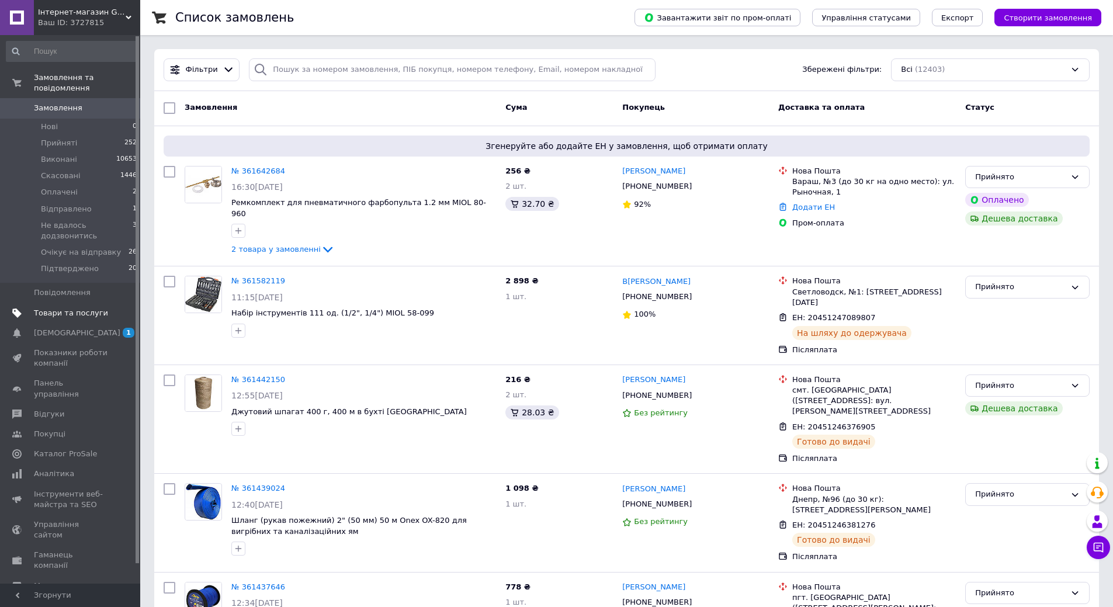
click at [84, 308] on span "Товари та послуги" at bounding box center [71, 313] width 74 height 11
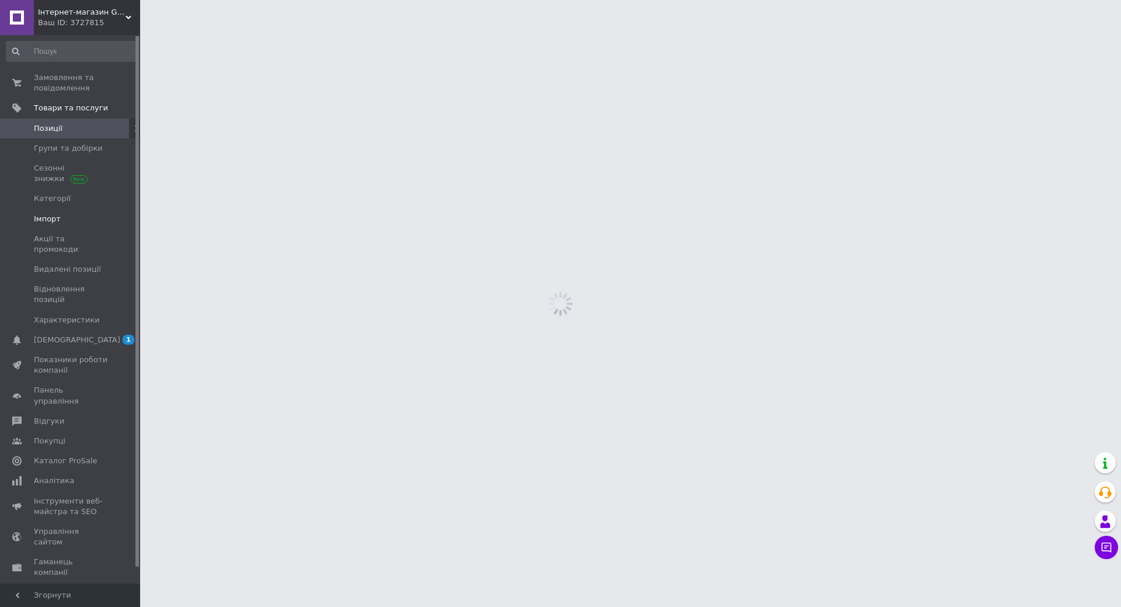
click at [65, 216] on span "Імпорт" at bounding box center [71, 219] width 74 height 11
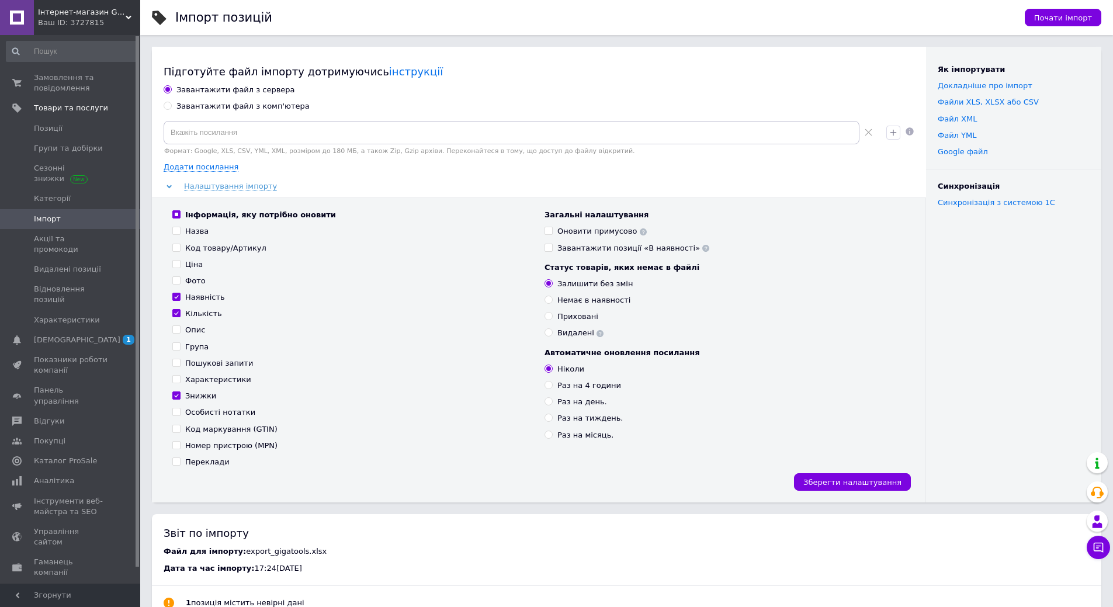
click at [254, 105] on div "Завантажити файл з комп'ютера" at bounding box center [242, 106] width 133 height 11
click at [171, 105] on input "Завантажити файл з комп'ютера" at bounding box center [168, 106] width 8 height 8
radio input "true"
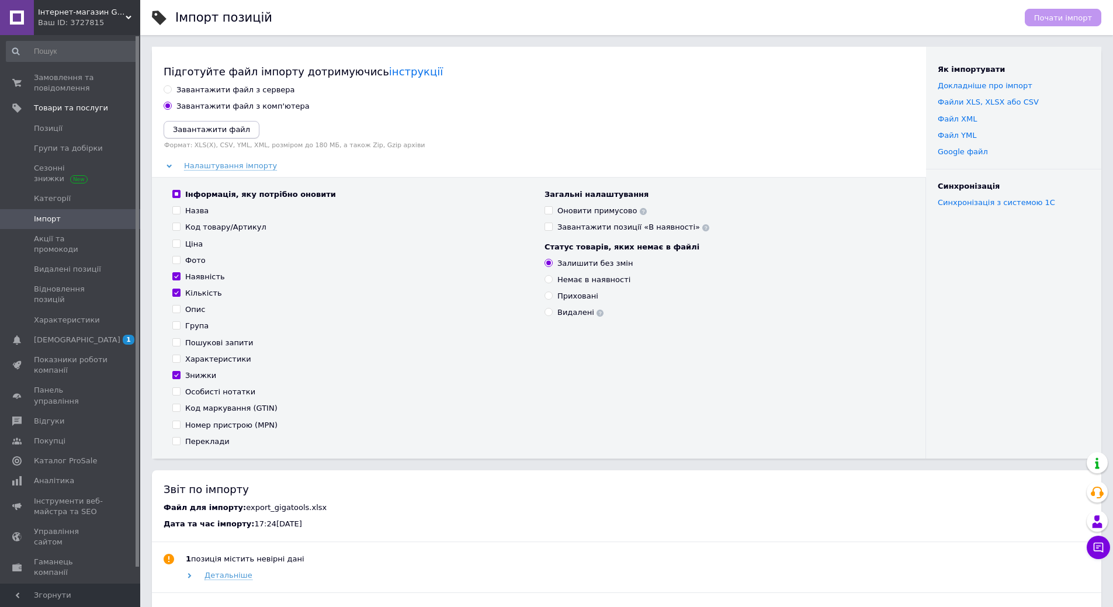
click at [226, 131] on icon "Завантажити файл" at bounding box center [211, 129] width 77 height 9
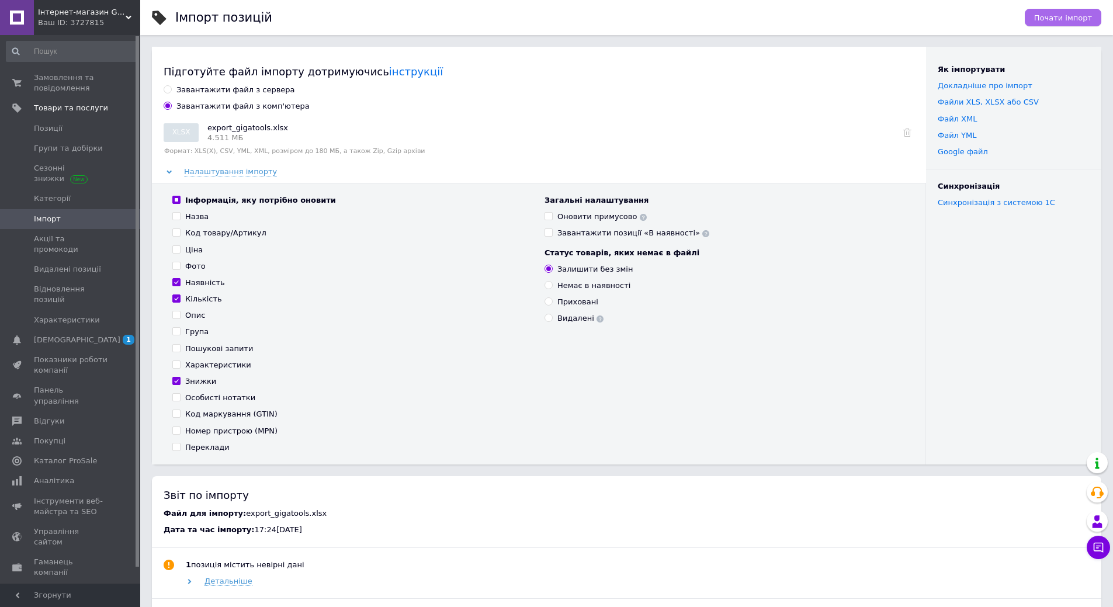
click at [1070, 17] on span "Почати імпорт" at bounding box center [1063, 17] width 58 height 9
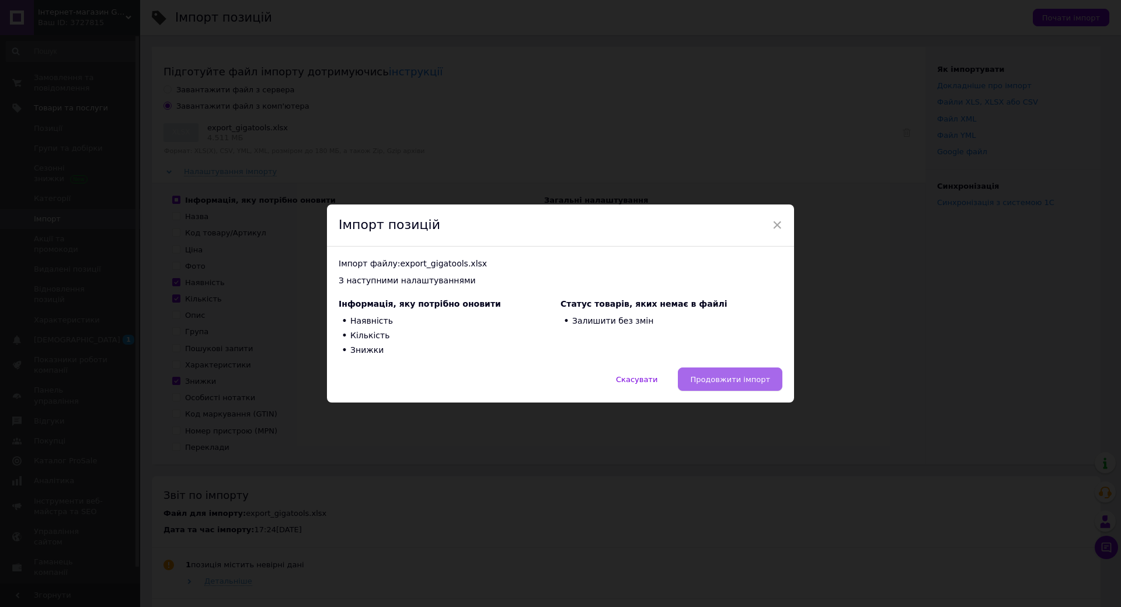
click at [735, 383] on span "Продовжити імпорт" at bounding box center [730, 379] width 80 height 9
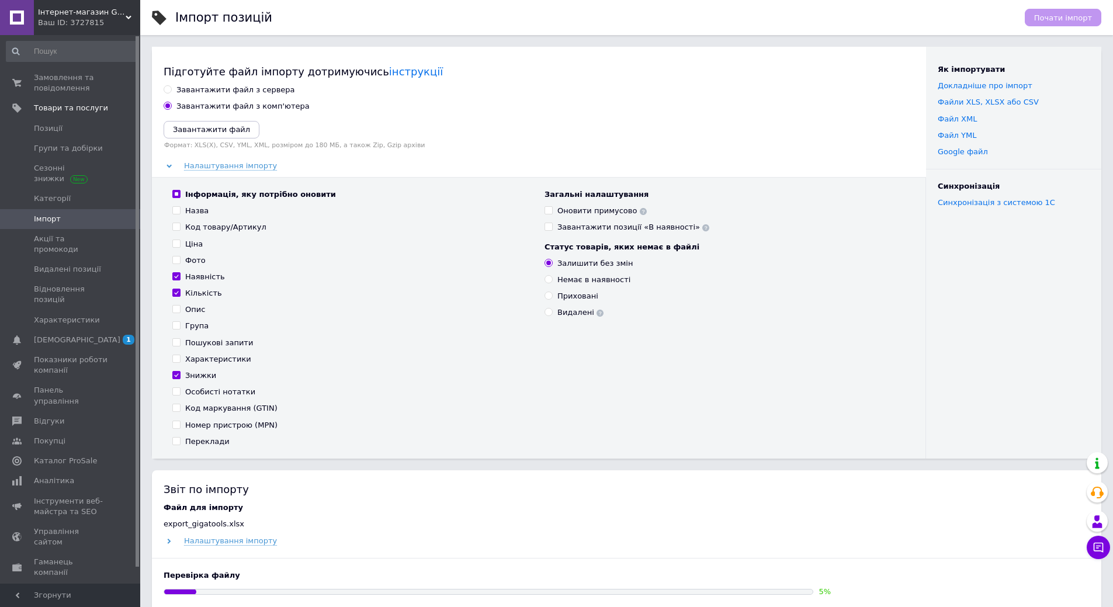
click at [56, 11] on span "Інтернет-магазин GIGATOOLS" at bounding box center [82, 12] width 88 height 11
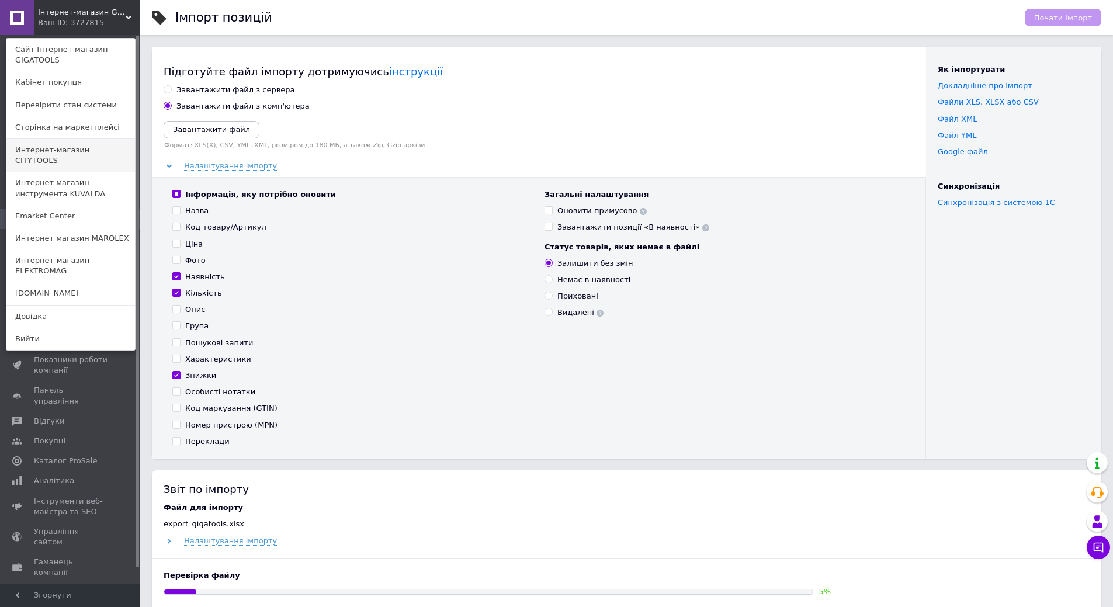
click at [112, 159] on link "Интернет-магазин CITYTOOLS" at bounding box center [70, 155] width 129 height 33
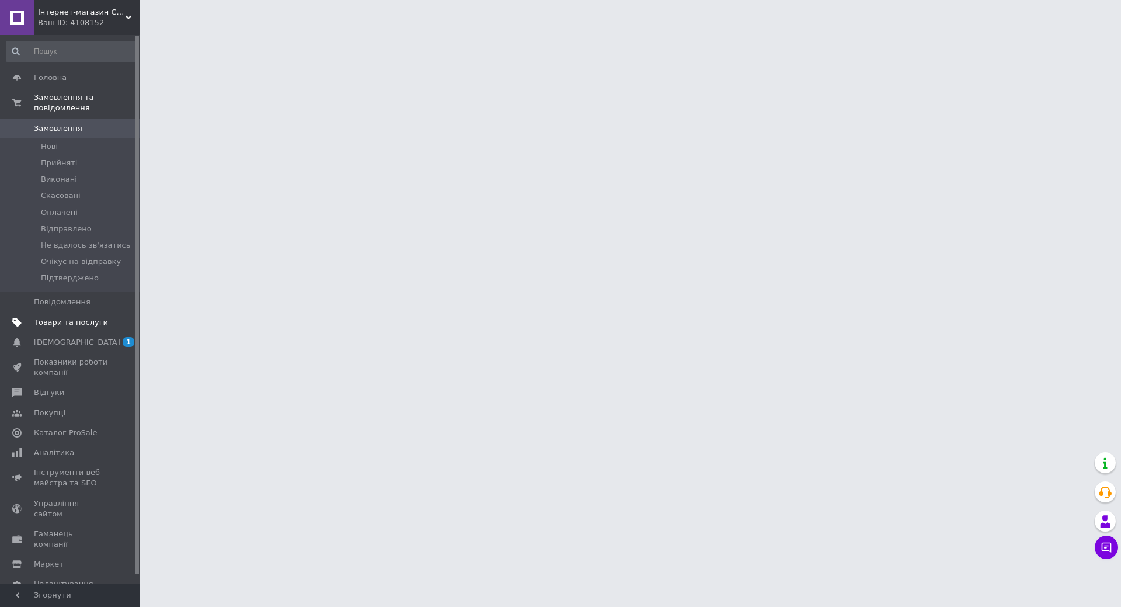
click at [100, 317] on span "Товари та послуги" at bounding box center [71, 322] width 74 height 11
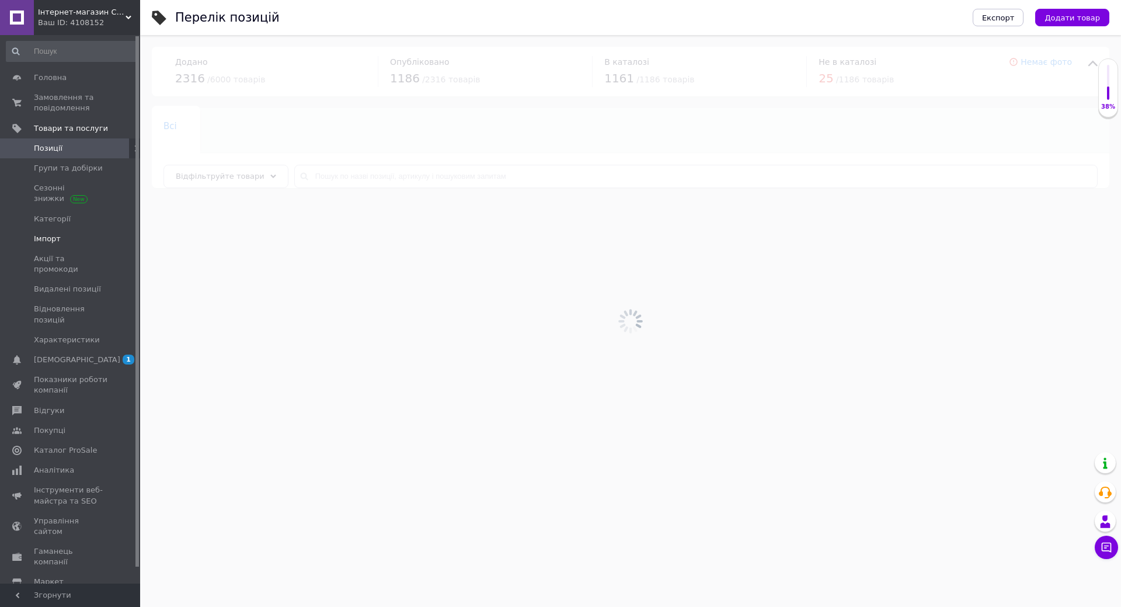
click at [63, 238] on span "Імпорт" at bounding box center [71, 239] width 74 height 11
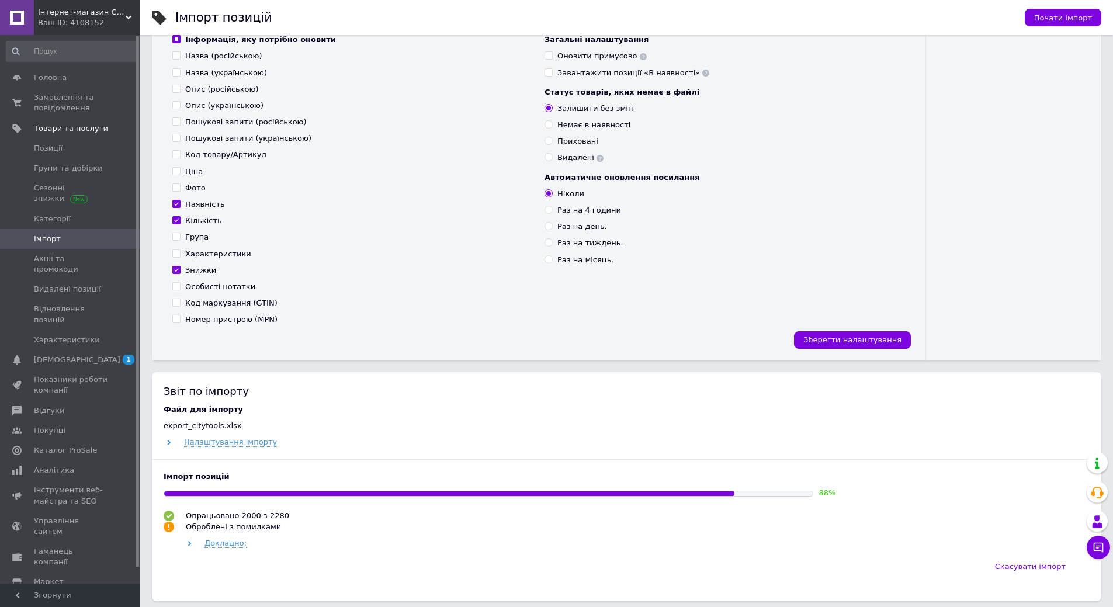
scroll to position [234, 0]
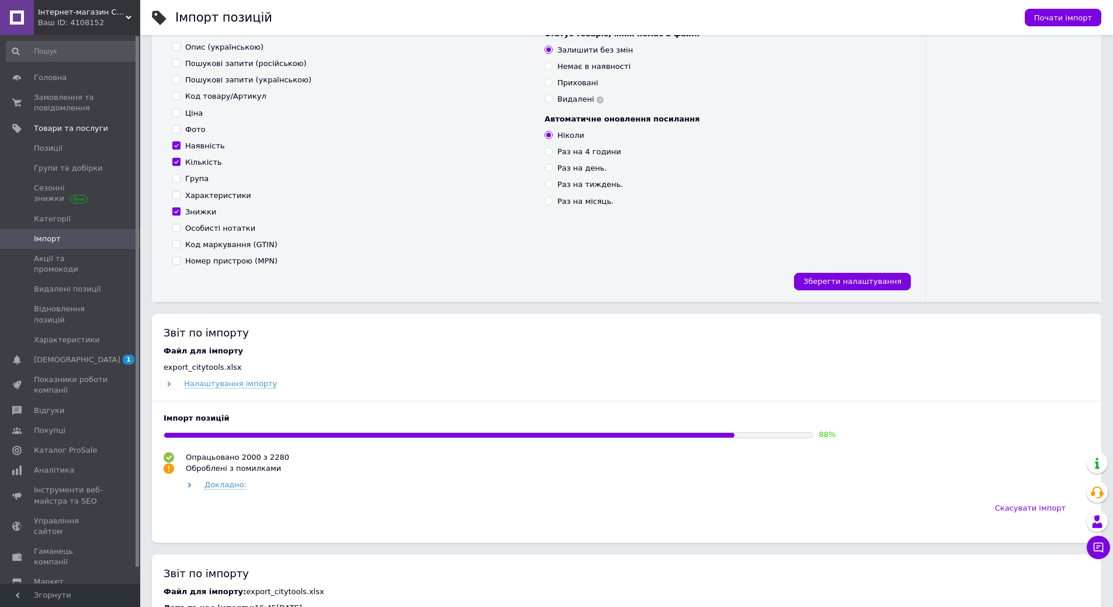
click at [112, 1] on div "Інтернет-магазин CITYTOOLS Ваш ID: 4108152" at bounding box center [87, 17] width 106 height 35
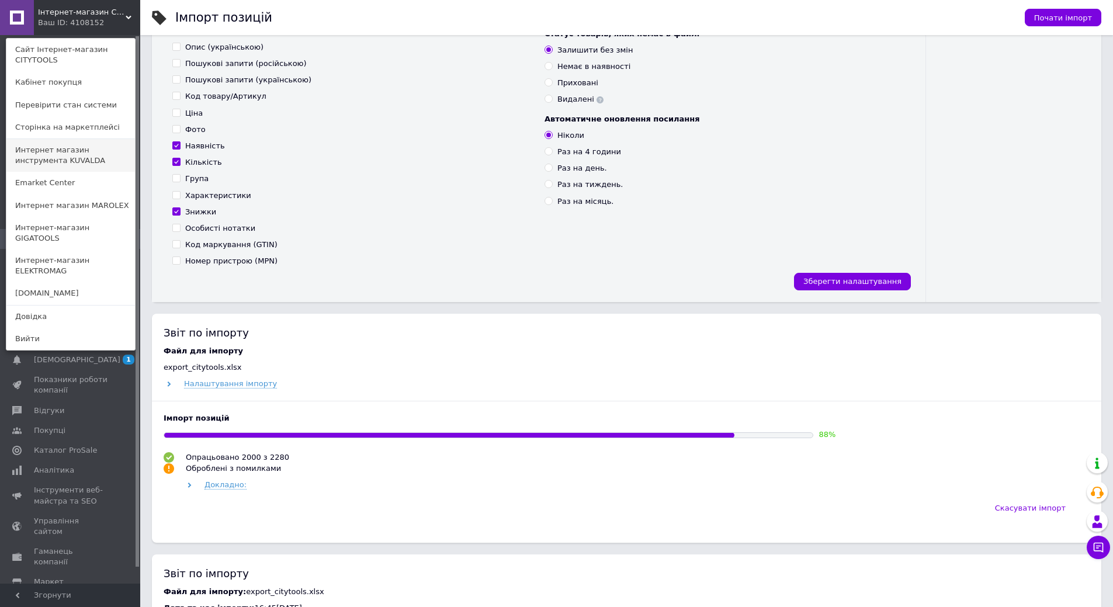
click at [119, 154] on link "Интернет магазин инструмента KUVALDA" at bounding box center [70, 155] width 129 height 33
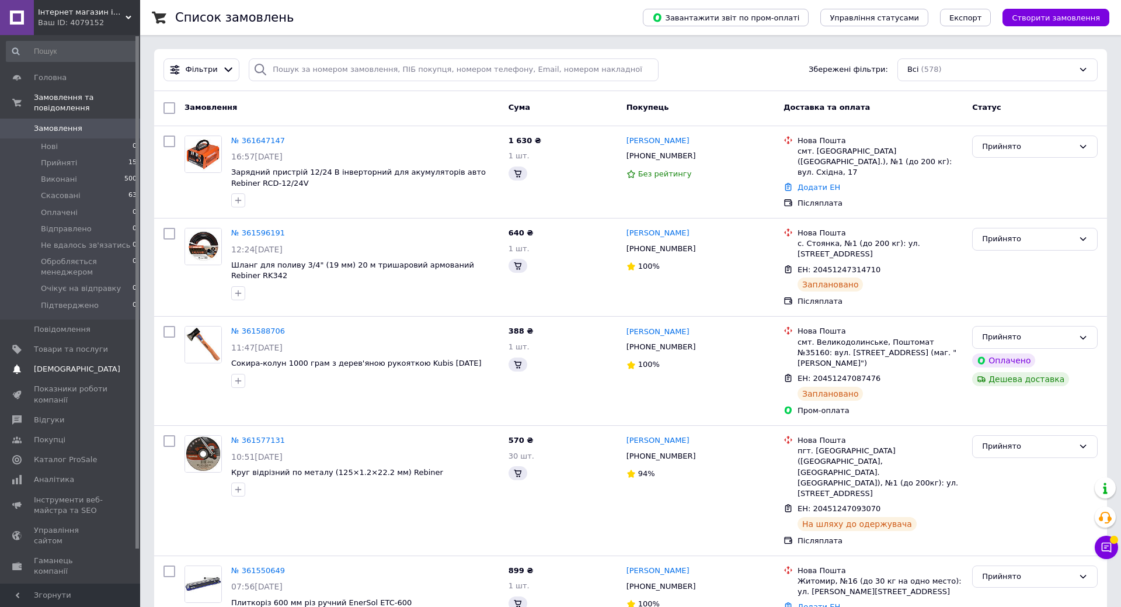
click at [111, 344] on span at bounding box center [124, 349] width 32 height 11
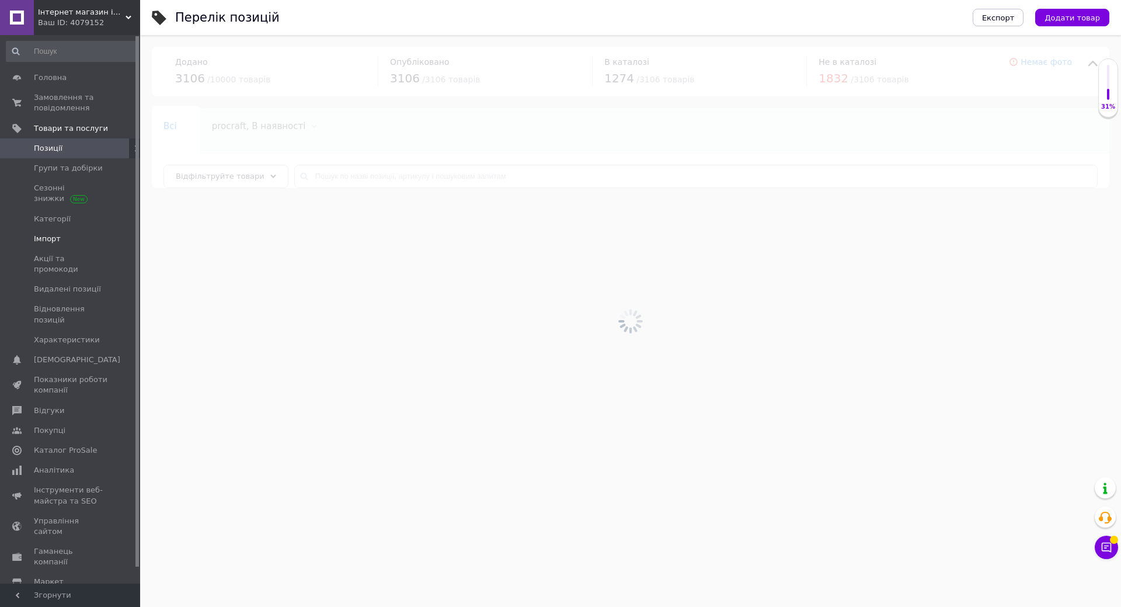
click at [77, 237] on span "Імпорт" at bounding box center [71, 239] width 74 height 11
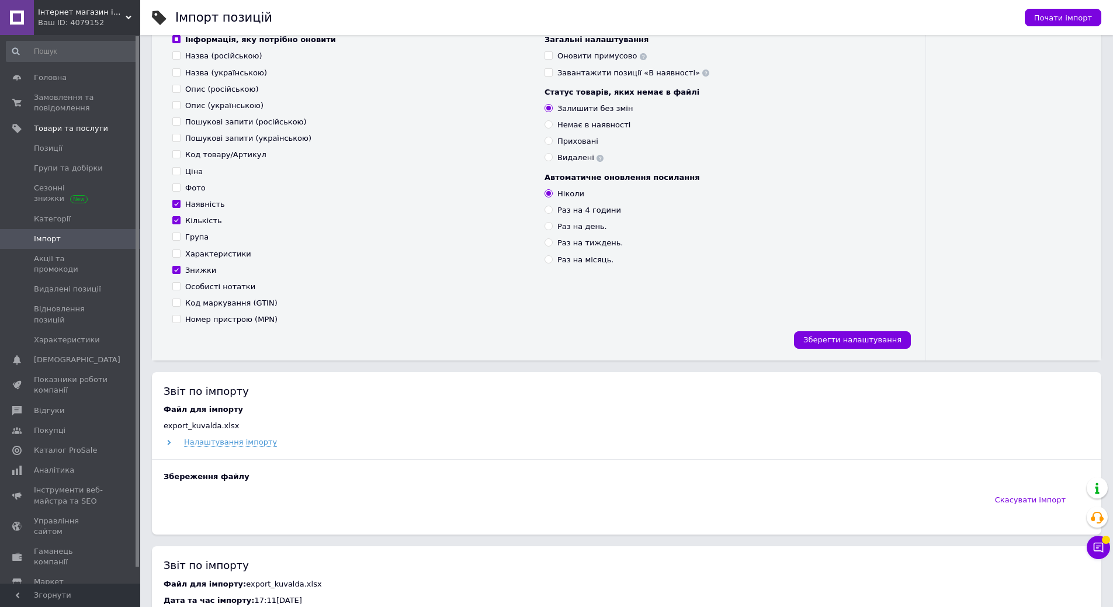
scroll to position [234, 0]
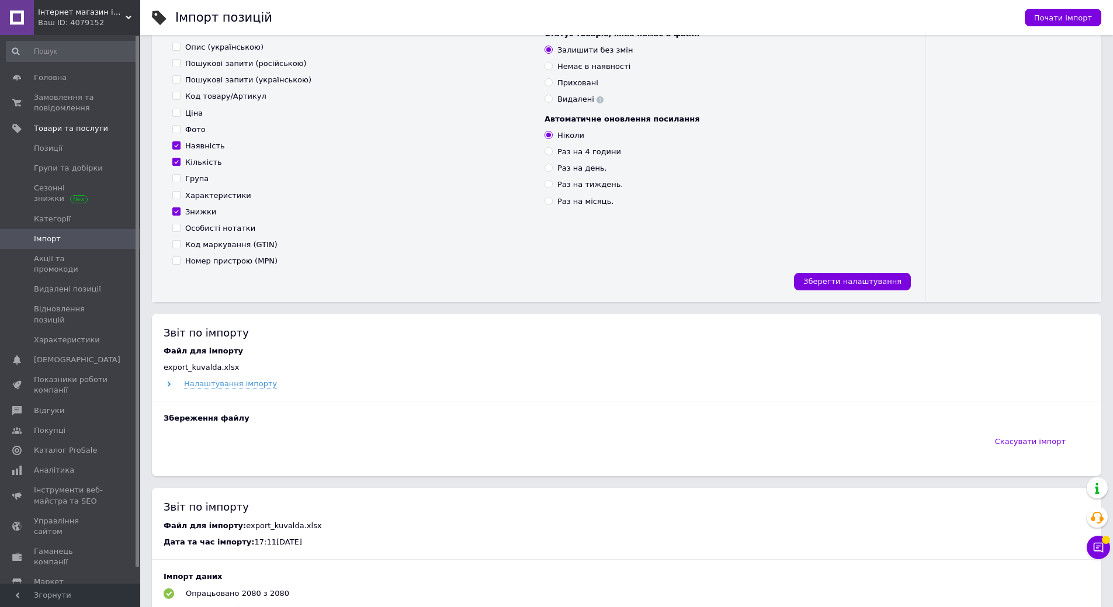
click at [211, 390] on div "Файл для імпорту export_kuvalda.xlsx Налаштування імпорту Збереження файлу" at bounding box center [627, 388] width 926 height 84
click at [227, 387] on span "Налаштування імпорту" at bounding box center [230, 383] width 93 height 9
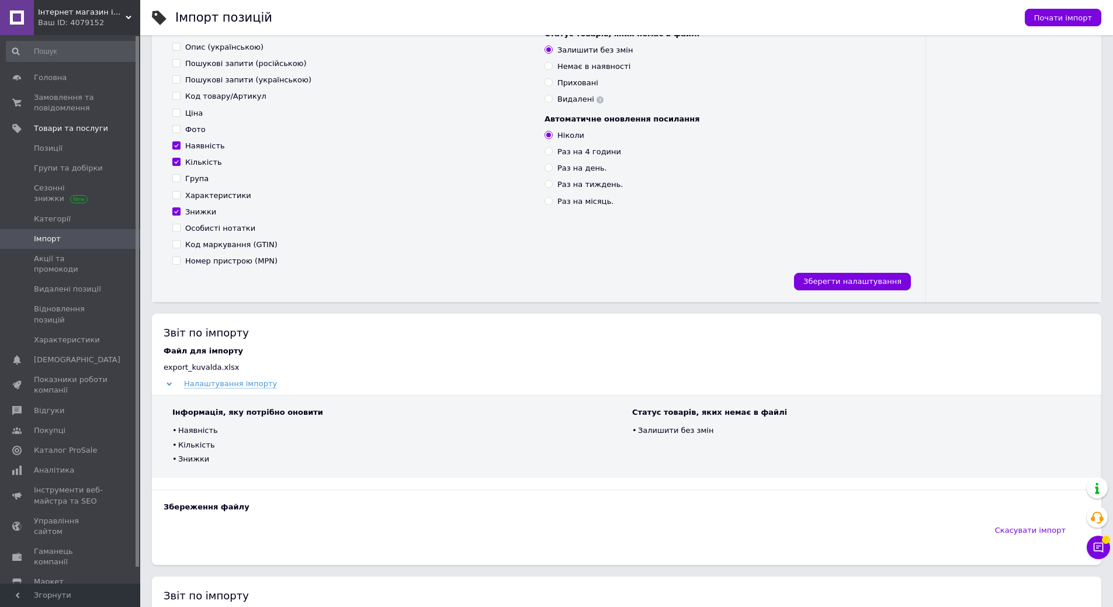
click at [119, 9] on span "Інтернет магазин інструменту KUVALDA" at bounding box center [82, 12] width 88 height 11
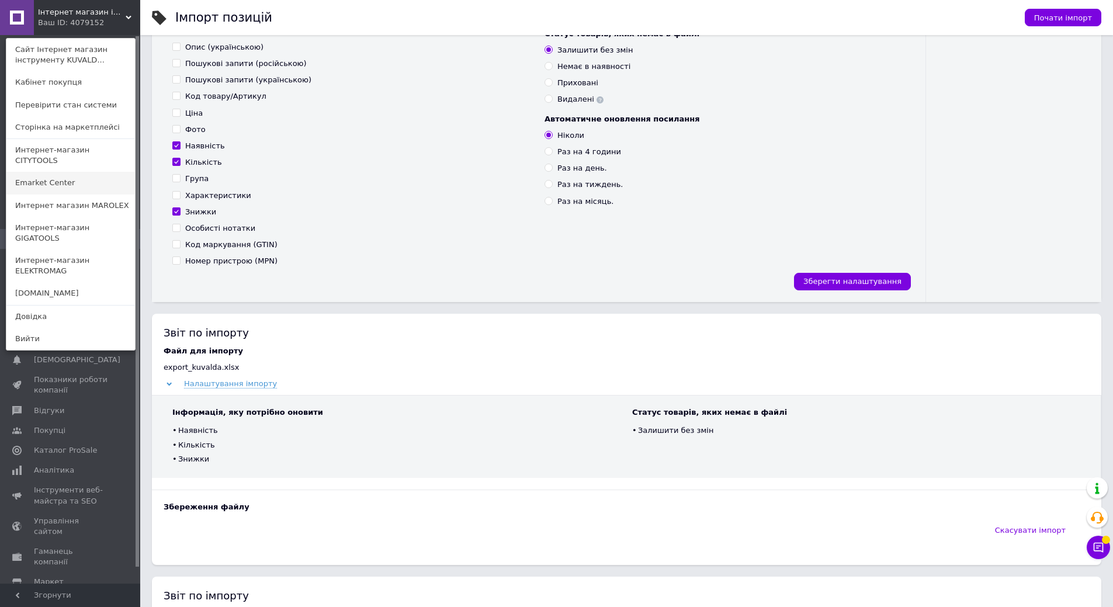
click at [106, 176] on link "Emarket Center" at bounding box center [70, 183] width 129 height 22
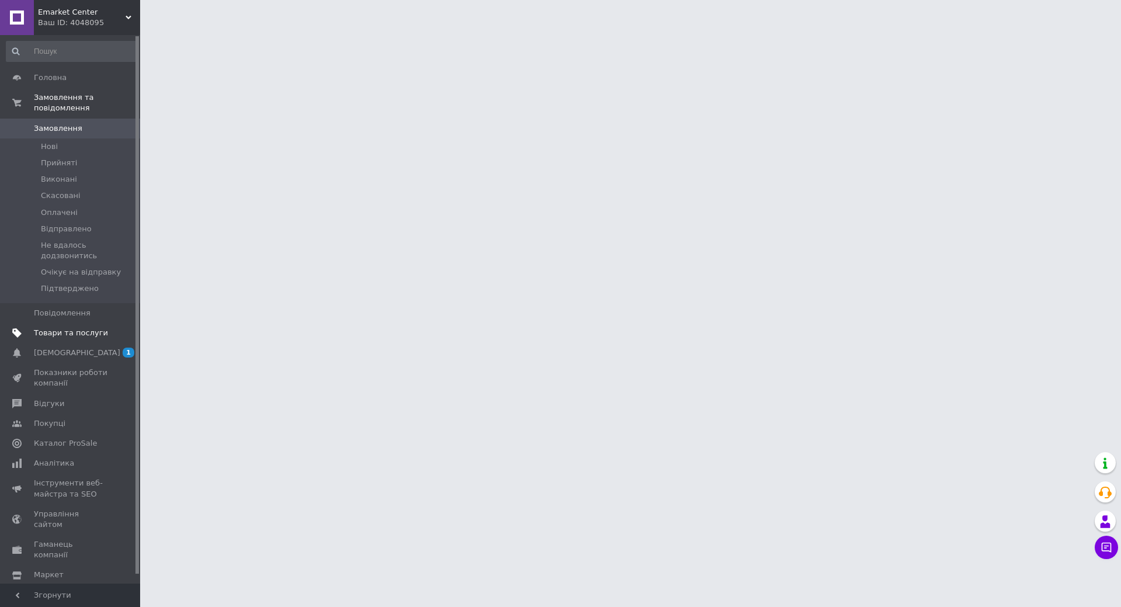
click at [88, 328] on span "Товари та послуги" at bounding box center [71, 333] width 74 height 11
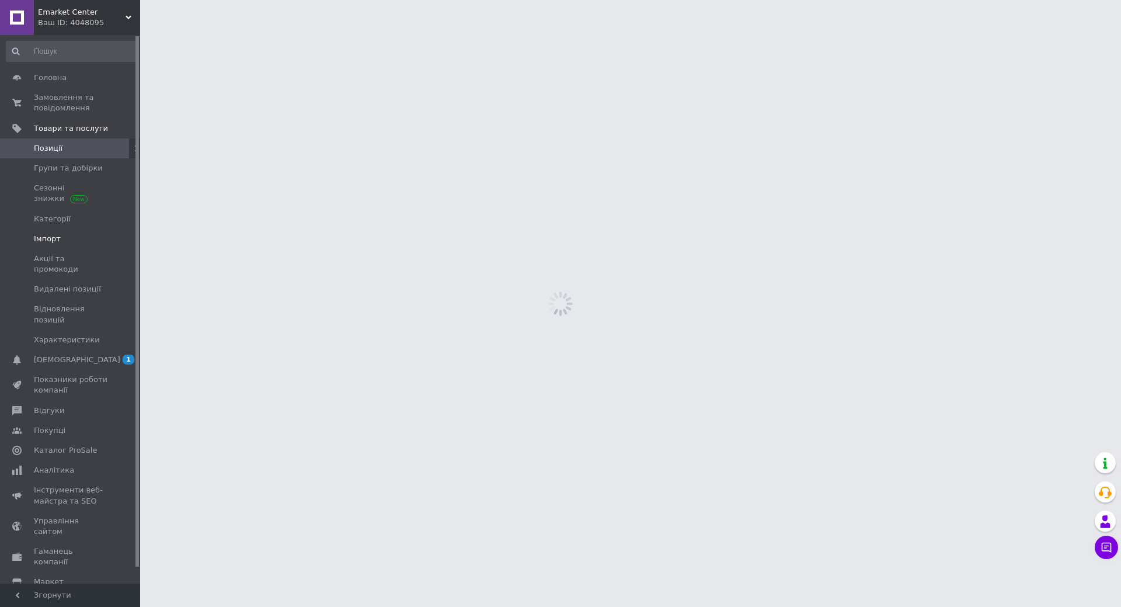
click span "Імпорт"
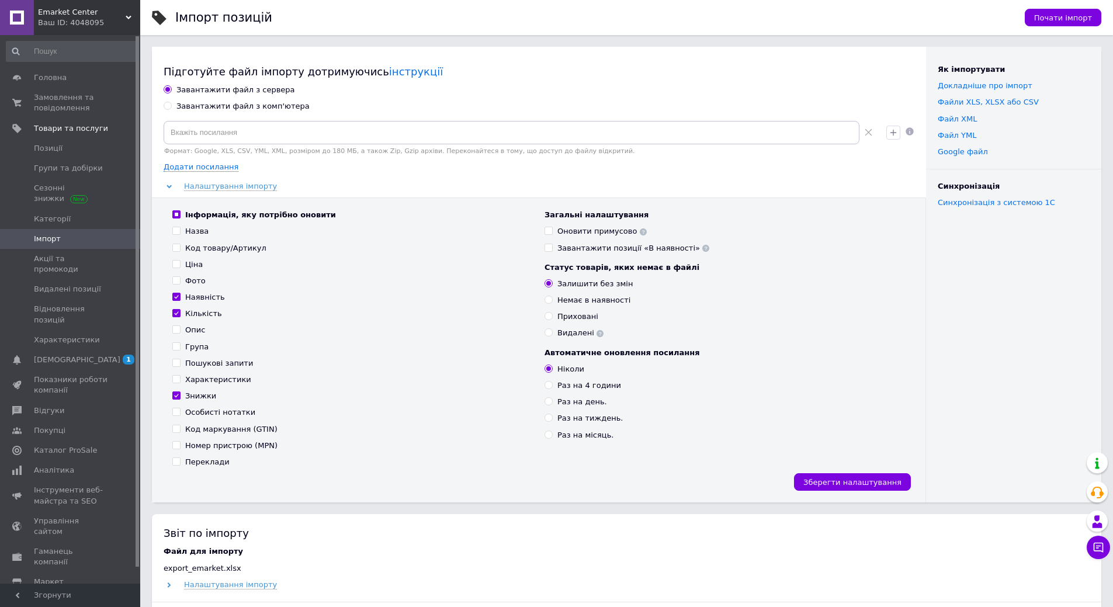
click span "Emarket Center"
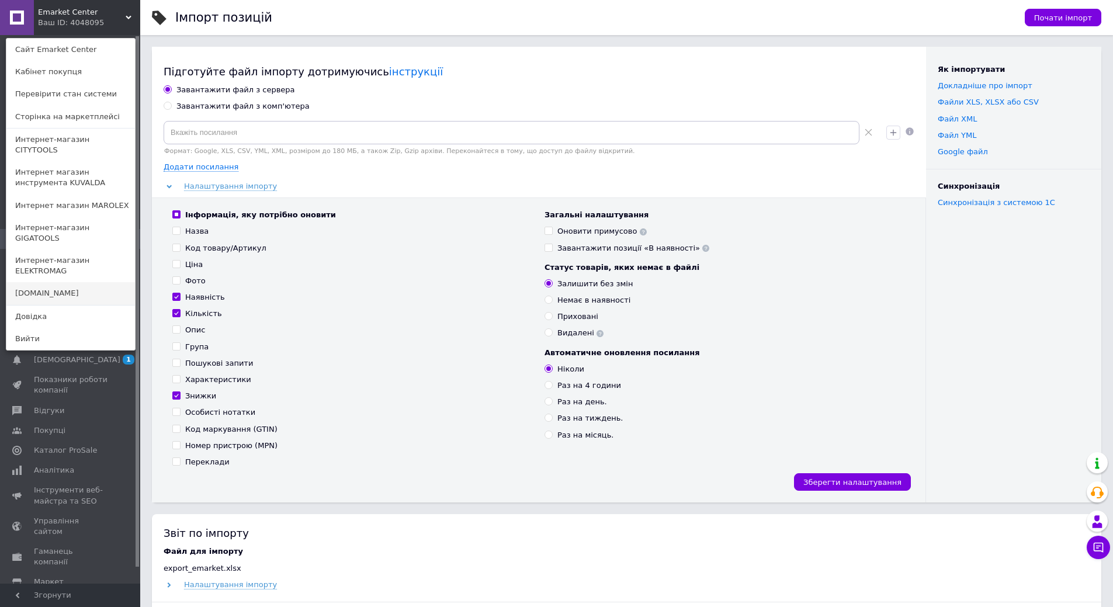
click link "[DOMAIN_NAME]"
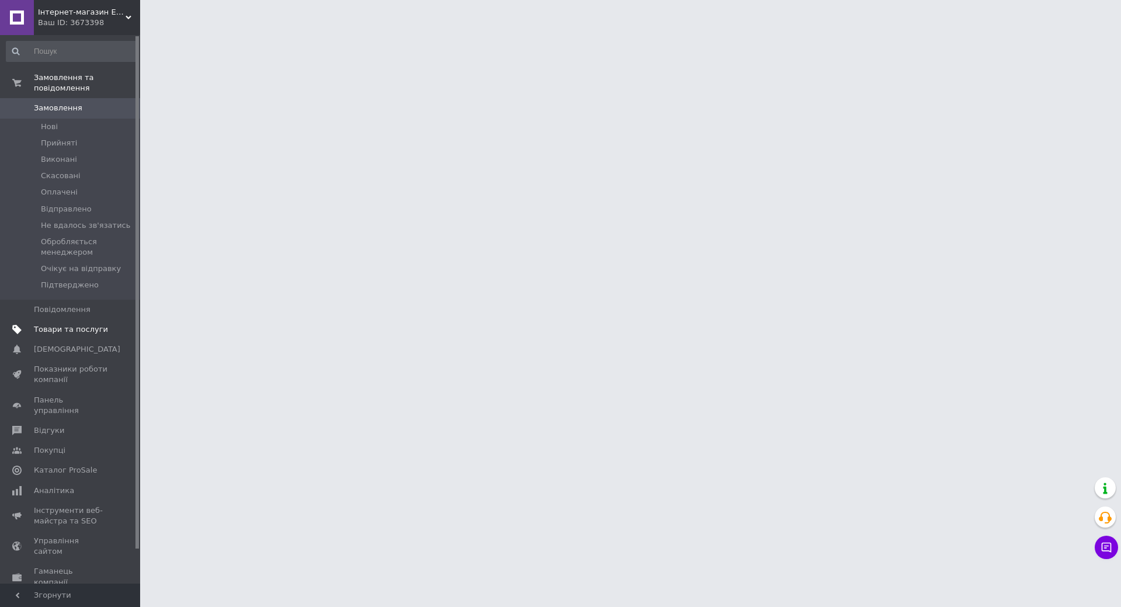
click at [91, 324] on span "Товари та послуги" at bounding box center [71, 329] width 74 height 11
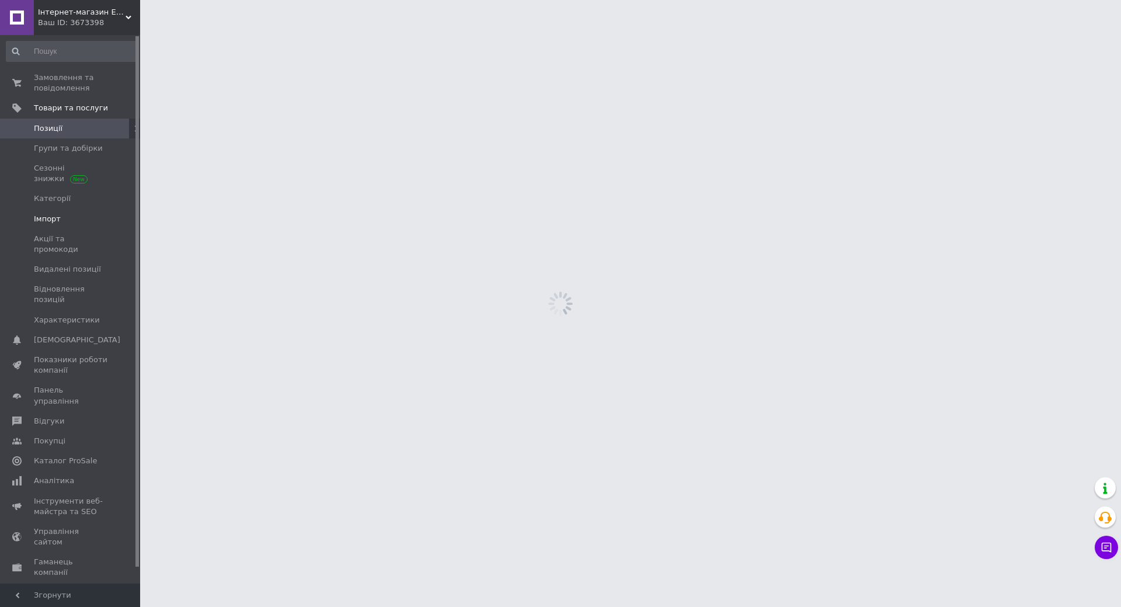
click at [56, 220] on span "Імпорт" at bounding box center [47, 219] width 27 height 11
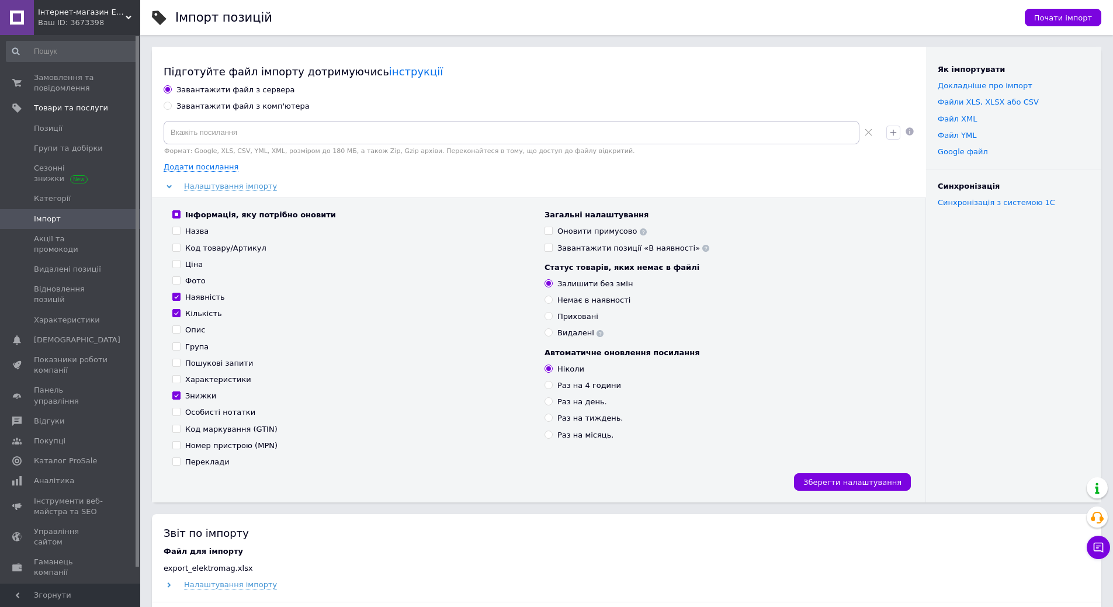
click at [85, 18] on div "Ваш ID: 3673398" at bounding box center [89, 23] width 102 height 11
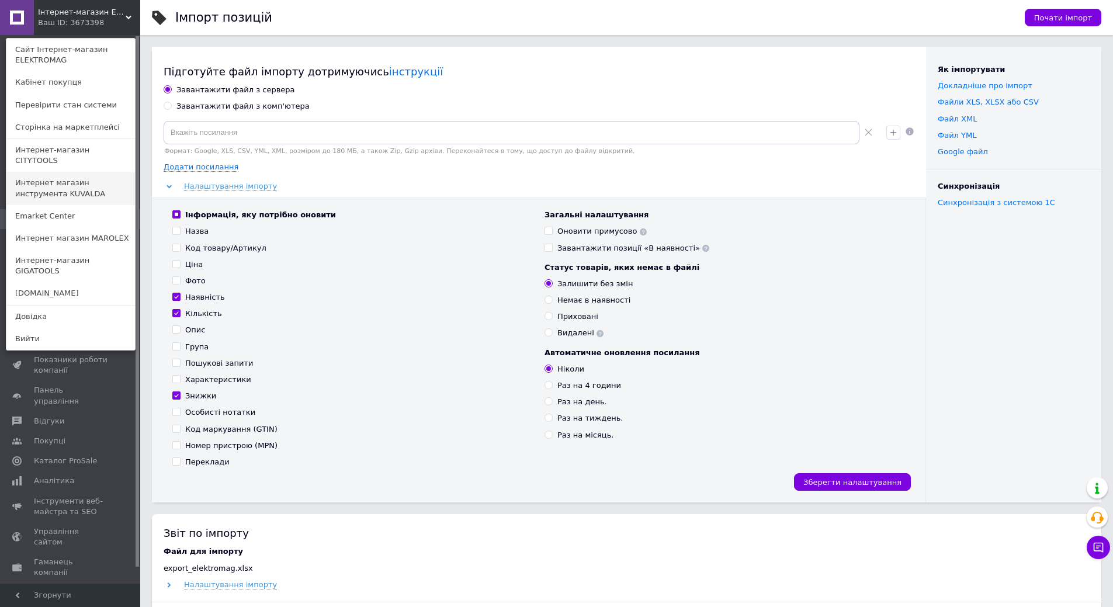
click at [112, 178] on link "Интернет магазин инструмента KUVALDA" at bounding box center [70, 188] width 129 height 33
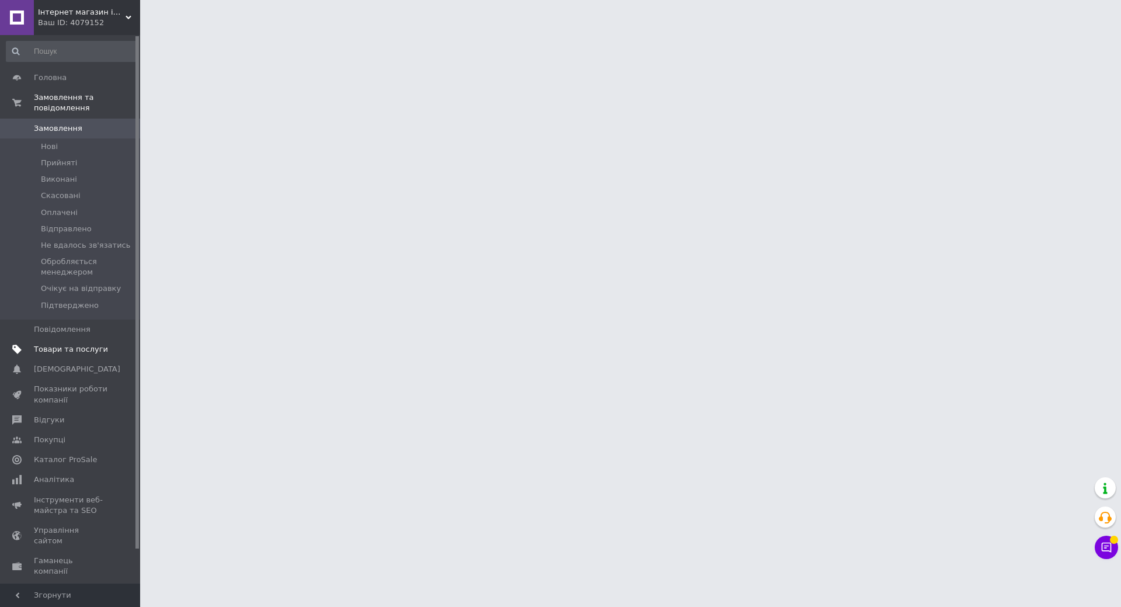
click at [89, 344] on span "Товари та послуги" at bounding box center [71, 349] width 74 height 11
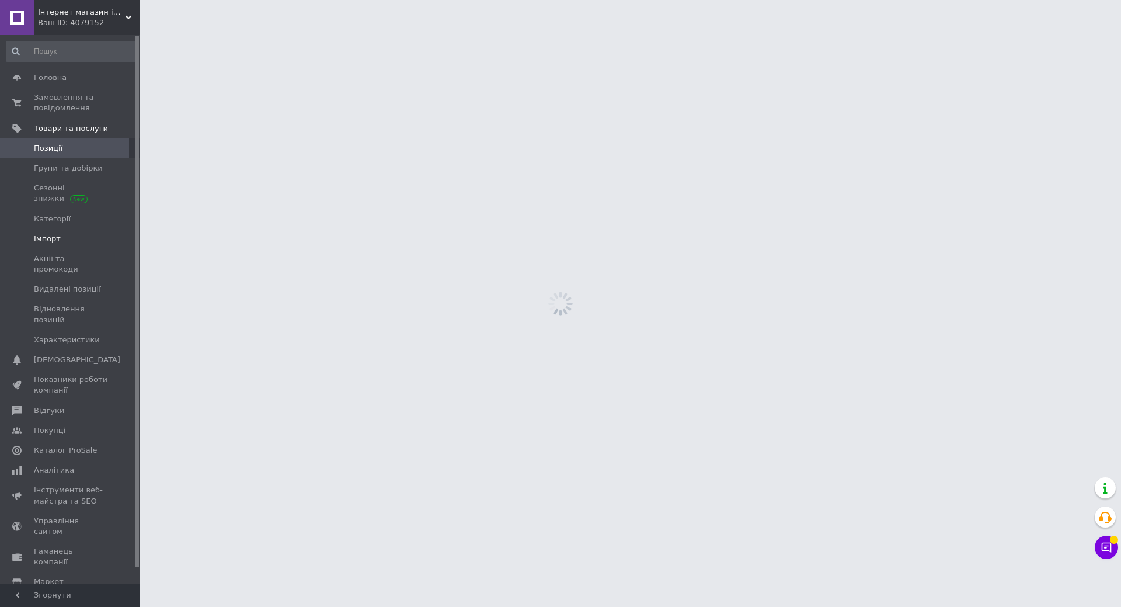
click at [65, 229] on link "Імпорт" at bounding box center [72, 239] width 144 height 20
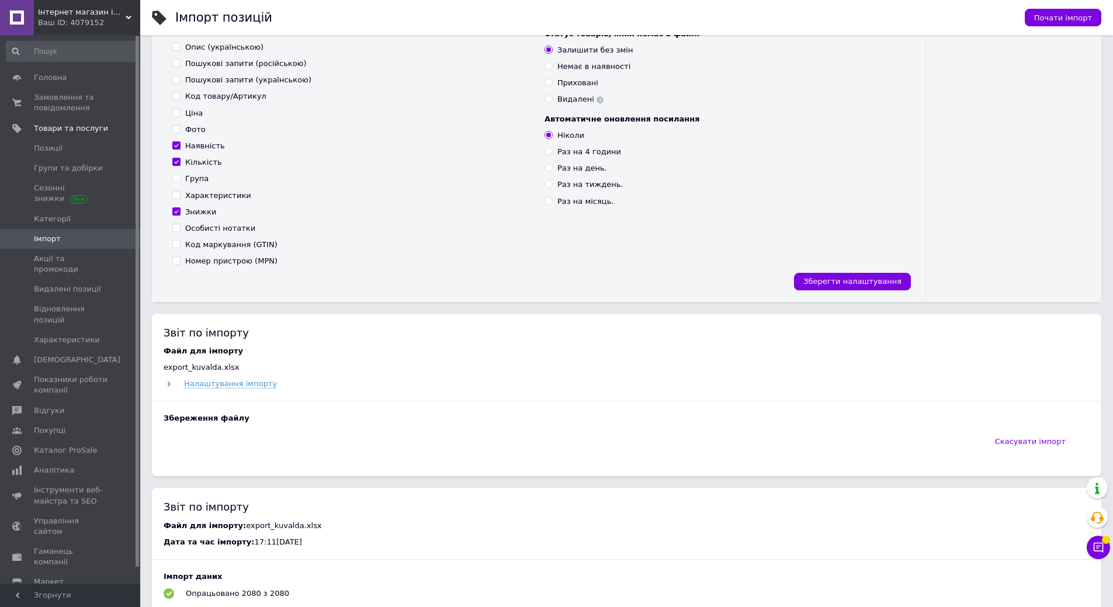
scroll to position [350, 0]
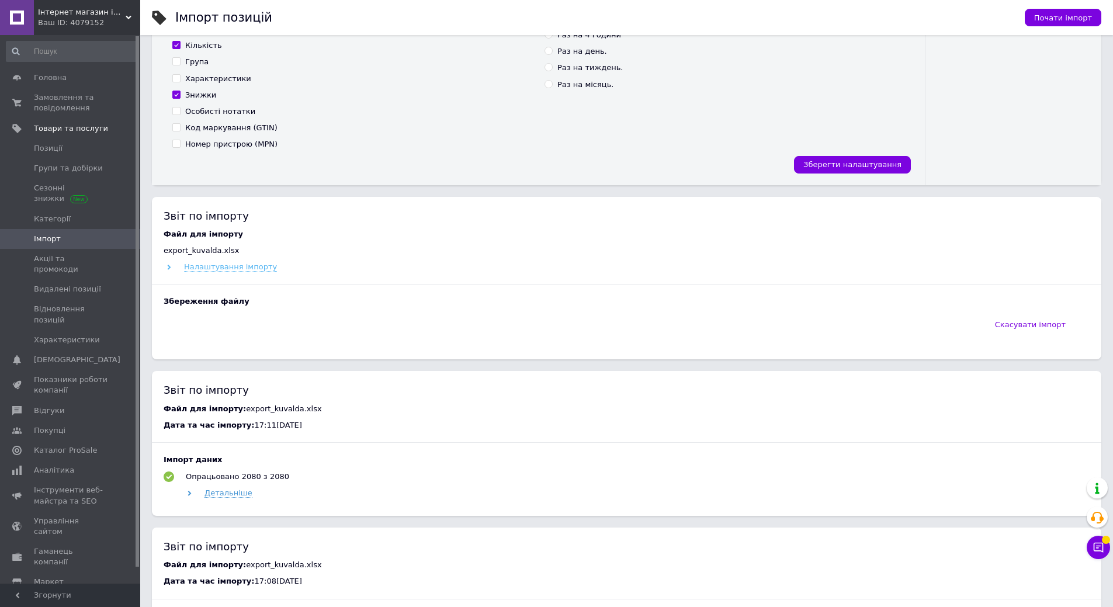
click at [224, 266] on span "Налаштування імпорту" at bounding box center [230, 266] width 93 height 9
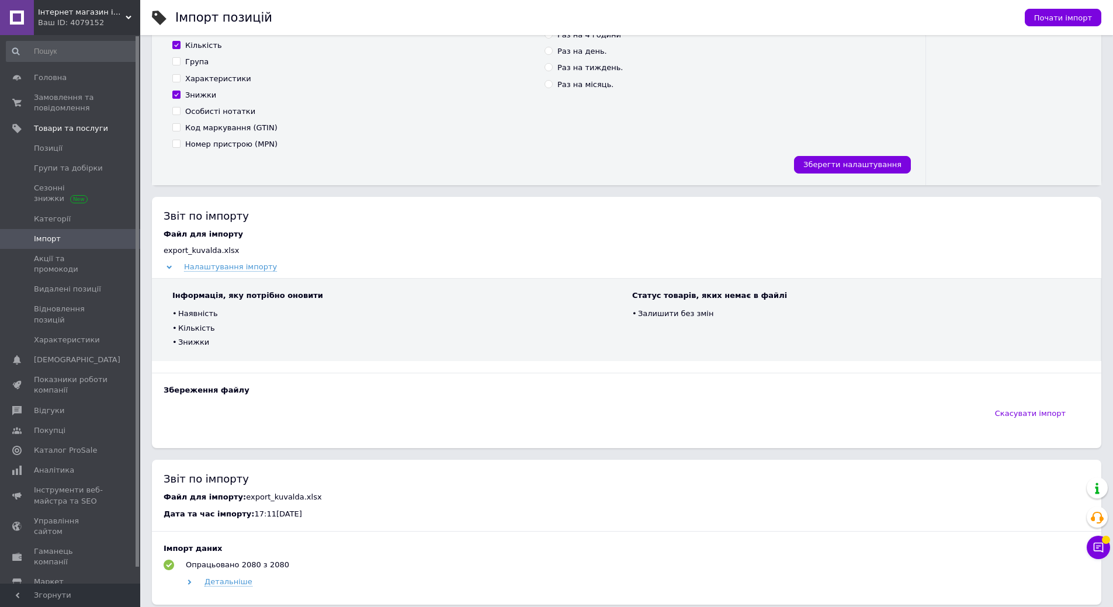
scroll to position [234, 0]
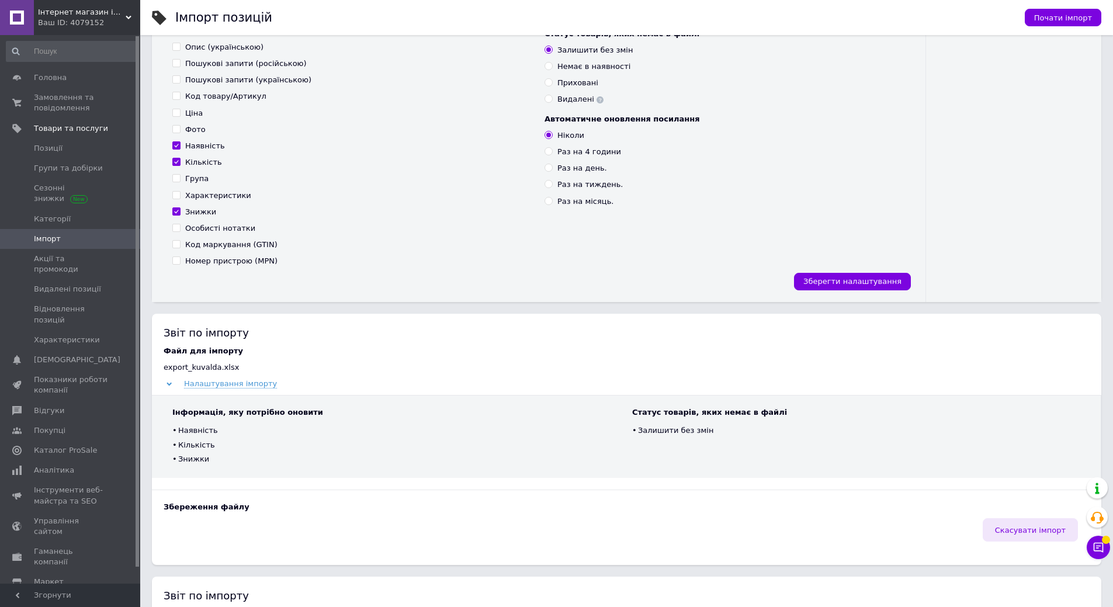
click at [1022, 533] on span "Скасувати імпорт" at bounding box center [1030, 530] width 71 height 9
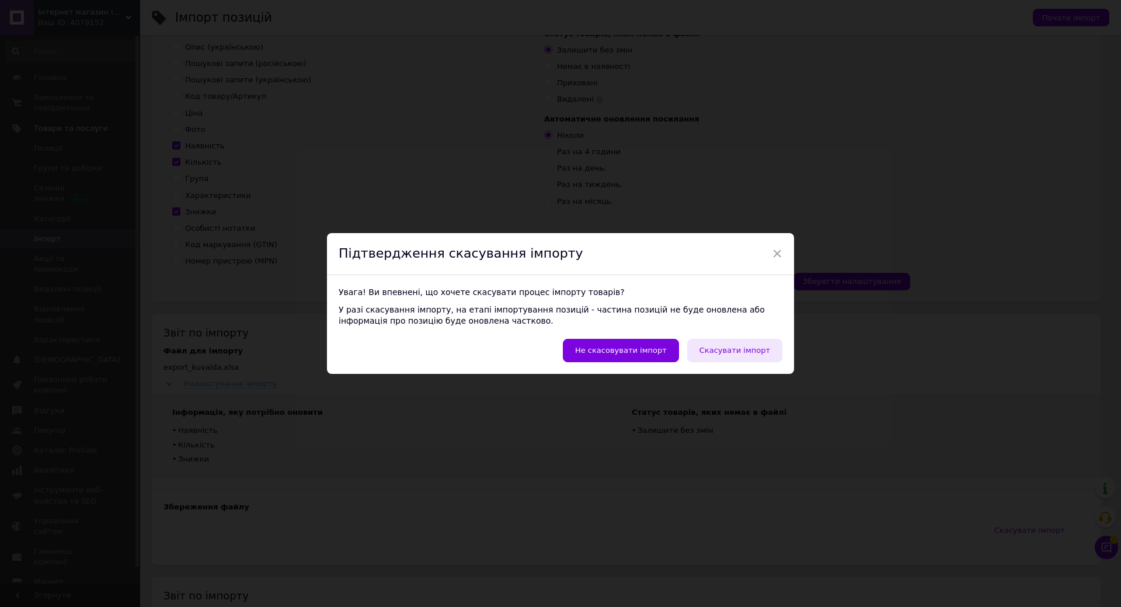
click at [737, 352] on span "Скасувати імпорт" at bounding box center [735, 350] width 71 height 9
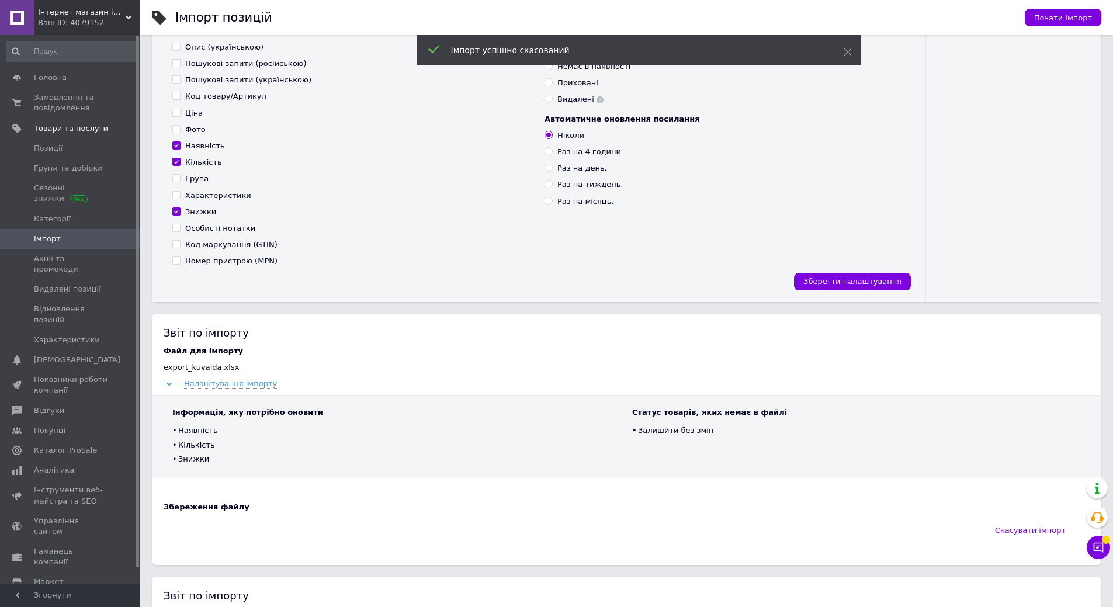
scroll to position [0, 0]
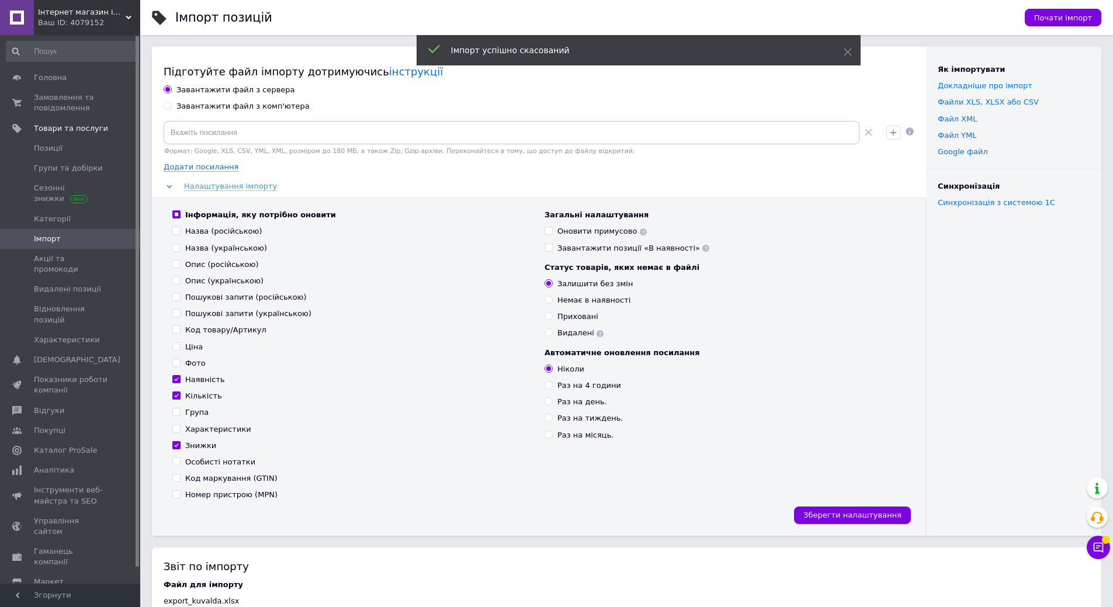
click at [221, 106] on div "Завантажити файл з комп'ютера" at bounding box center [242, 106] width 133 height 11
click at [171, 106] on input "Завантажити файл з комп'ютера" at bounding box center [168, 106] width 8 height 8
radio input "true"
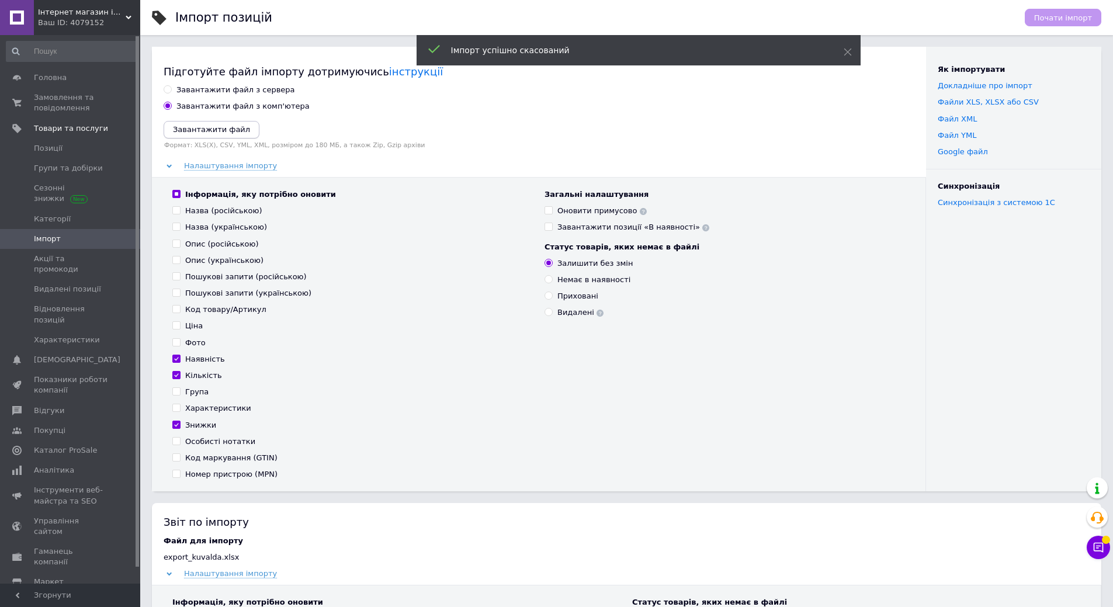
click at [204, 130] on icon "Завантажити файл" at bounding box center [211, 129] width 77 height 9
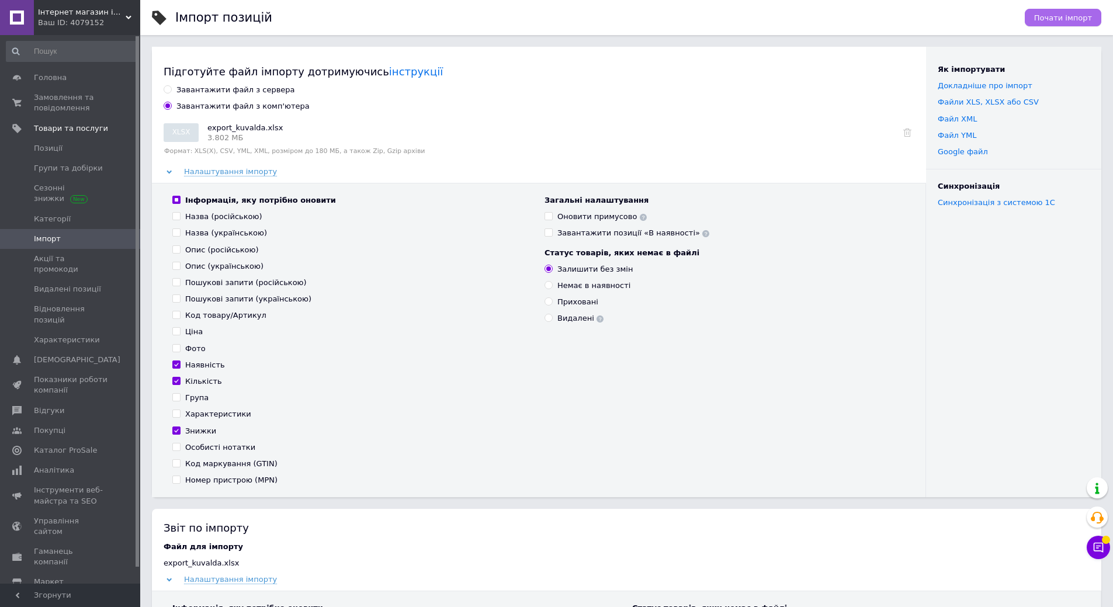
click at [1075, 19] on span "Почати імпорт" at bounding box center [1063, 17] width 58 height 9
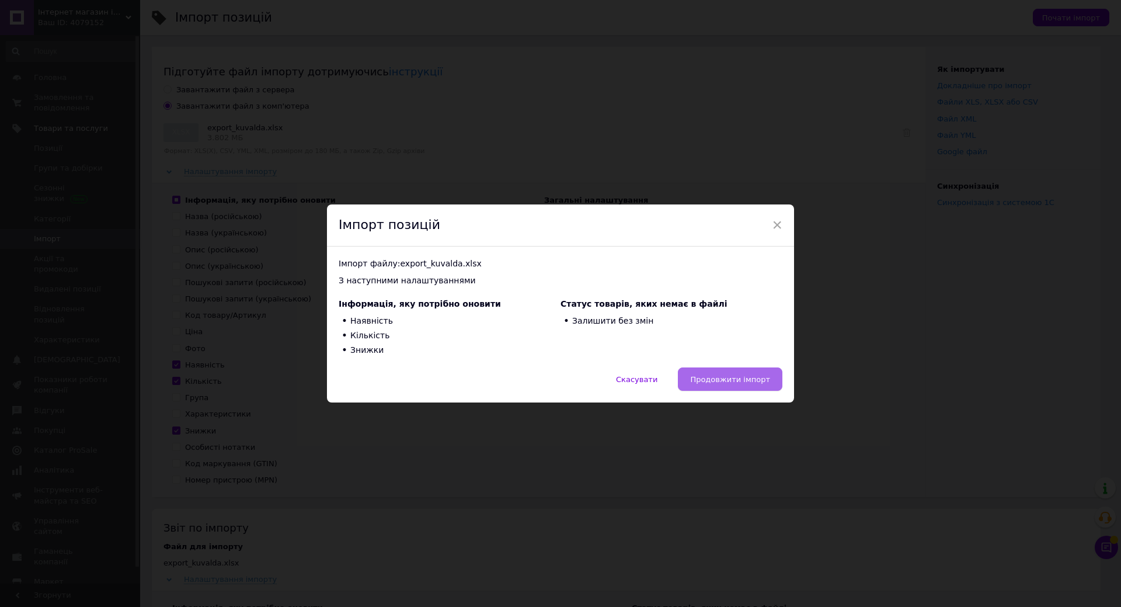
click at [730, 381] on span "Продовжити імпорт" at bounding box center [730, 379] width 80 height 9
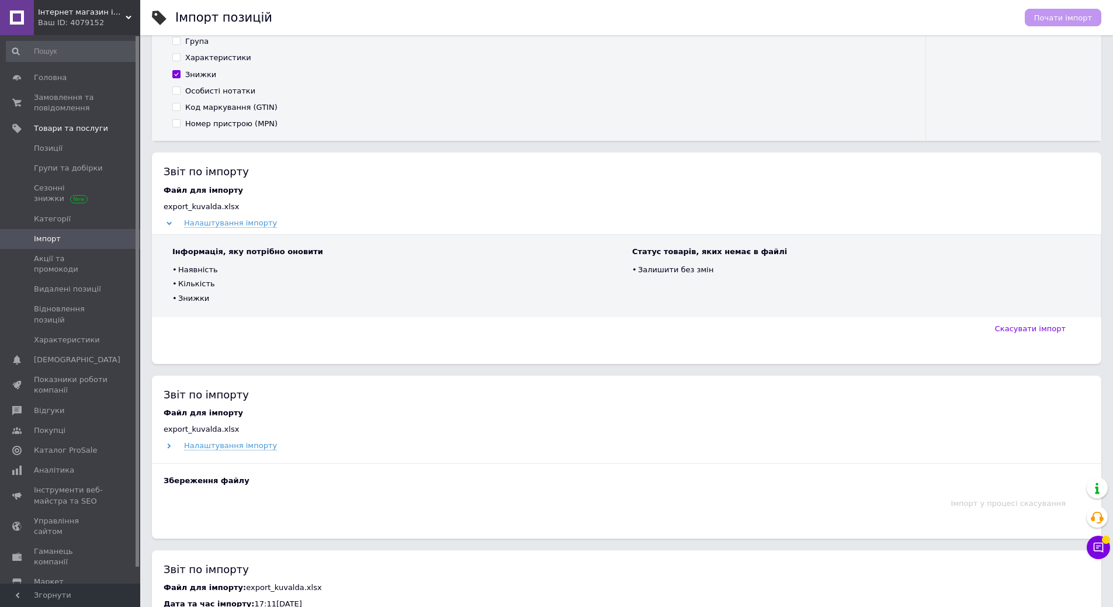
scroll to position [409, 0]
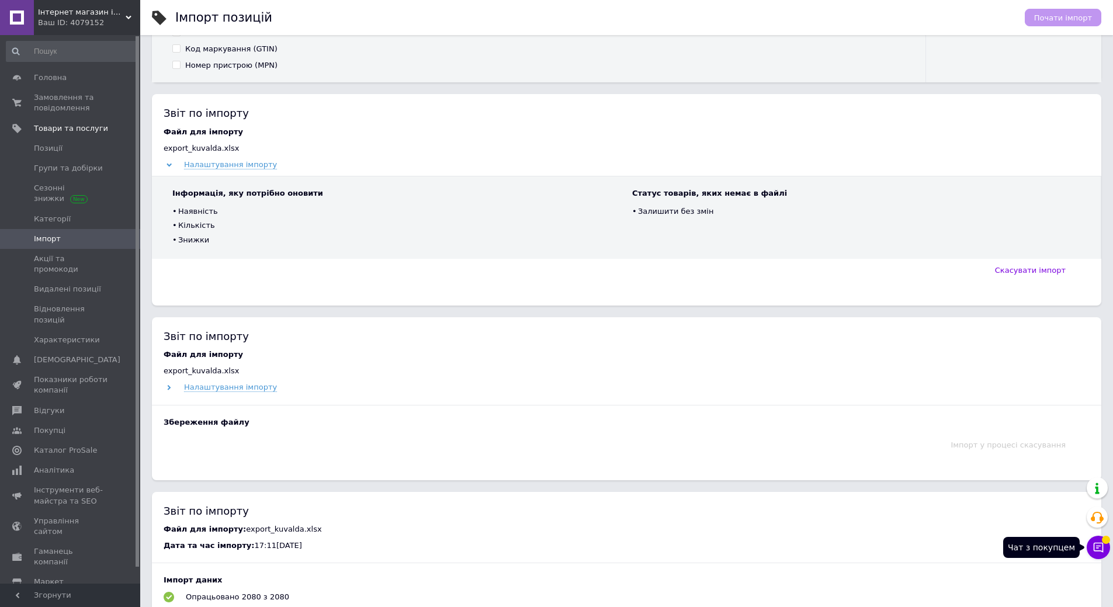
click at [1103, 548] on icon at bounding box center [1098, 548] width 10 height 10
